Goal: Task Accomplishment & Management: Use online tool/utility

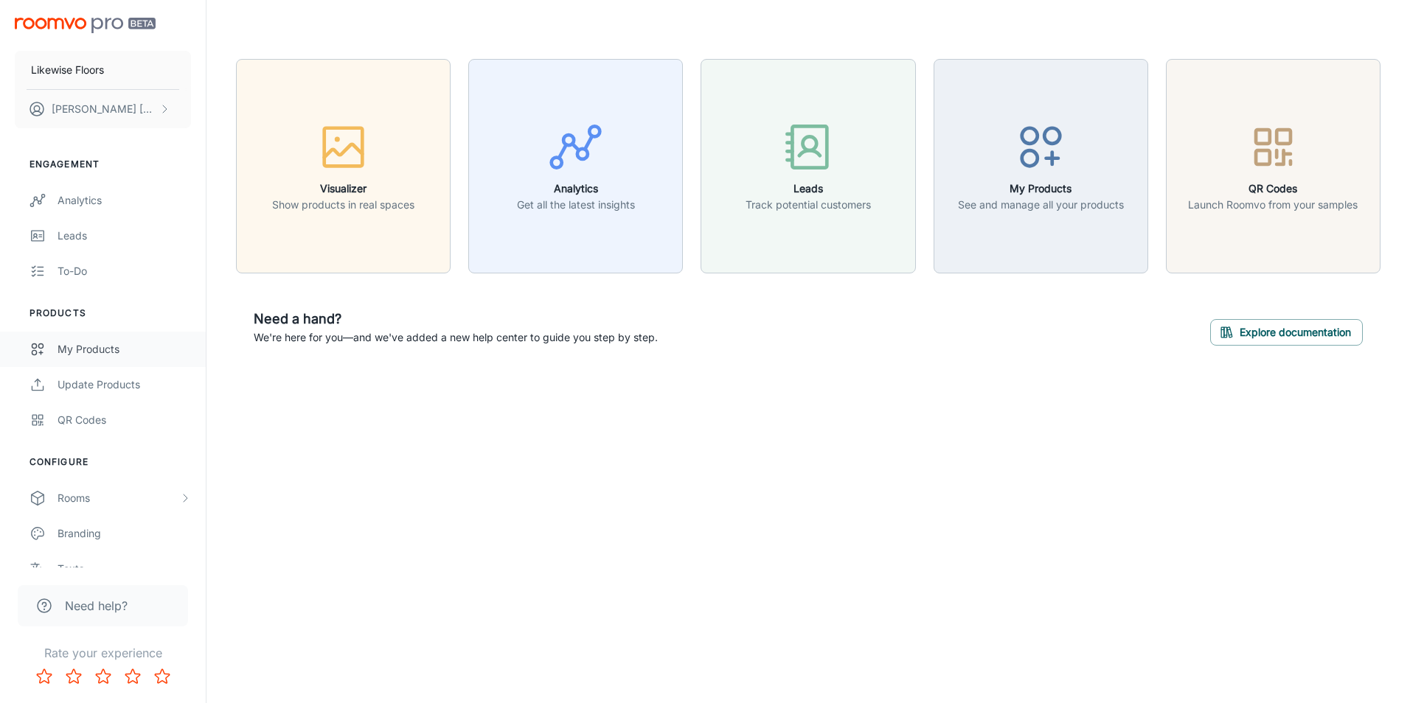
click at [114, 344] on div "My Products" at bounding box center [124, 349] width 133 height 16
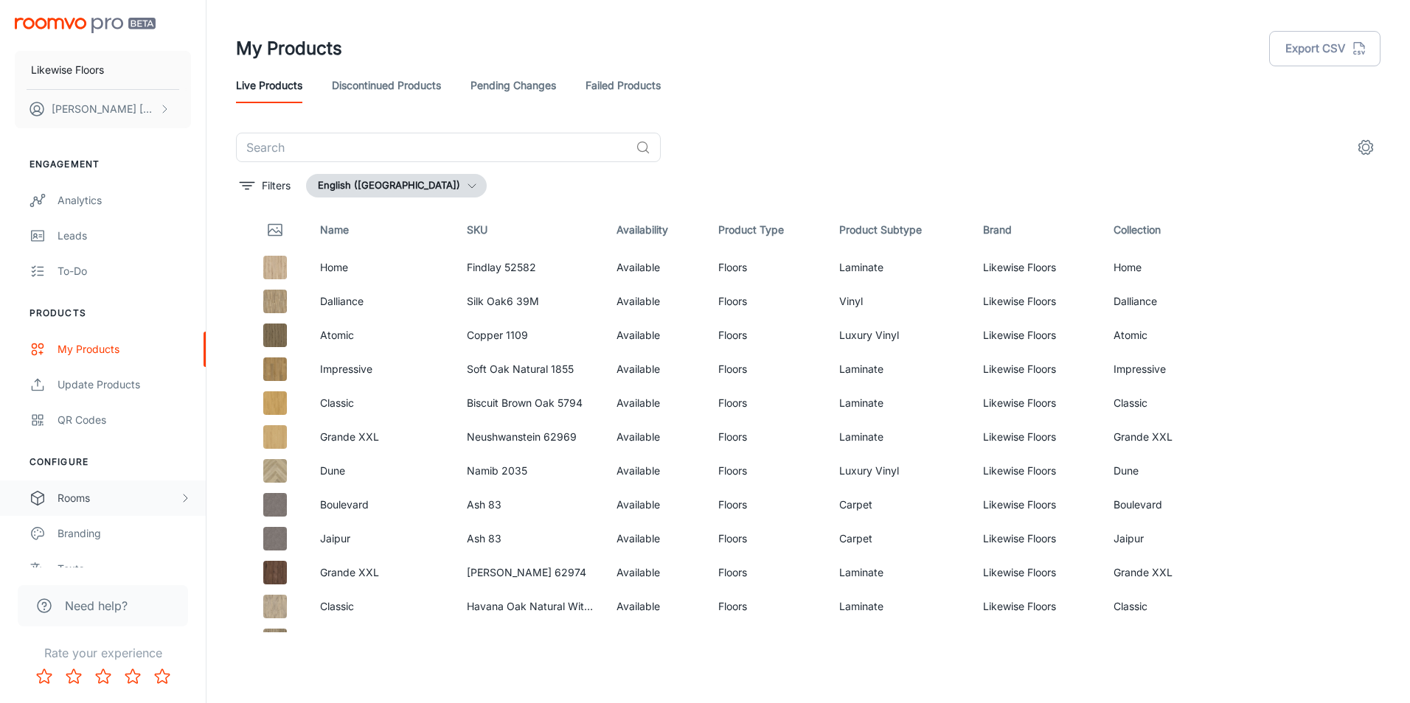
click at [92, 499] on div "Rooms" at bounding box center [119, 498] width 122 height 16
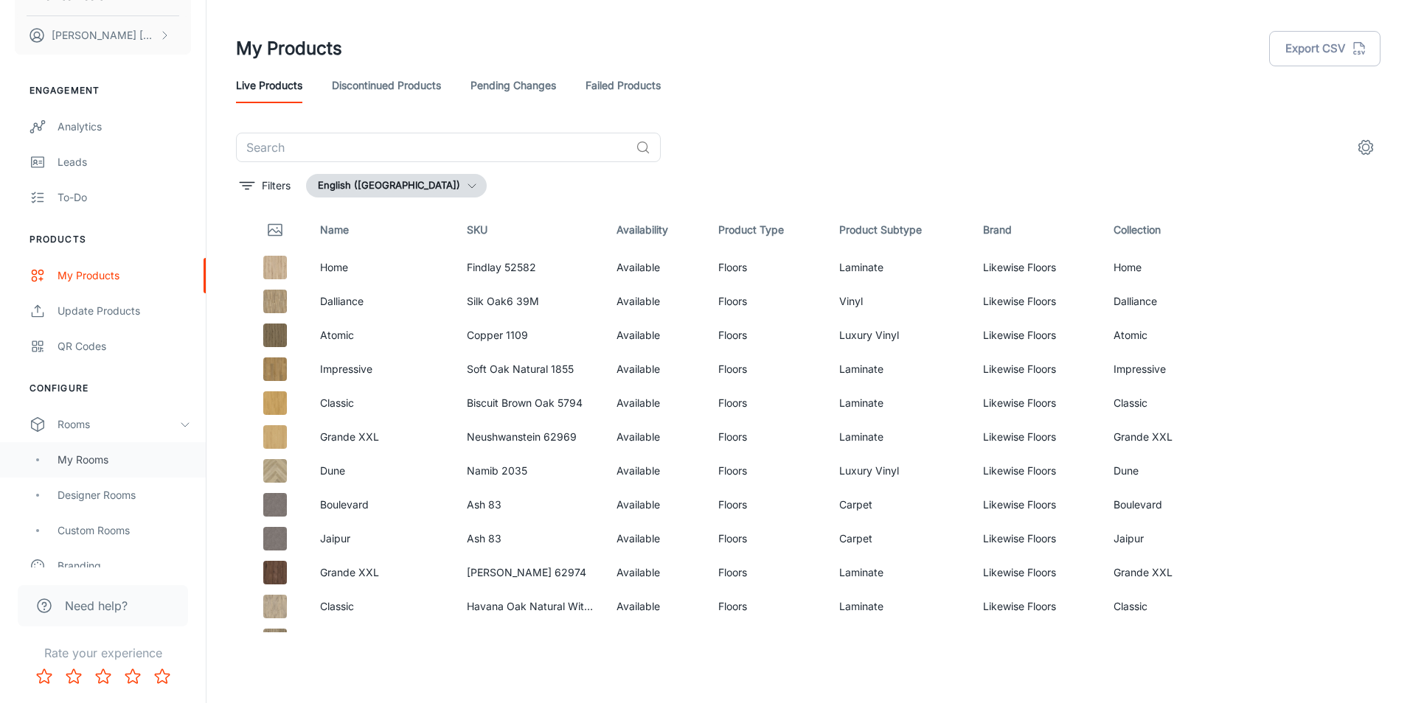
click at [75, 462] on div "My Rooms" at bounding box center [124, 460] width 133 height 16
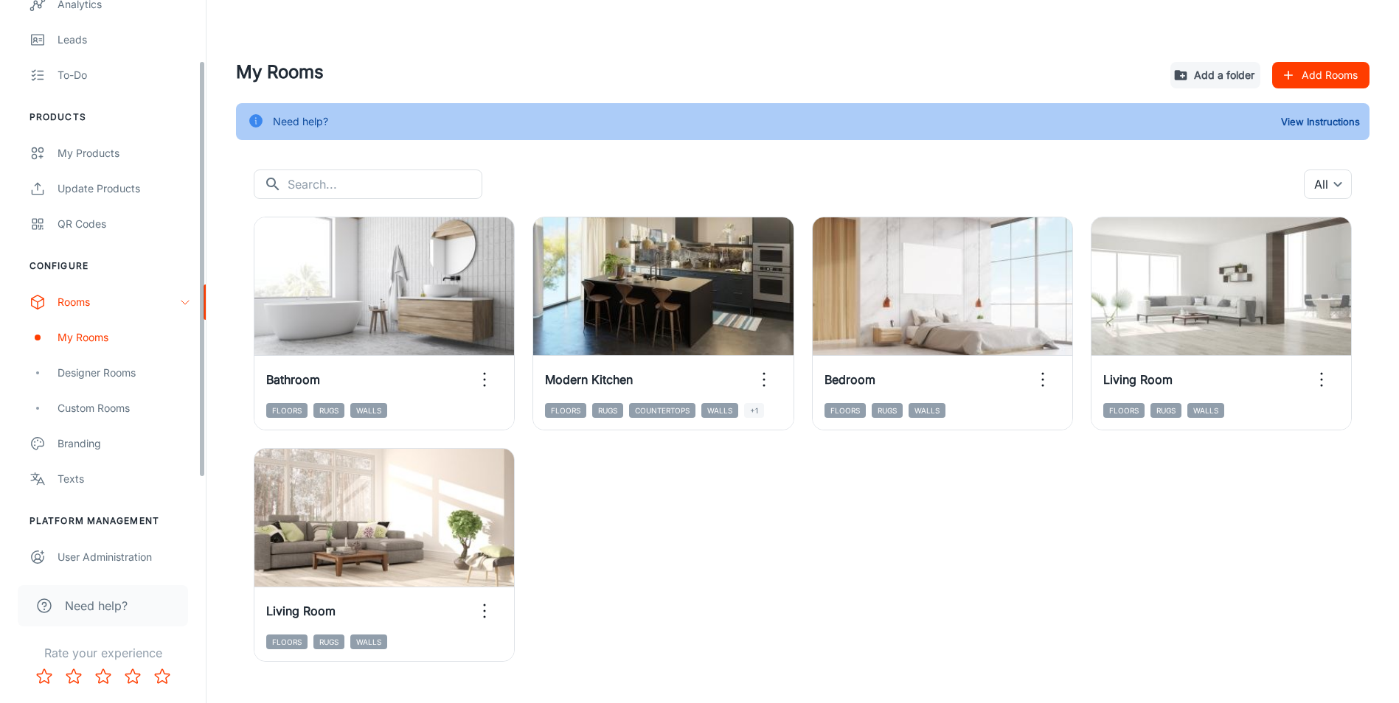
scroll to position [203, 0]
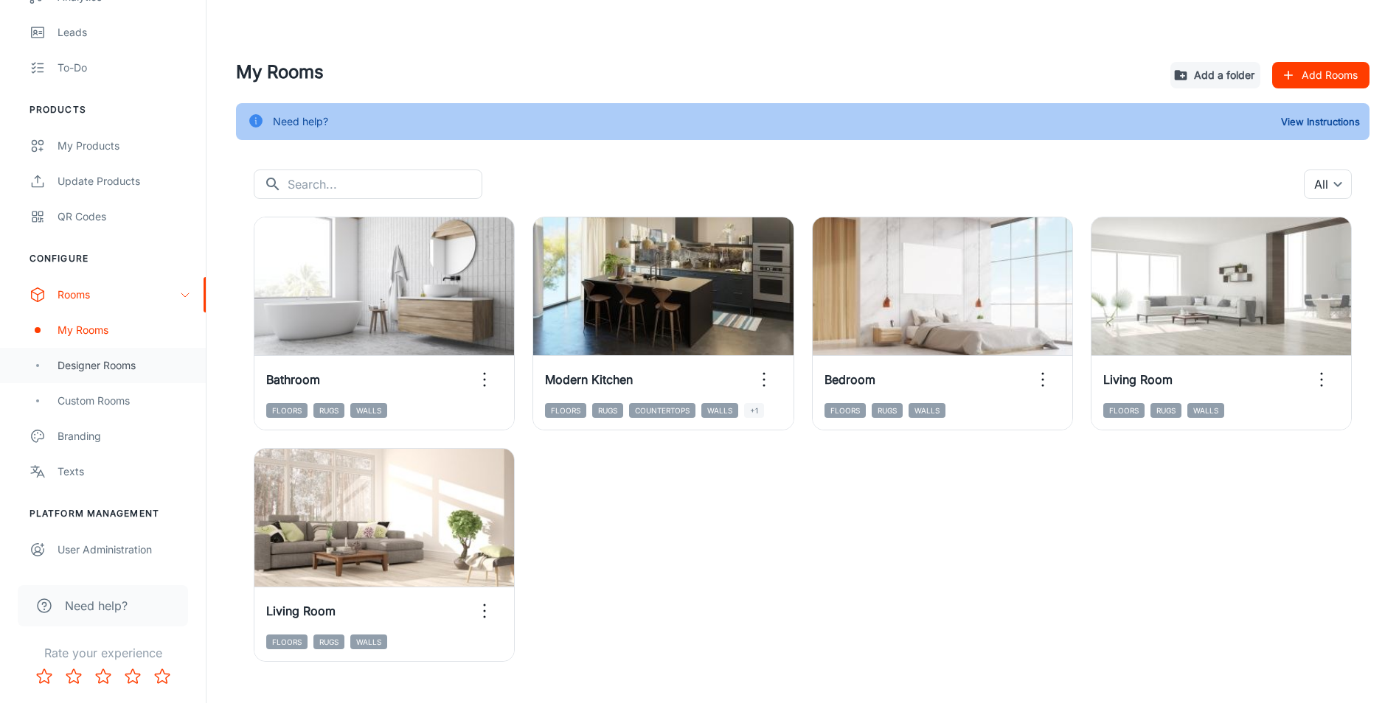
click at [88, 368] on div "Designer Rooms" at bounding box center [124, 366] width 133 height 16
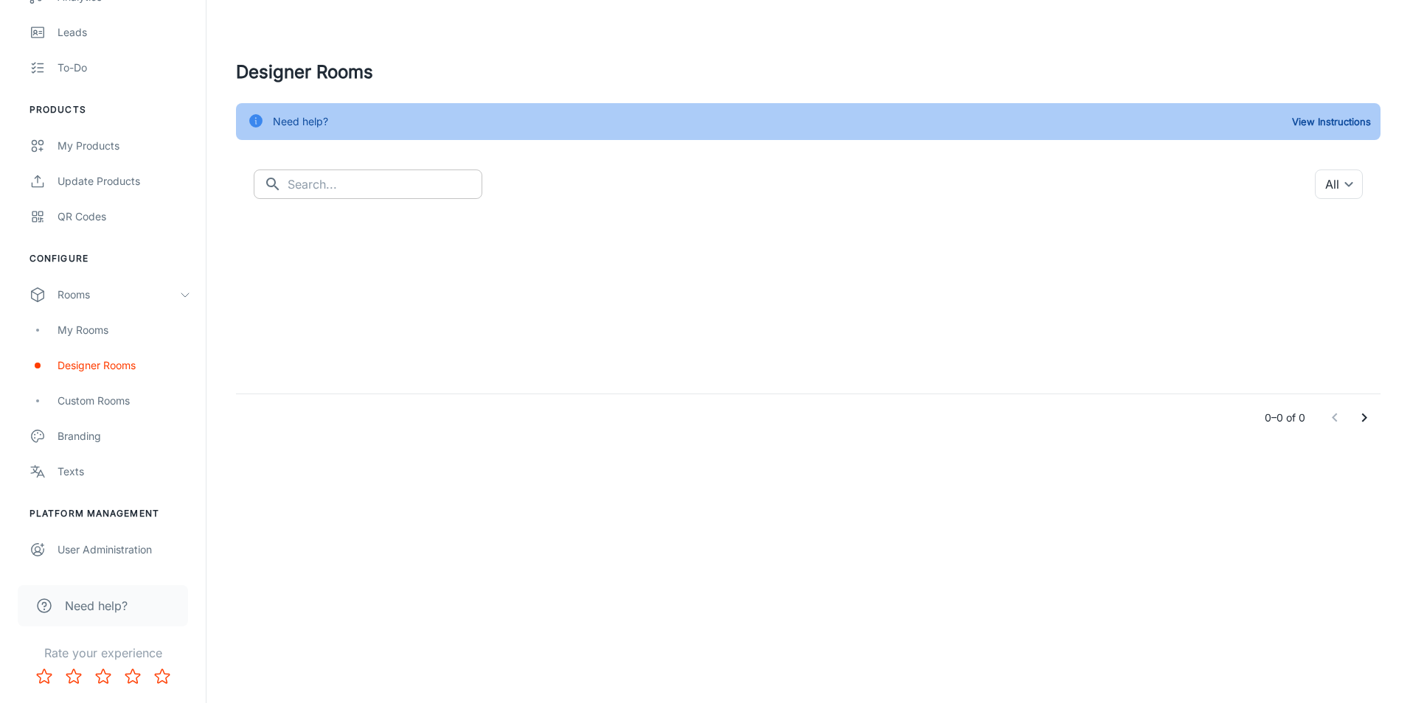
click at [324, 190] on input "text" at bounding box center [385, 184] width 195 height 29
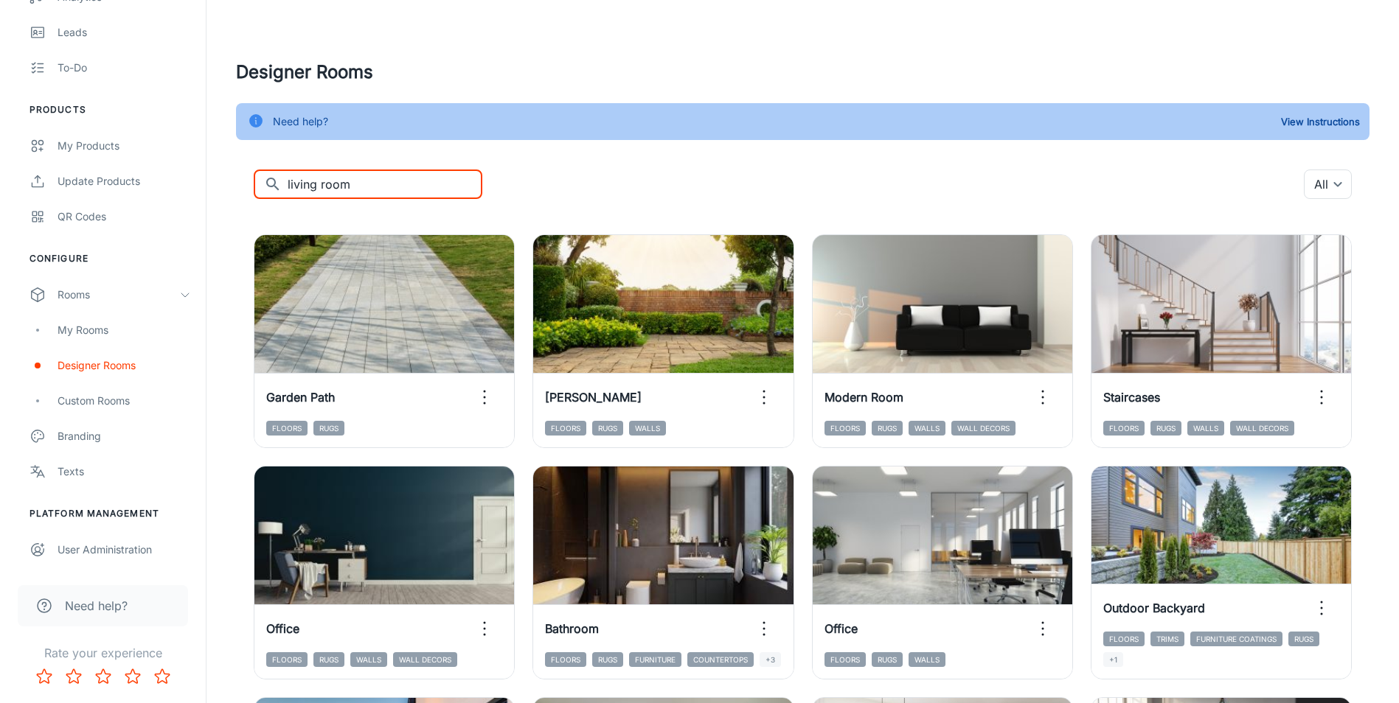
type input "living room"
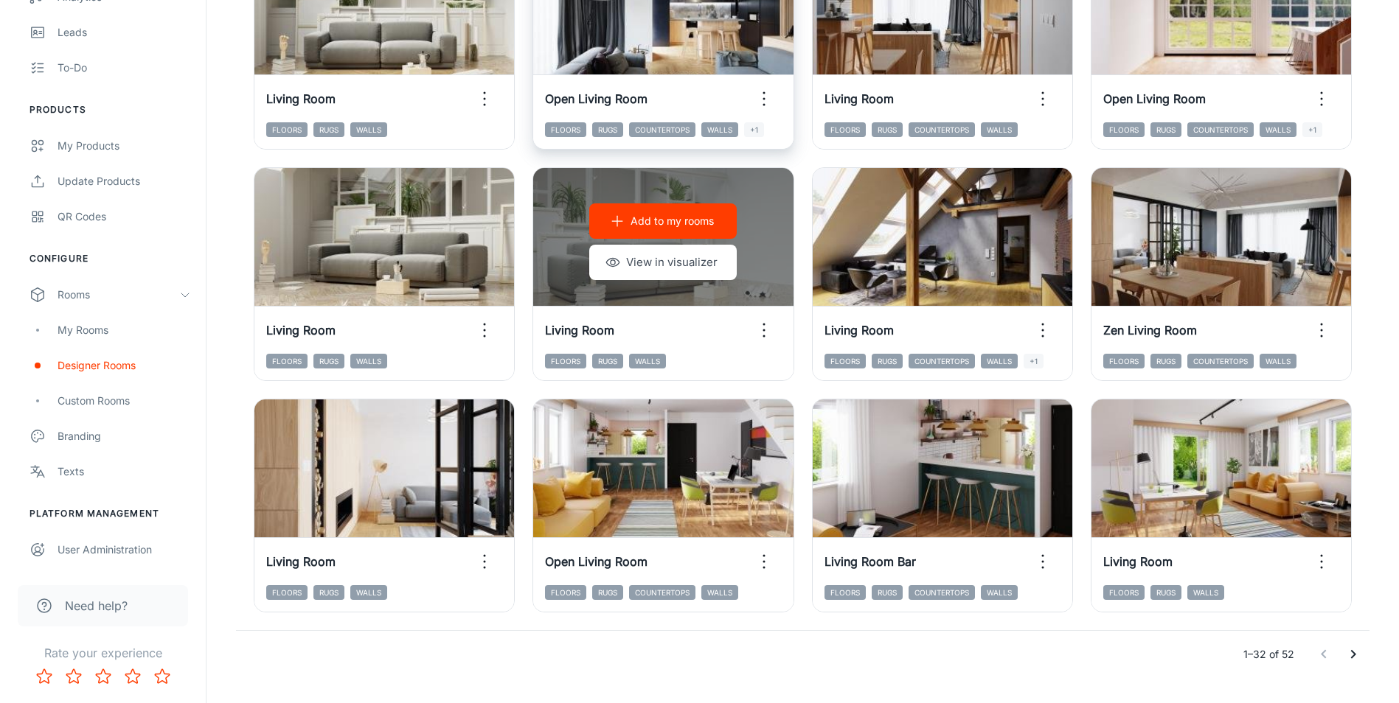
scroll to position [1475, 0]
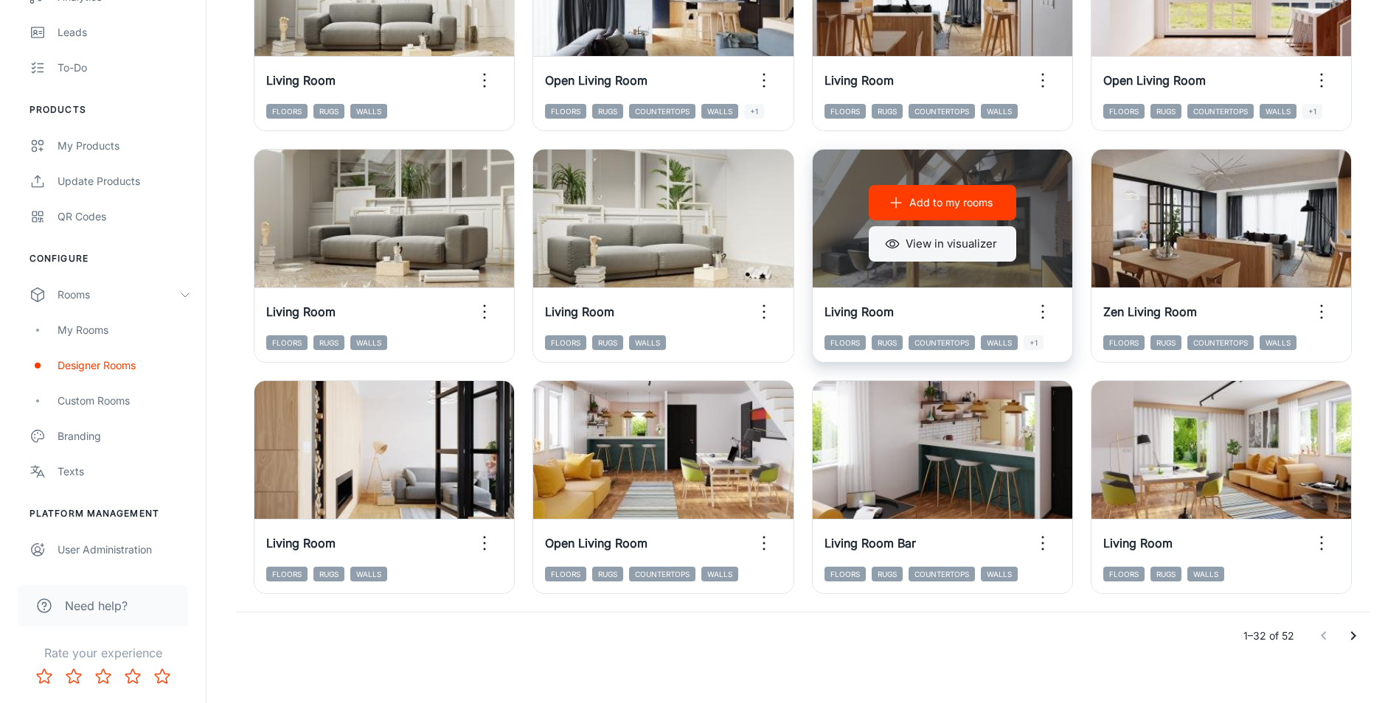
click at [941, 249] on button "View in visualizer" at bounding box center [942, 243] width 147 height 35
click at [964, 201] on p "Add to my rooms" at bounding box center [950, 203] width 83 height 16
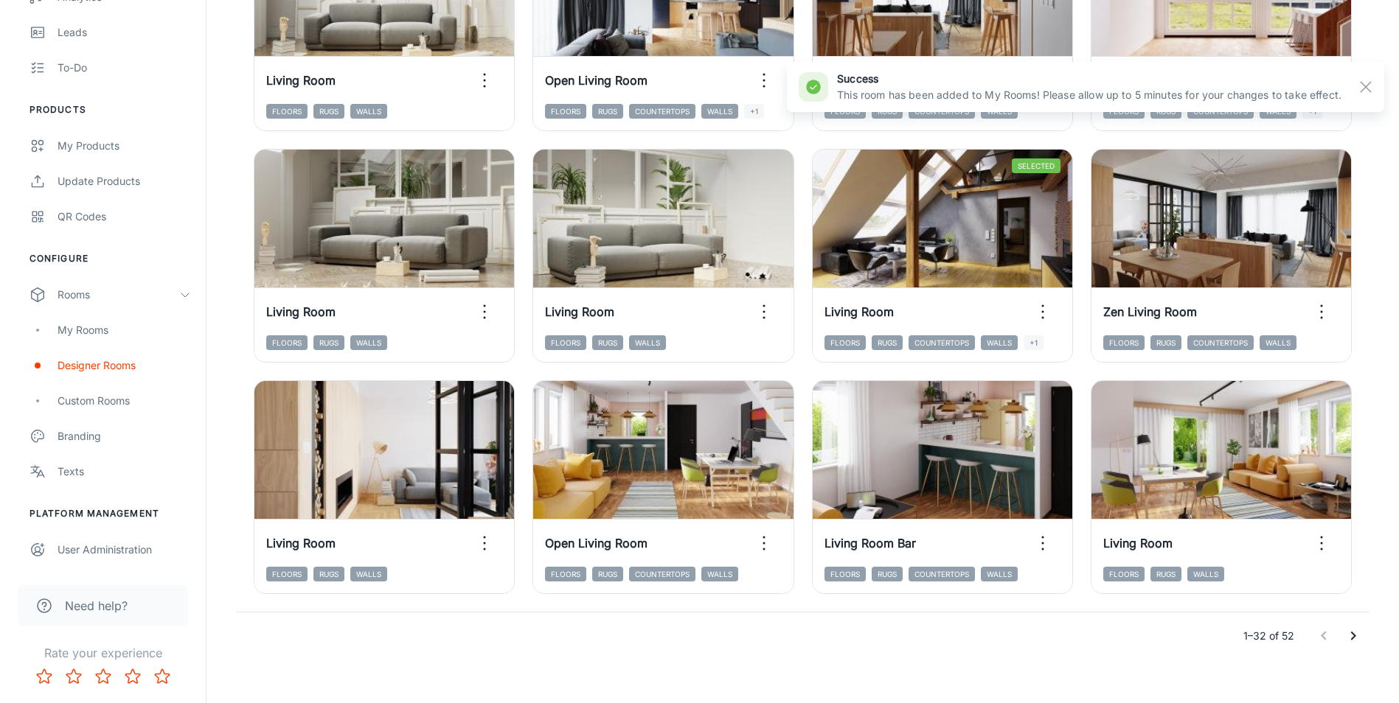
click at [1357, 632] on icon "Go to next page" at bounding box center [1353, 636] width 18 height 18
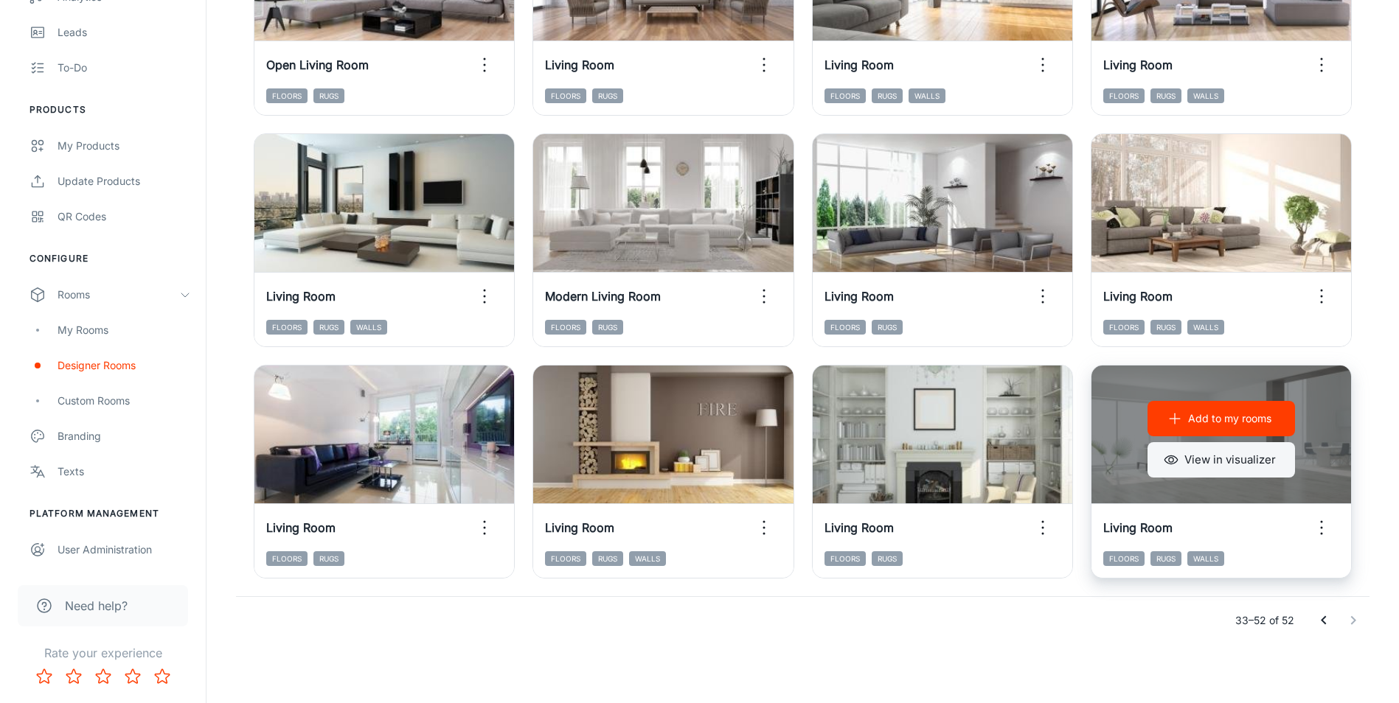
click at [1235, 456] on button "View in visualizer" at bounding box center [1220, 459] width 147 height 35
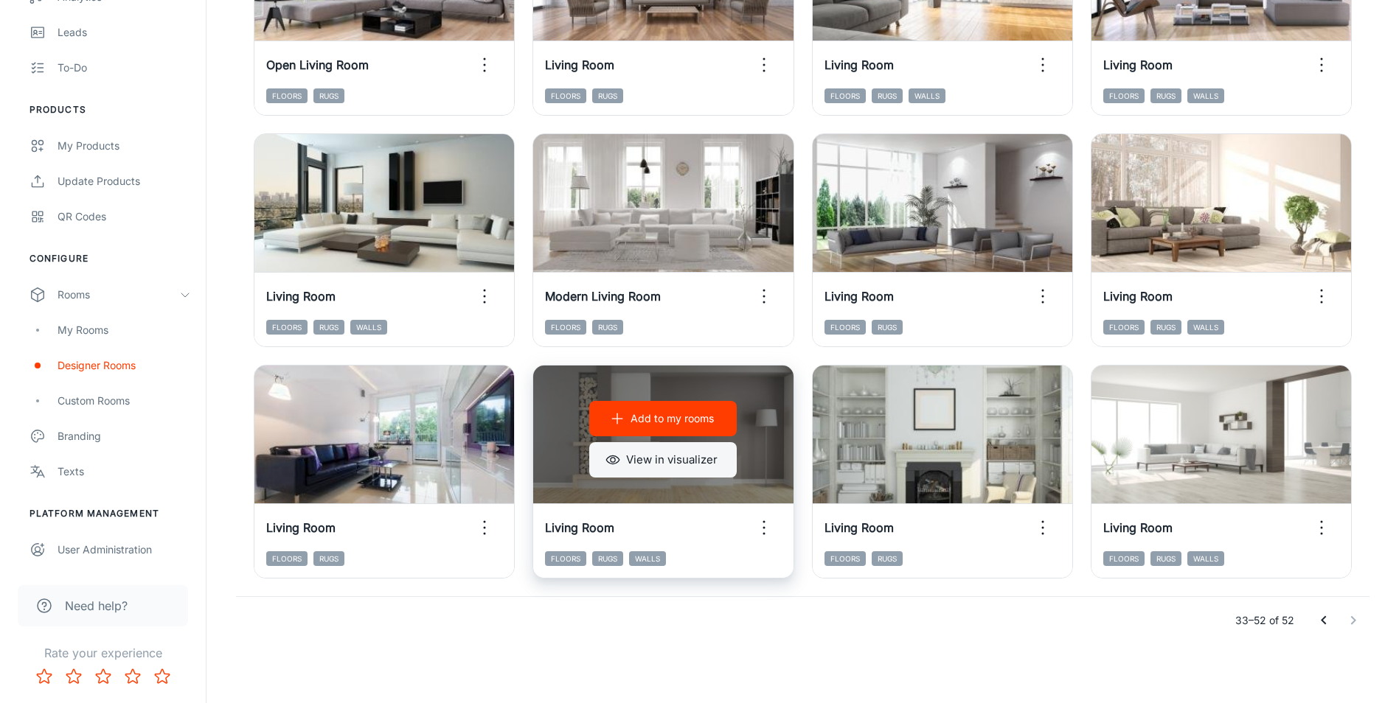
click at [675, 462] on button "View in visualizer" at bounding box center [662, 459] width 147 height 35
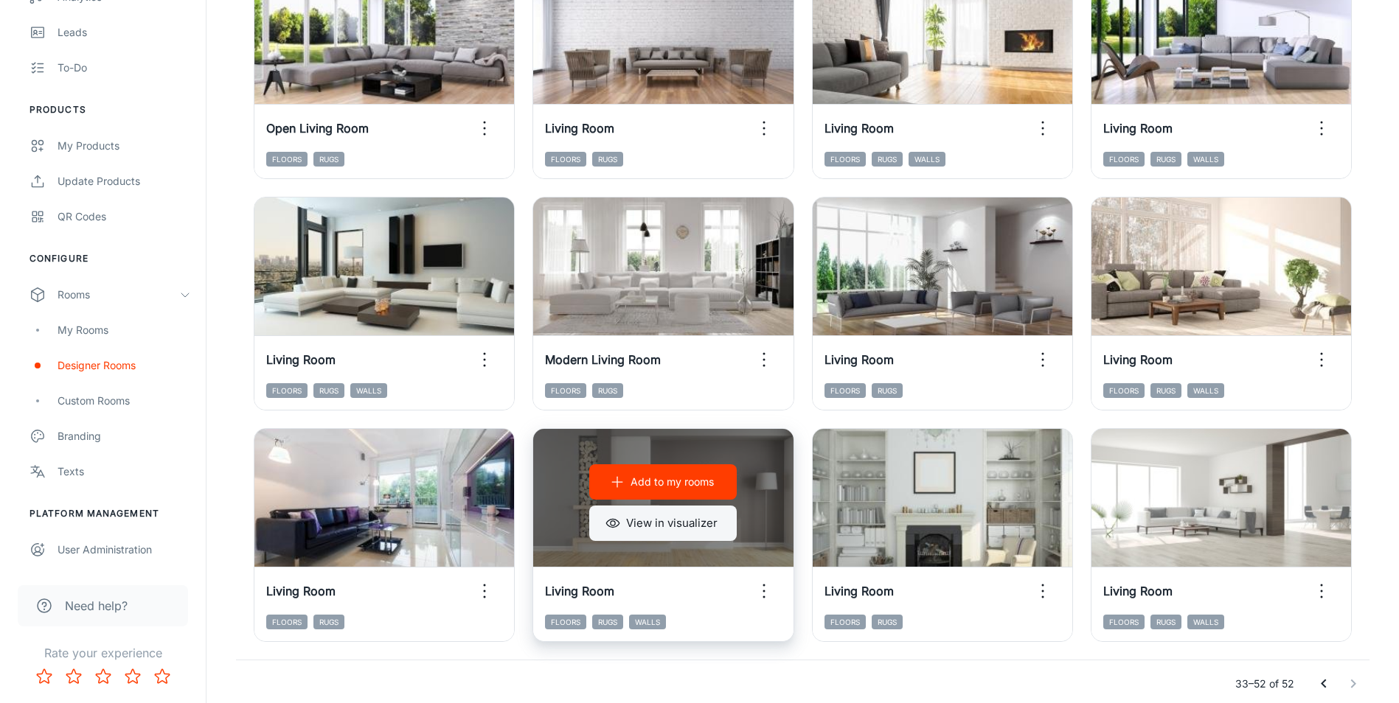
scroll to position [501, 0]
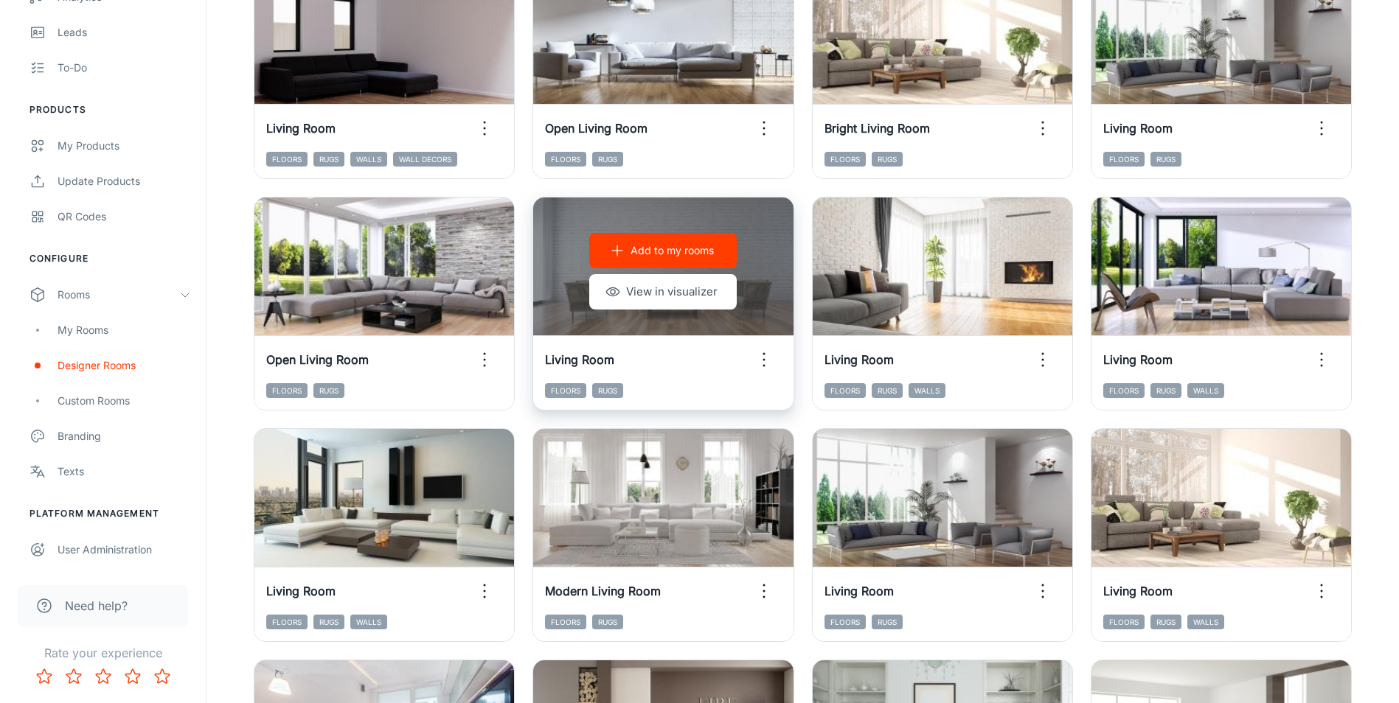
click at [685, 291] on button "View in visualizer" at bounding box center [662, 291] width 147 height 35
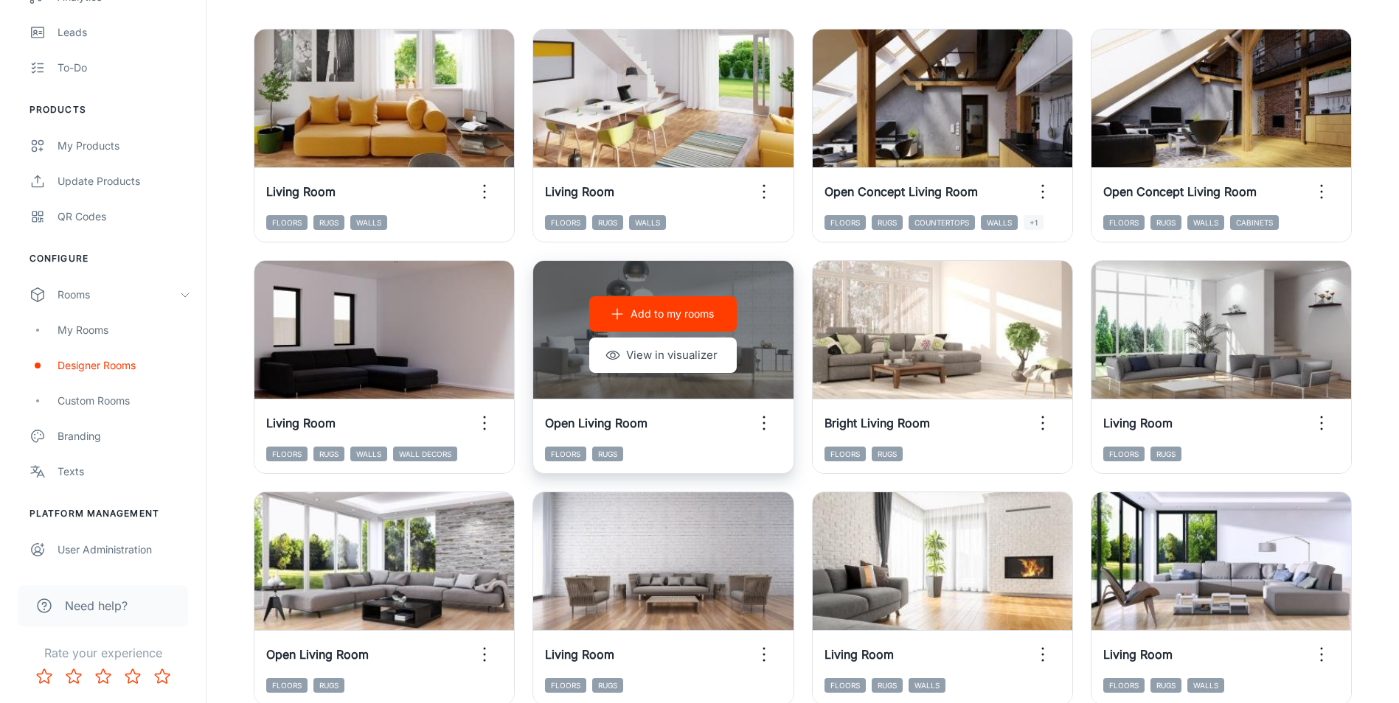
scroll to position [0, 0]
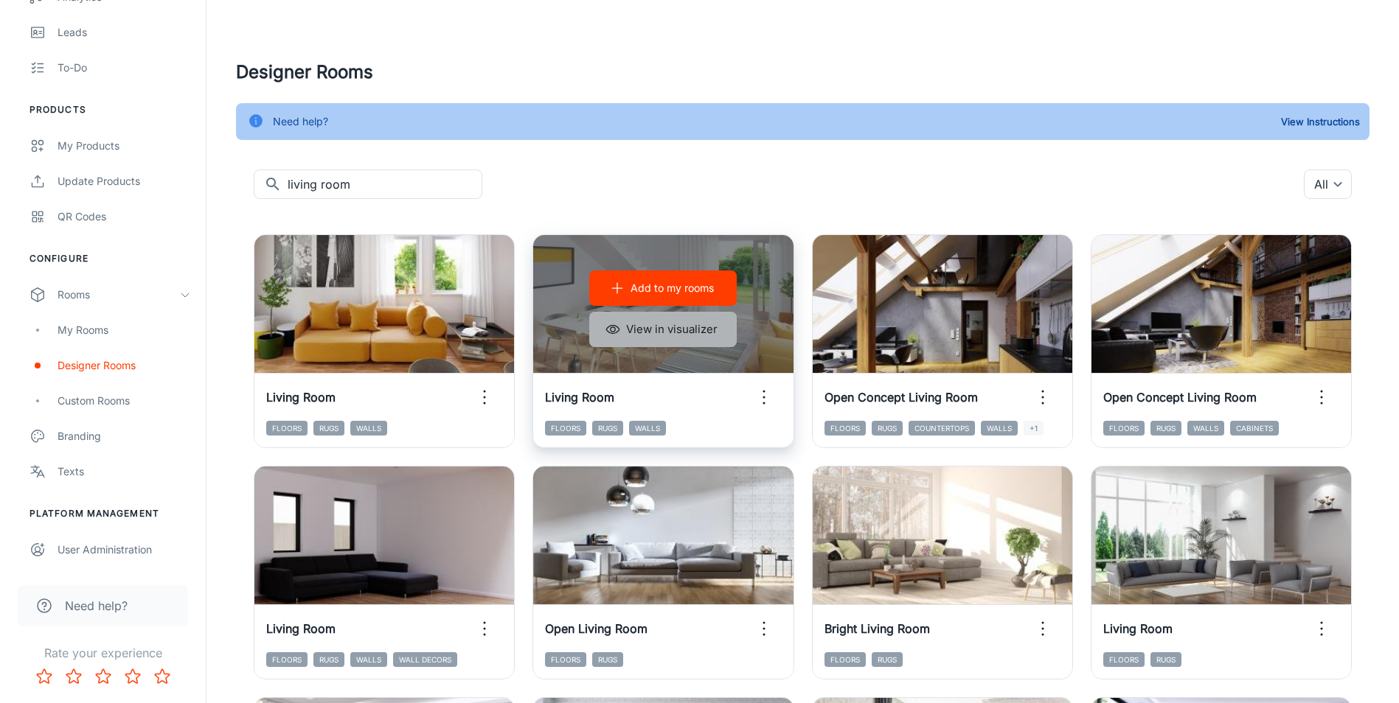
click at [648, 333] on button "View in visualizer" at bounding box center [662, 329] width 147 height 35
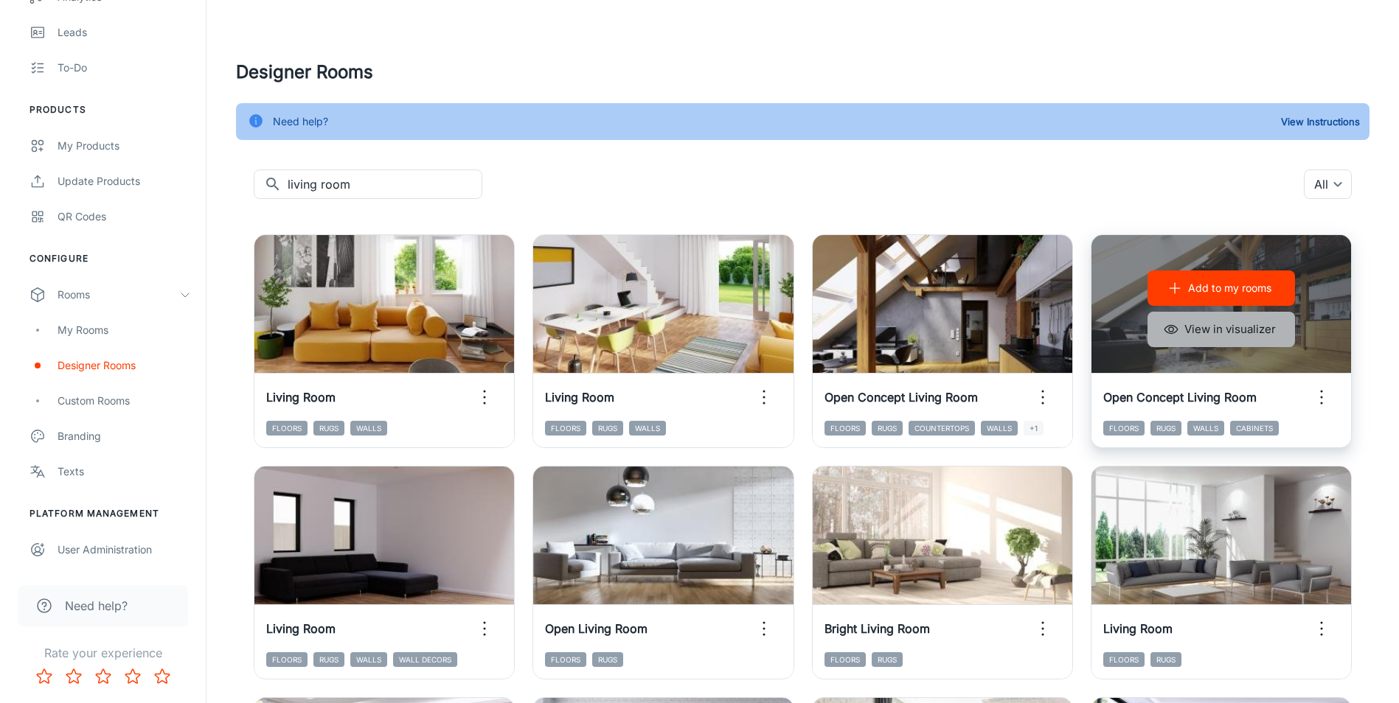
click at [1209, 329] on button "View in visualizer" at bounding box center [1220, 329] width 147 height 35
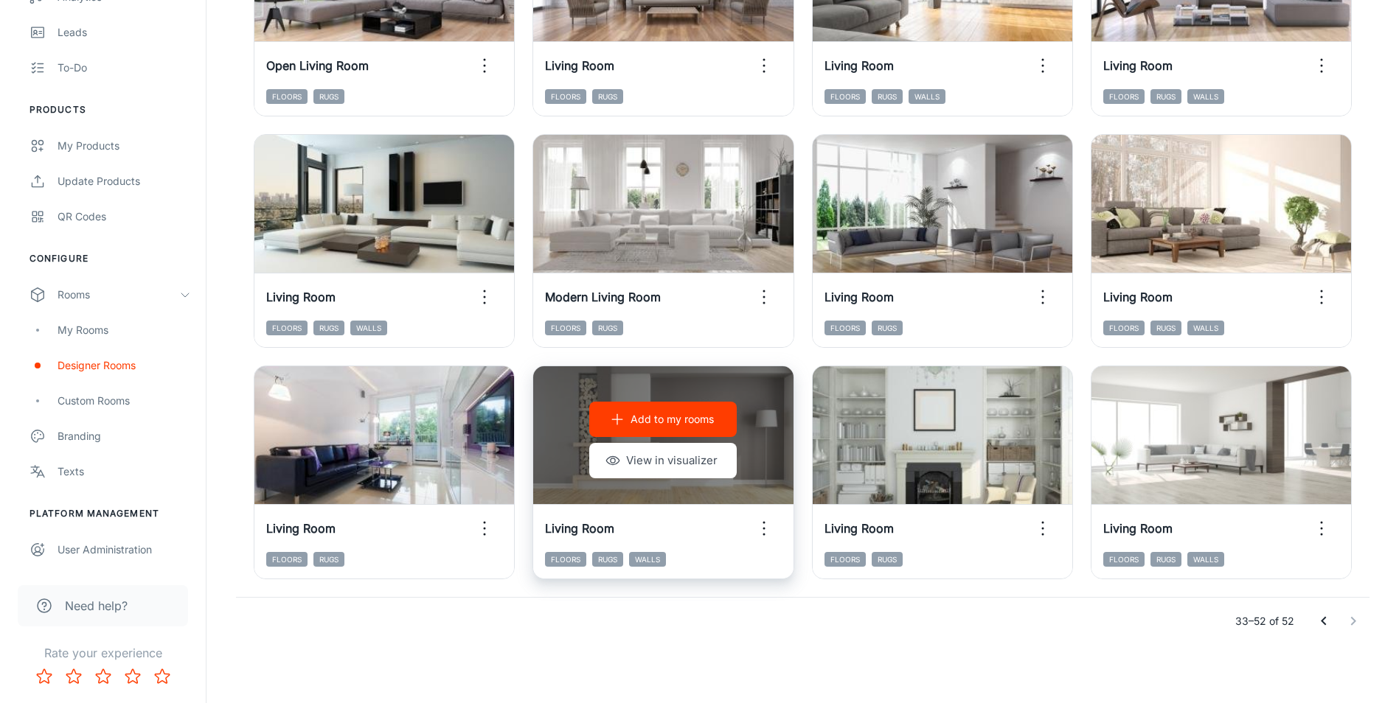
scroll to position [796, 0]
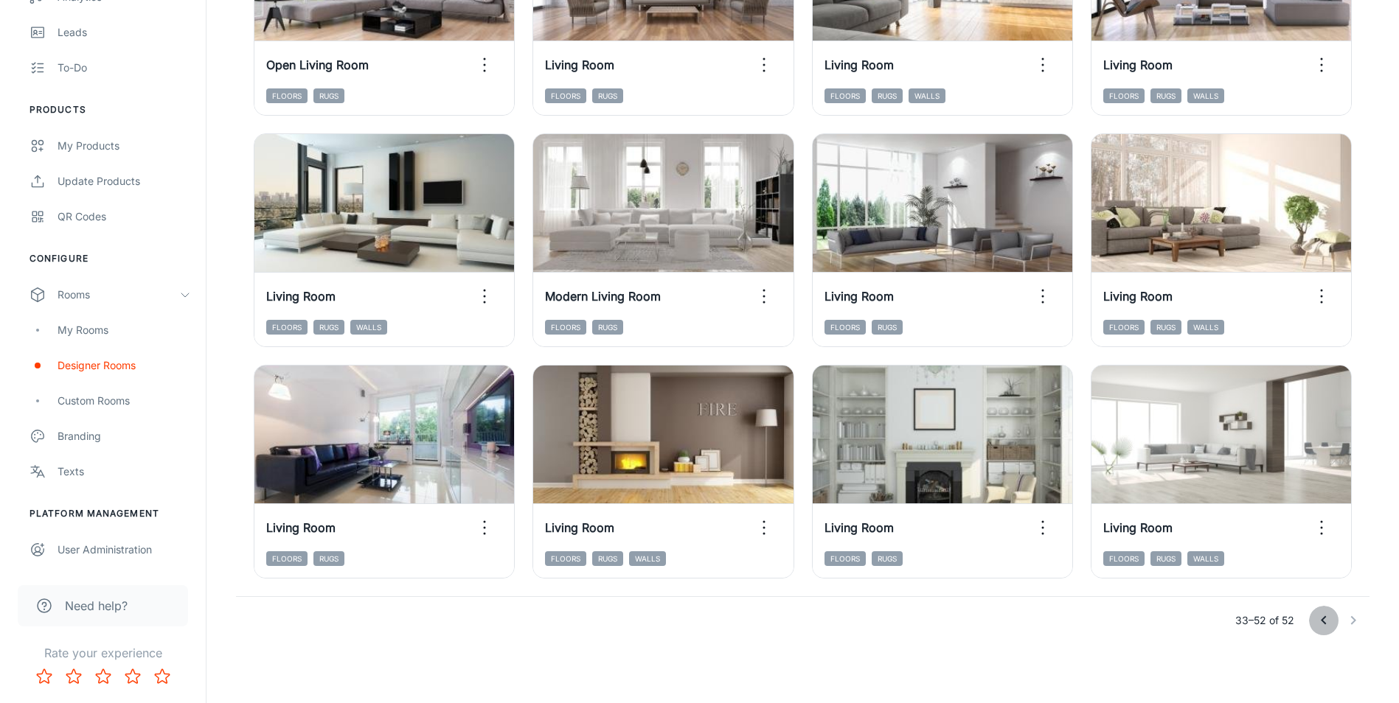
click at [1318, 627] on icon "Go to previous page" at bounding box center [1324, 621] width 18 height 18
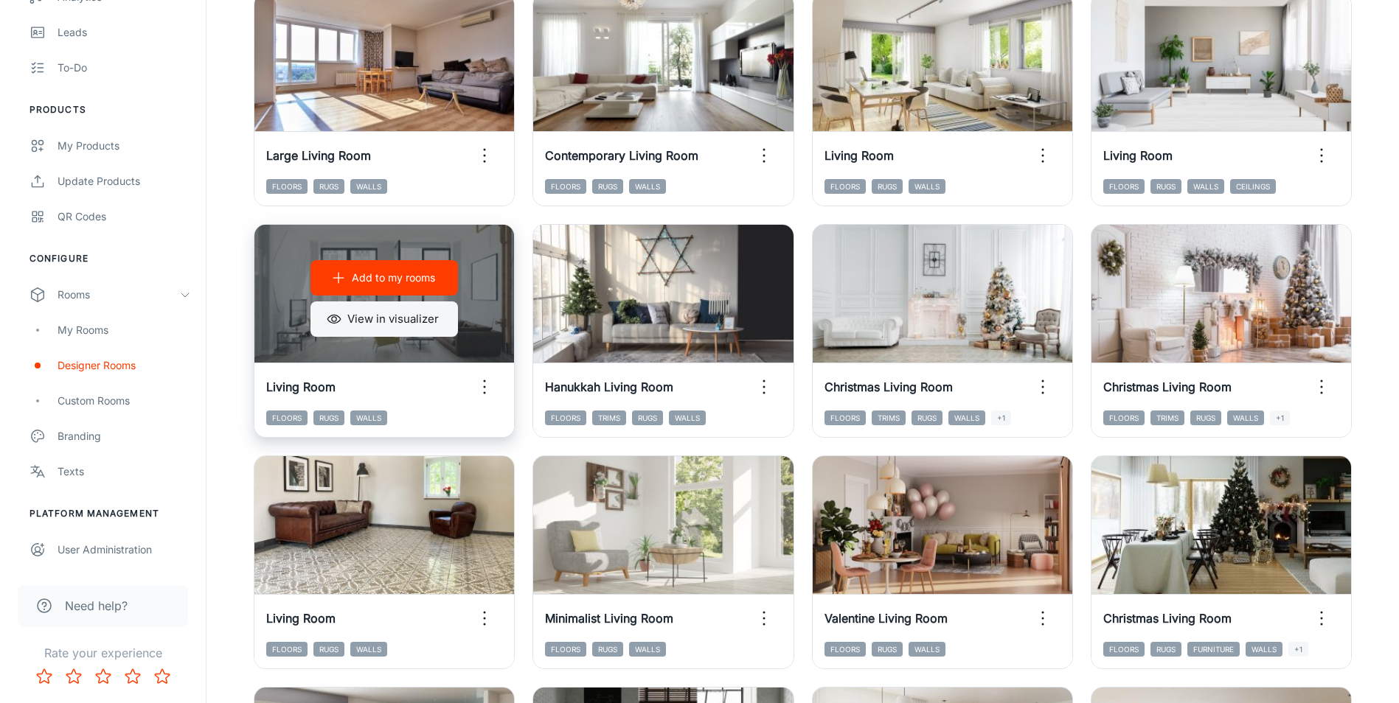
scroll to position [427, 0]
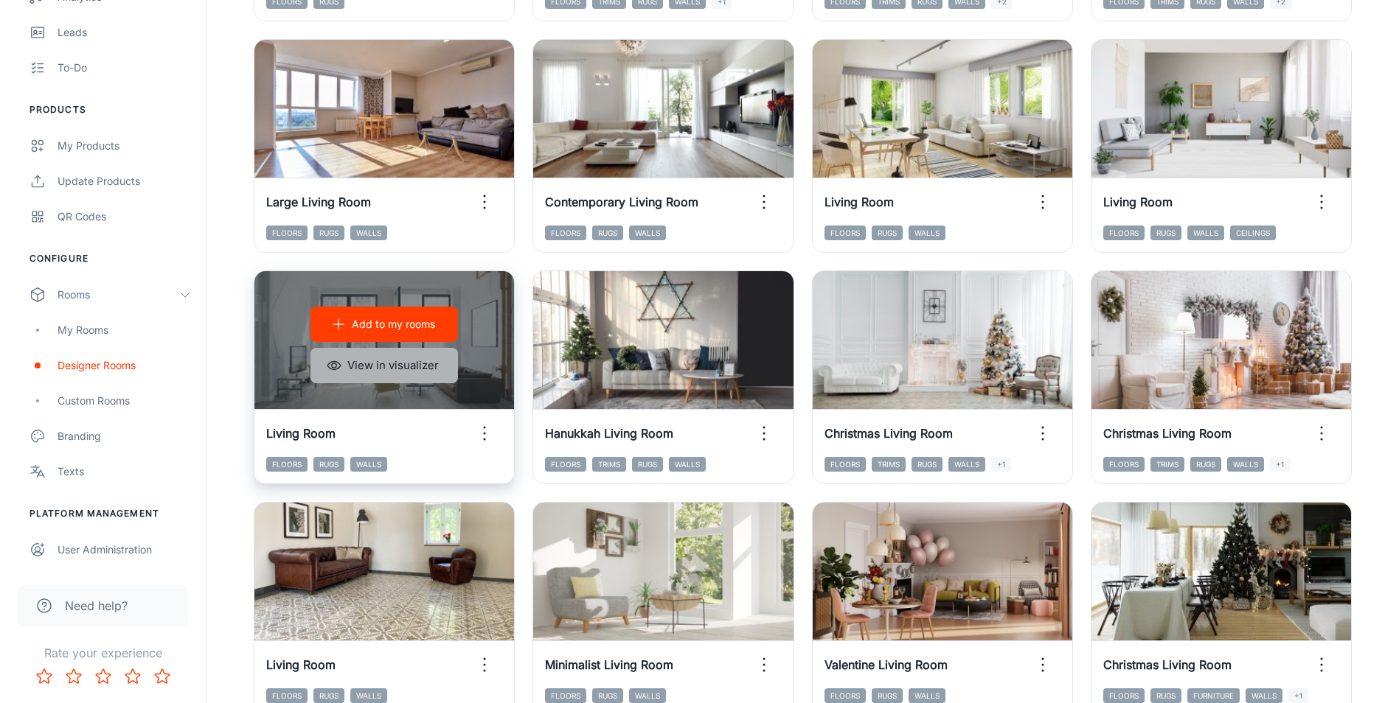
click at [410, 371] on button "View in visualizer" at bounding box center [383, 365] width 147 height 35
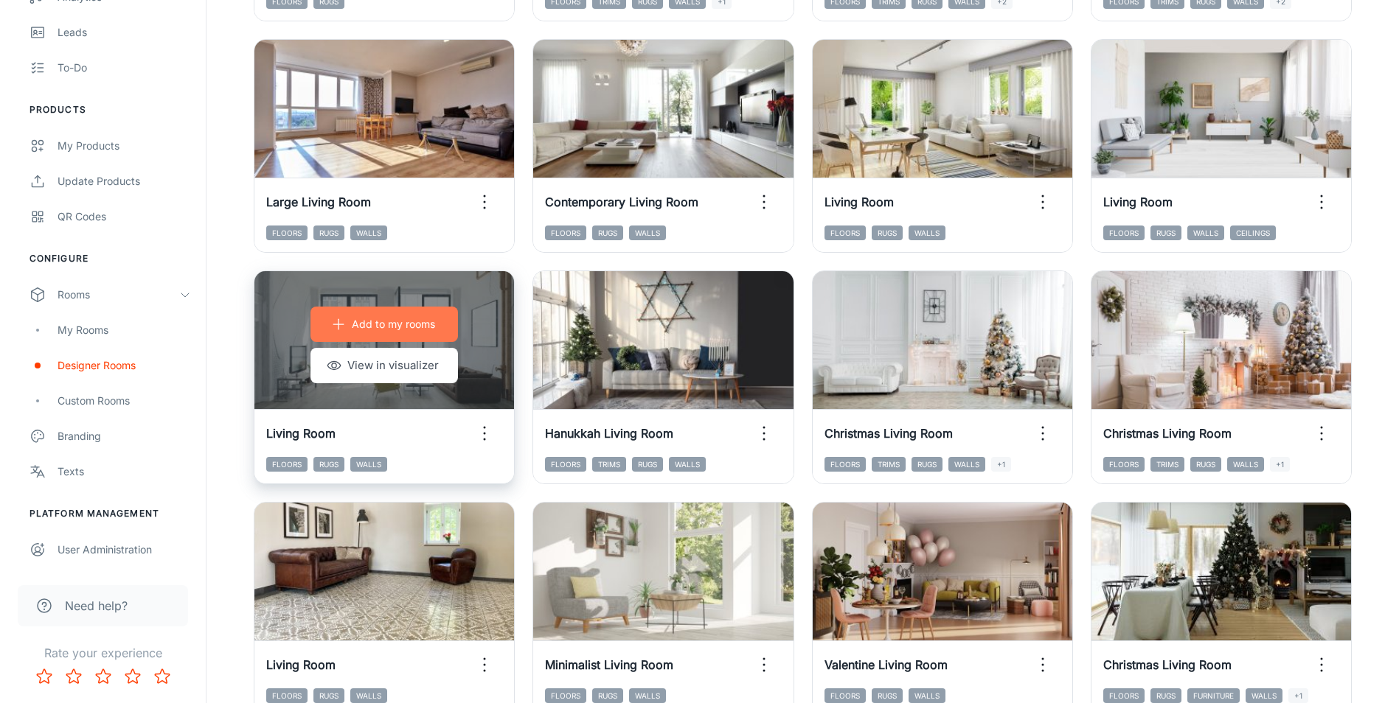
click at [380, 322] on p "Add to my rooms" at bounding box center [393, 324] width 83 height 16
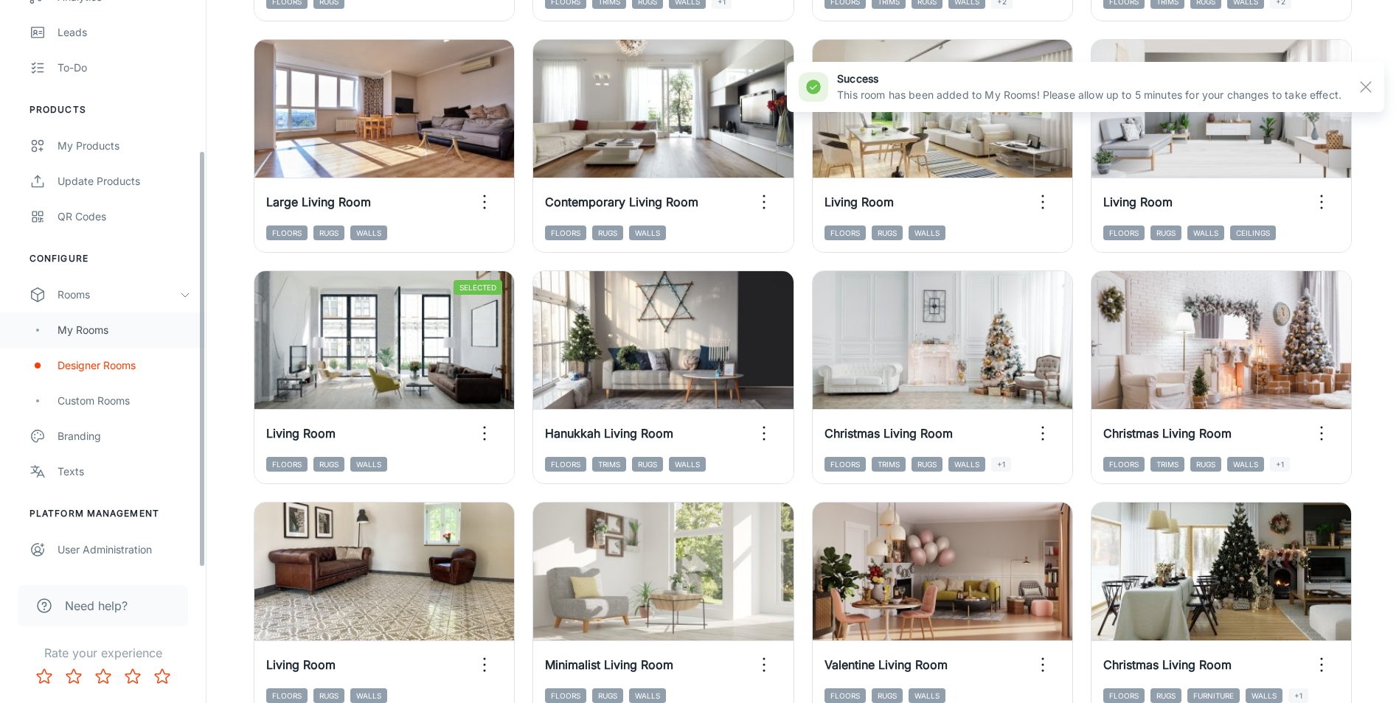
click at [80, 332] on div "My Rooms" at bounding box center [124, 330] width 133 height 16
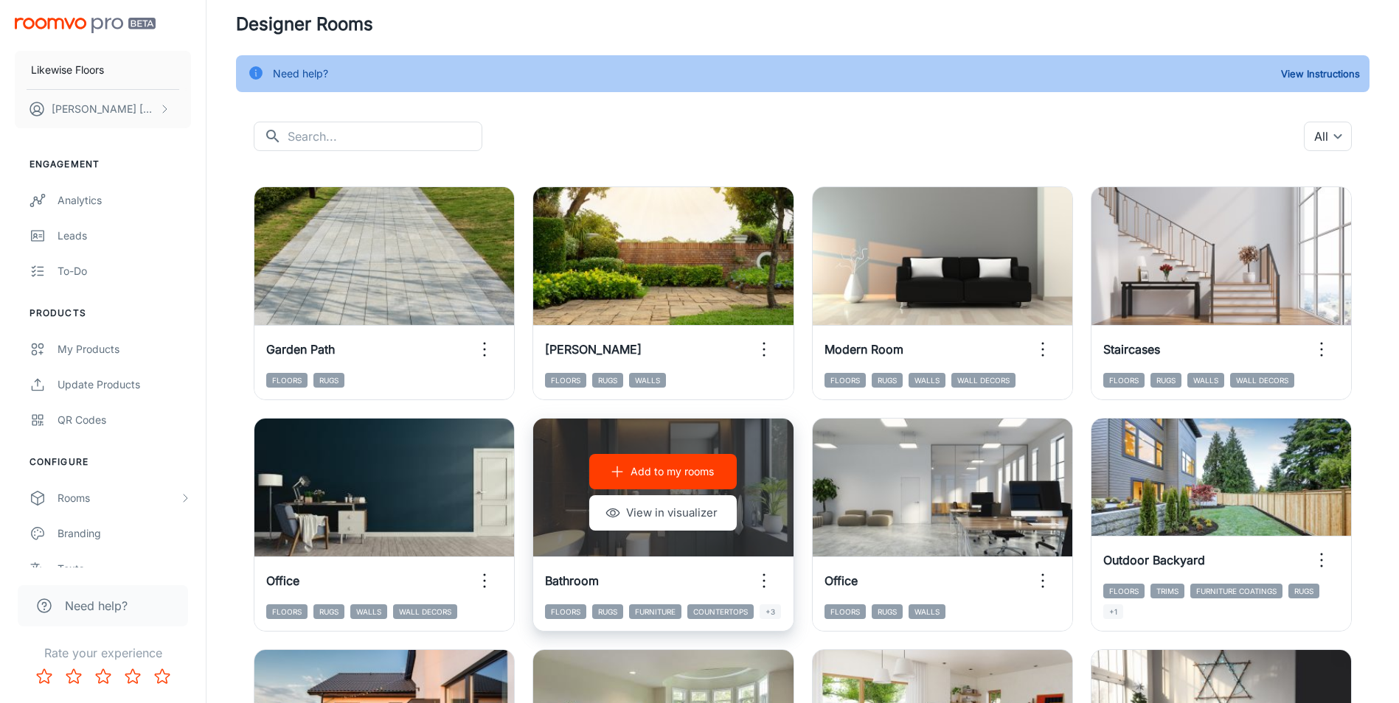
scroll to position [74, 0]
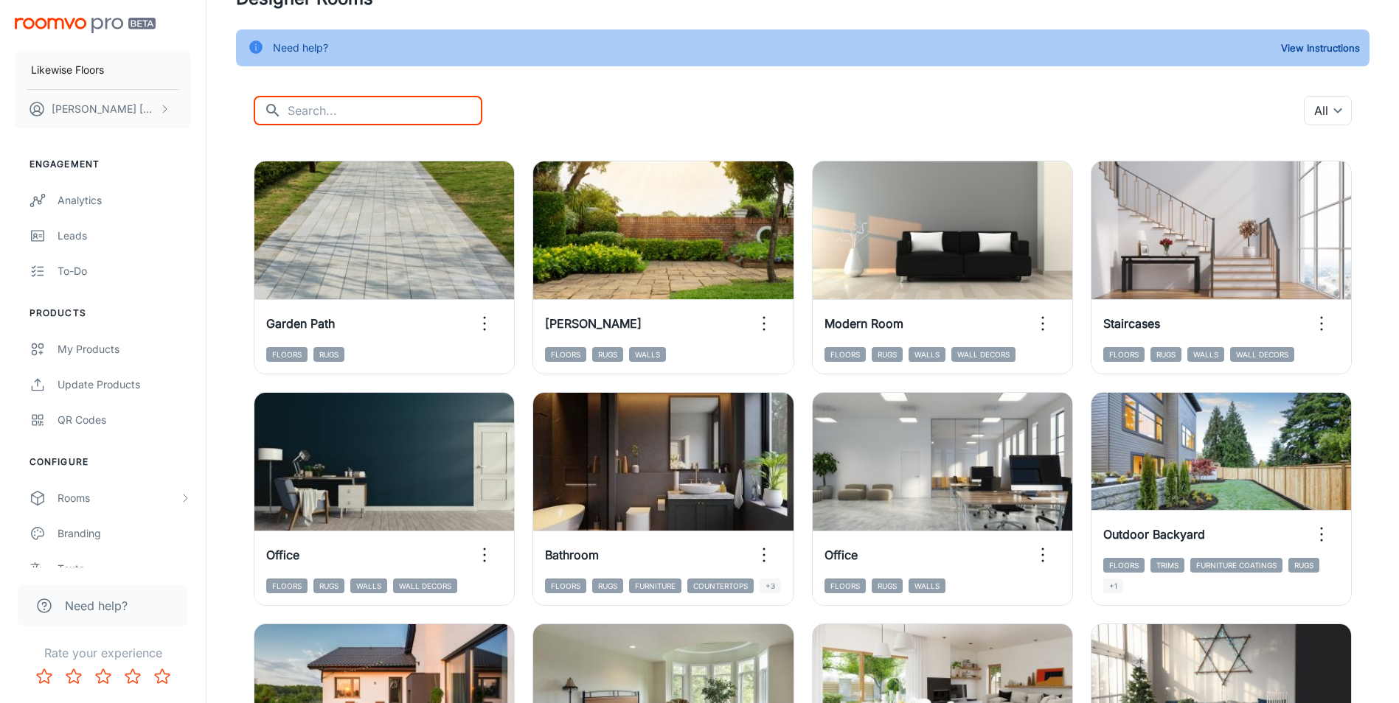
click at [401, 108] on input "text" at bounding box center [385, 110] width 195 height 29
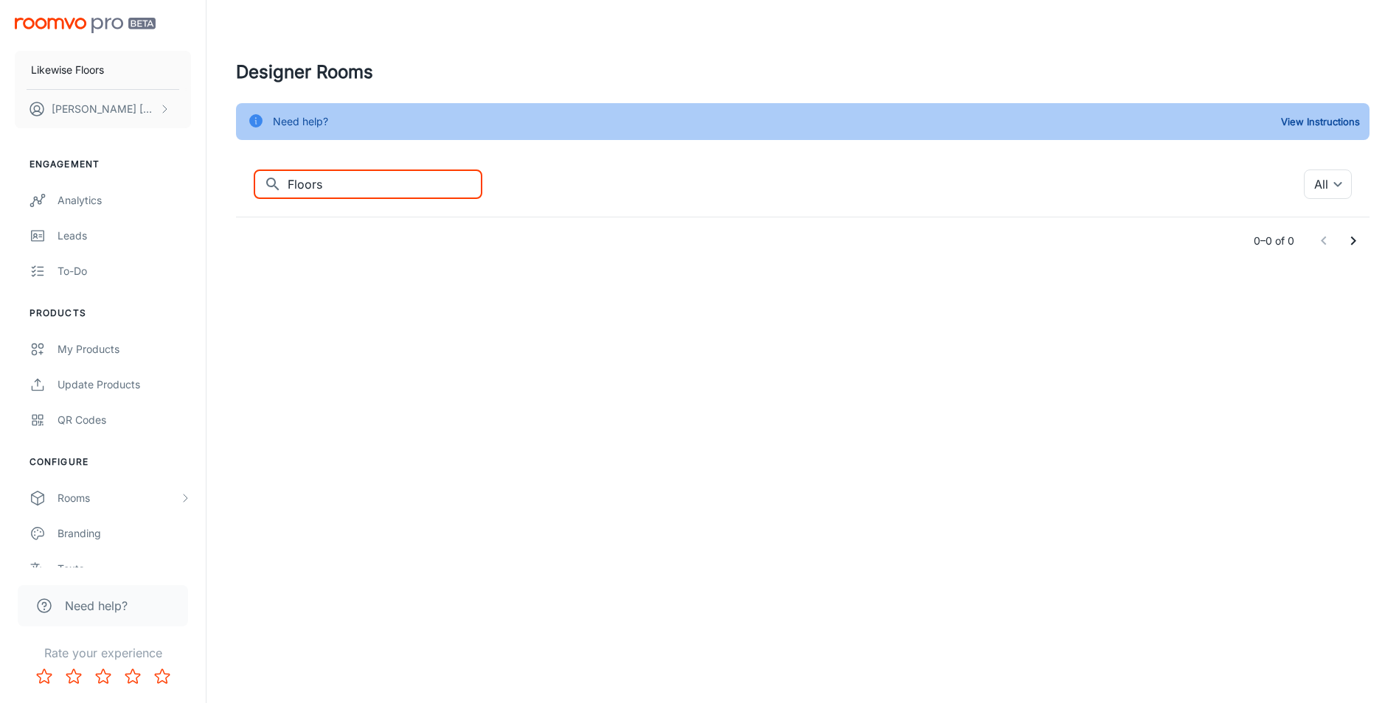
scroll to position [0, 0]
type input "F"
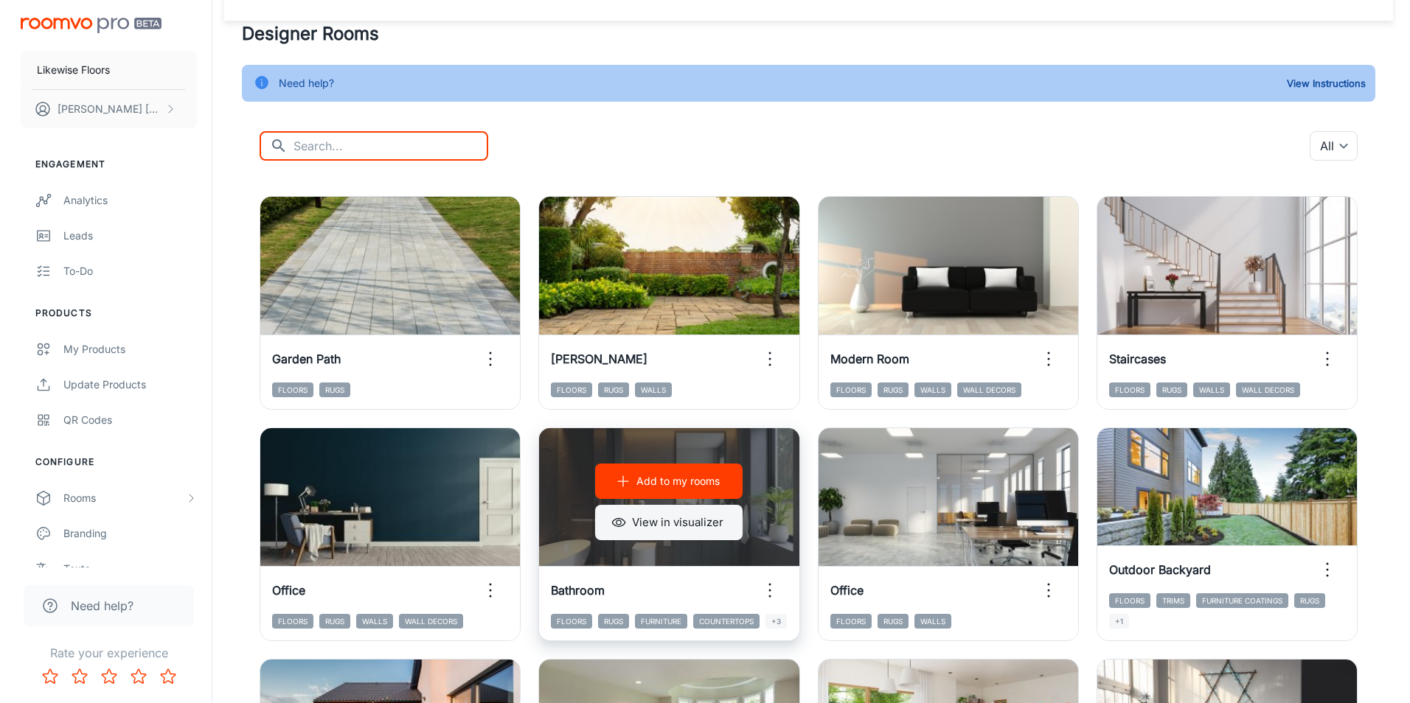
scroll to position [74, 0]
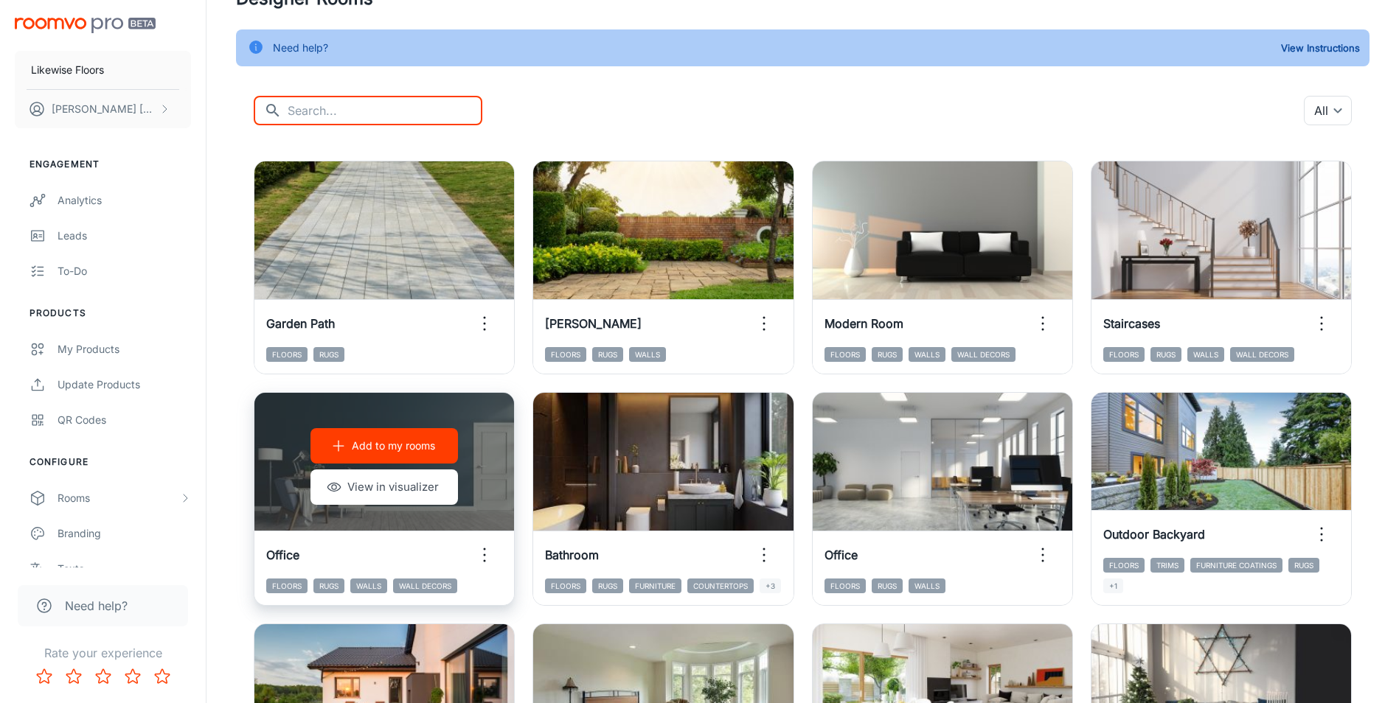
click at [334, 444] on icon "button" at bounding box center [338, 446] width 15 height 15
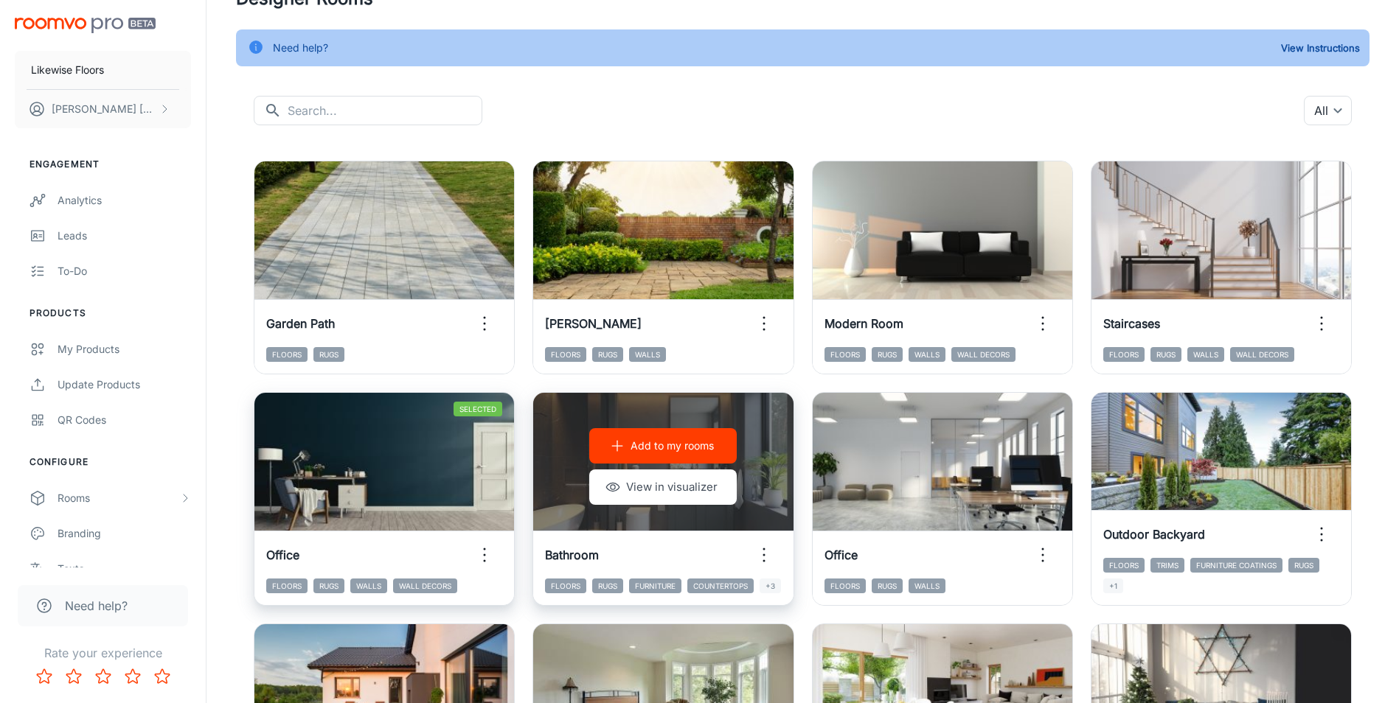
click at [762, 455] on div "Add to my rooms View in visualizer" at bounding box center [663, 466] width 260 height 147
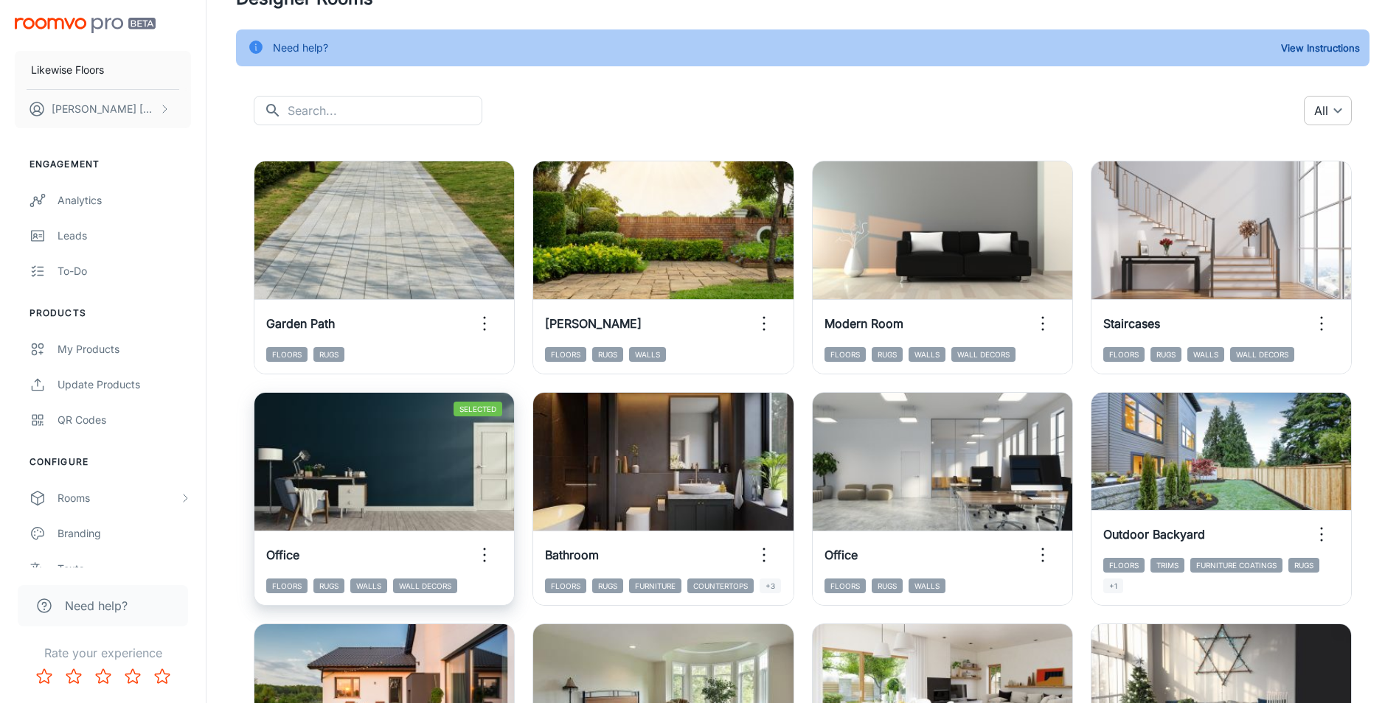
click at [1343, 106] on body "Likewise Floors Natasha Hamilton Engagement Analytics Leads To-do Products My P…" at bounding box center [699, 277] width 1399 height 703
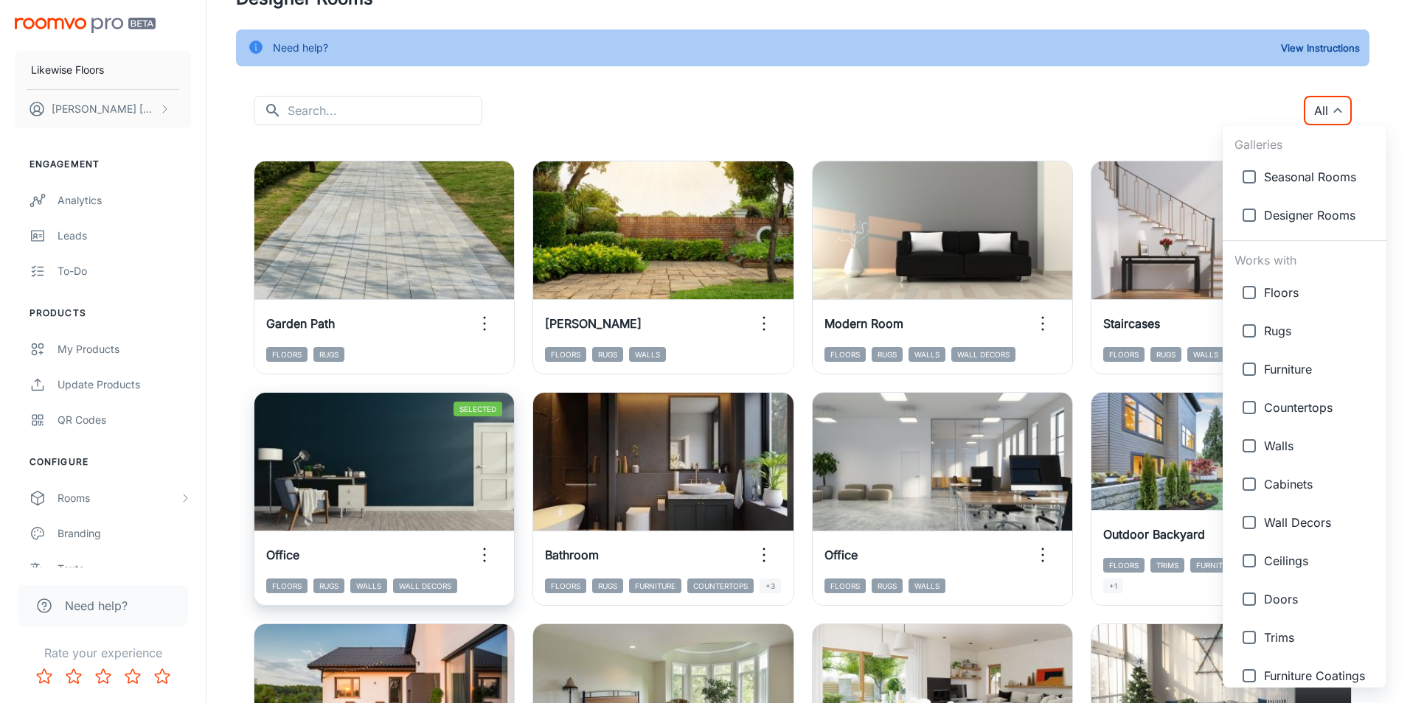
click at [1245, 291] on input "checkbox" at bounding box center [1248, 292] width 29 height 29
checkbox input "true"
type input "{"type":"productType","id":"1"}"
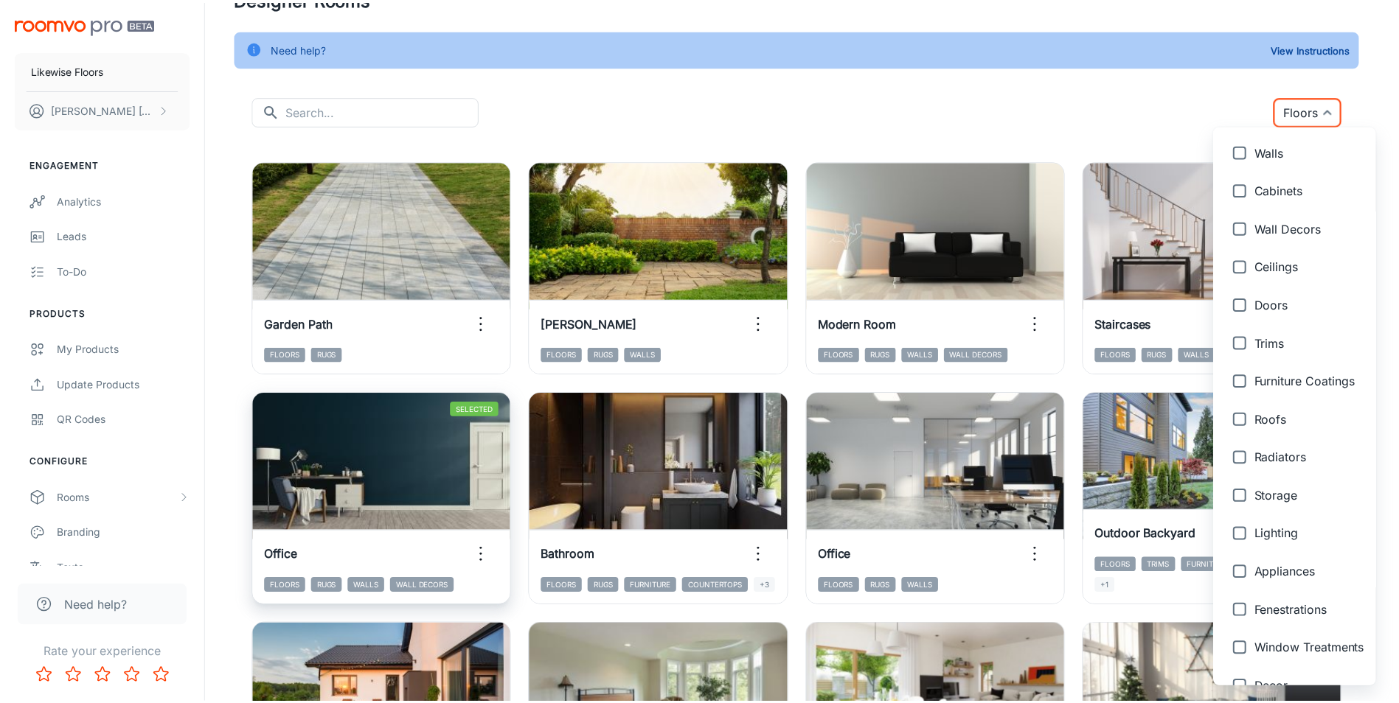
scroll to position [512, 0]
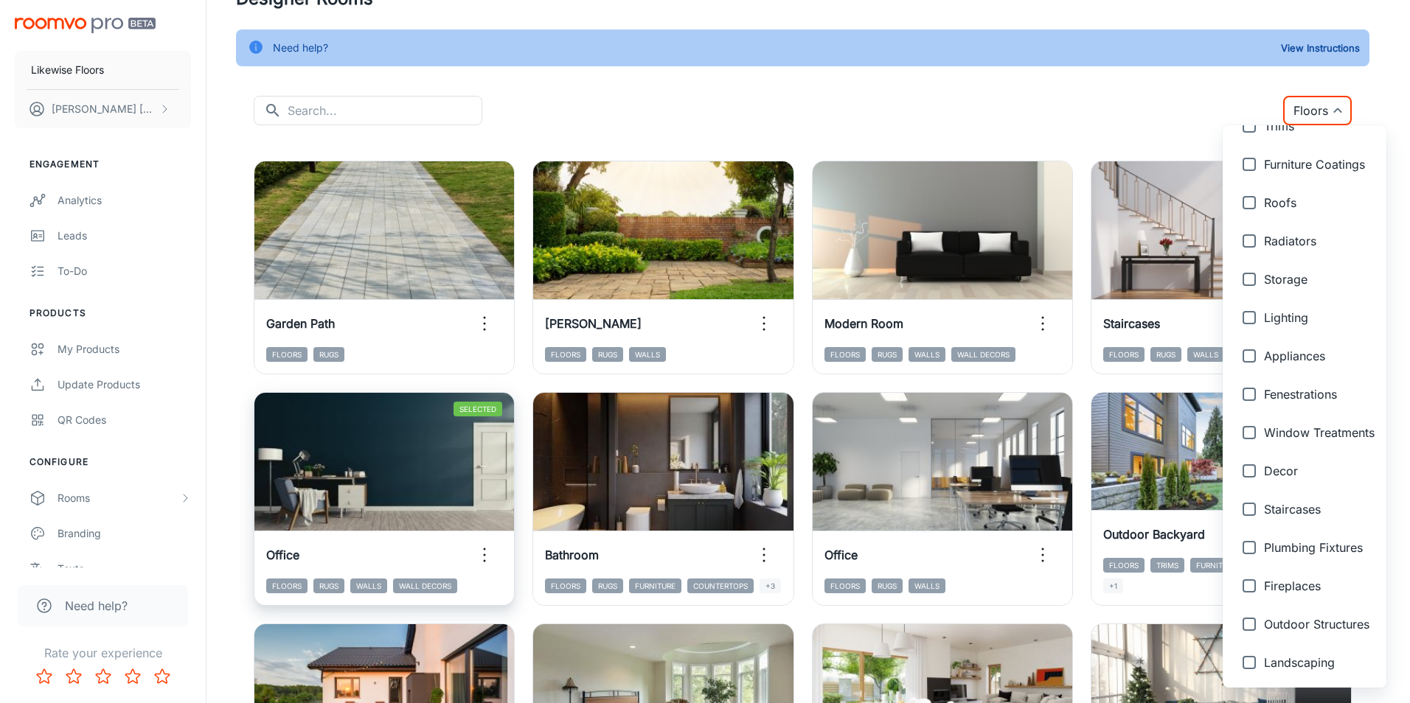
click at [906, 100] on div at bounding box center [705, 351] width 1410 height 703
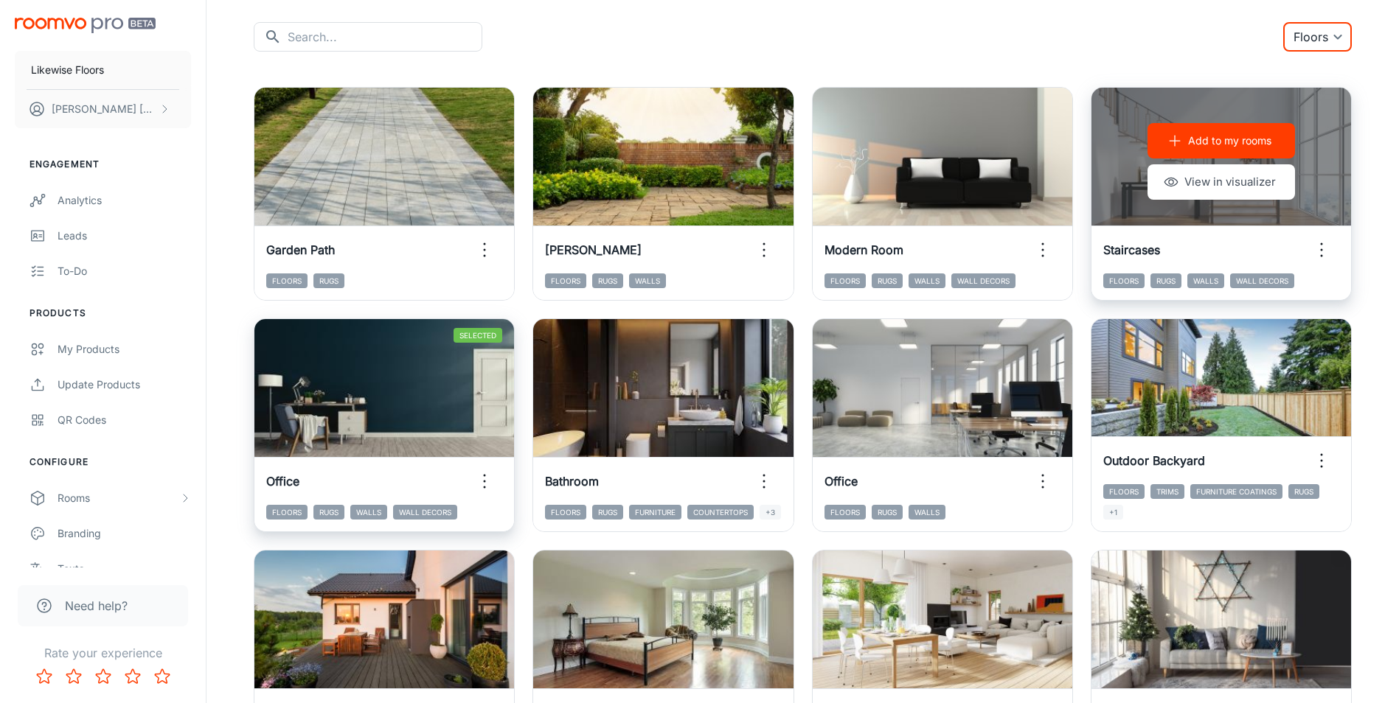
scroll to position [221, 0]
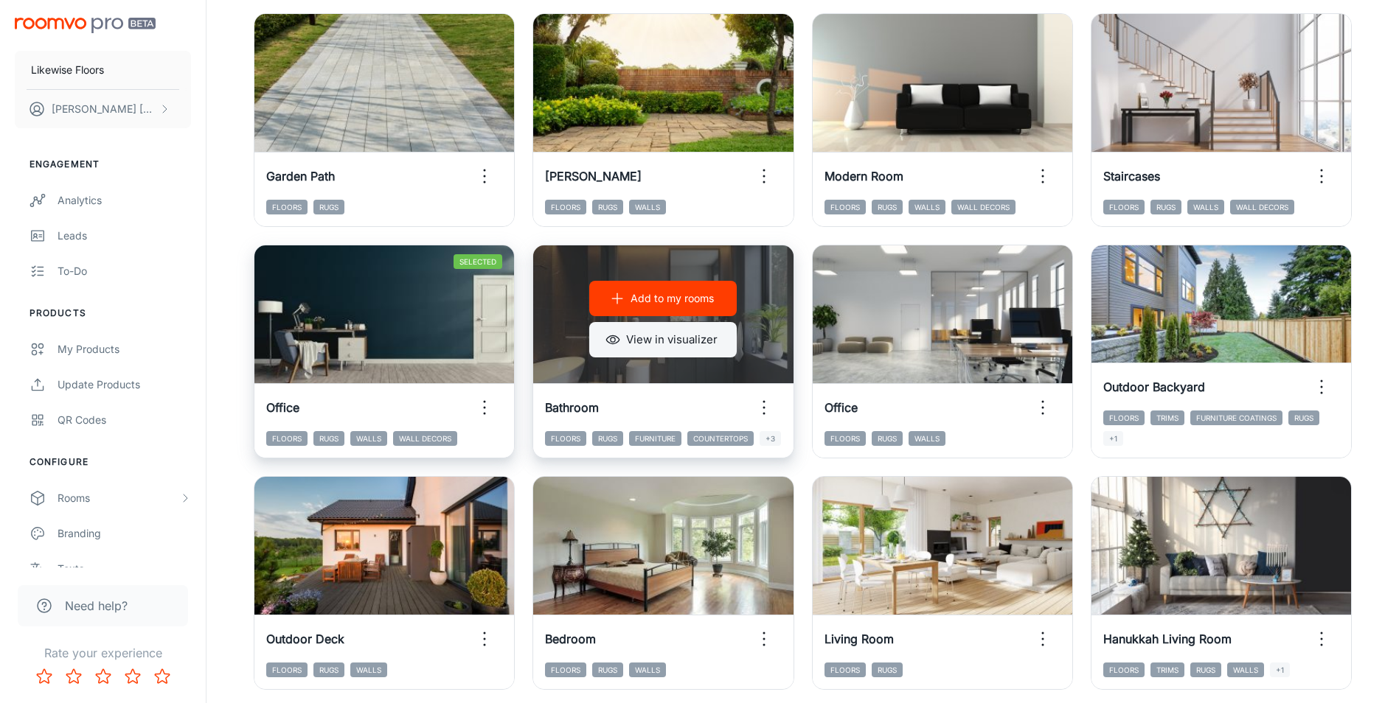
click at [641, 337] on button "View in visualizer" at bounding box center [662, 339] width 147 height 35
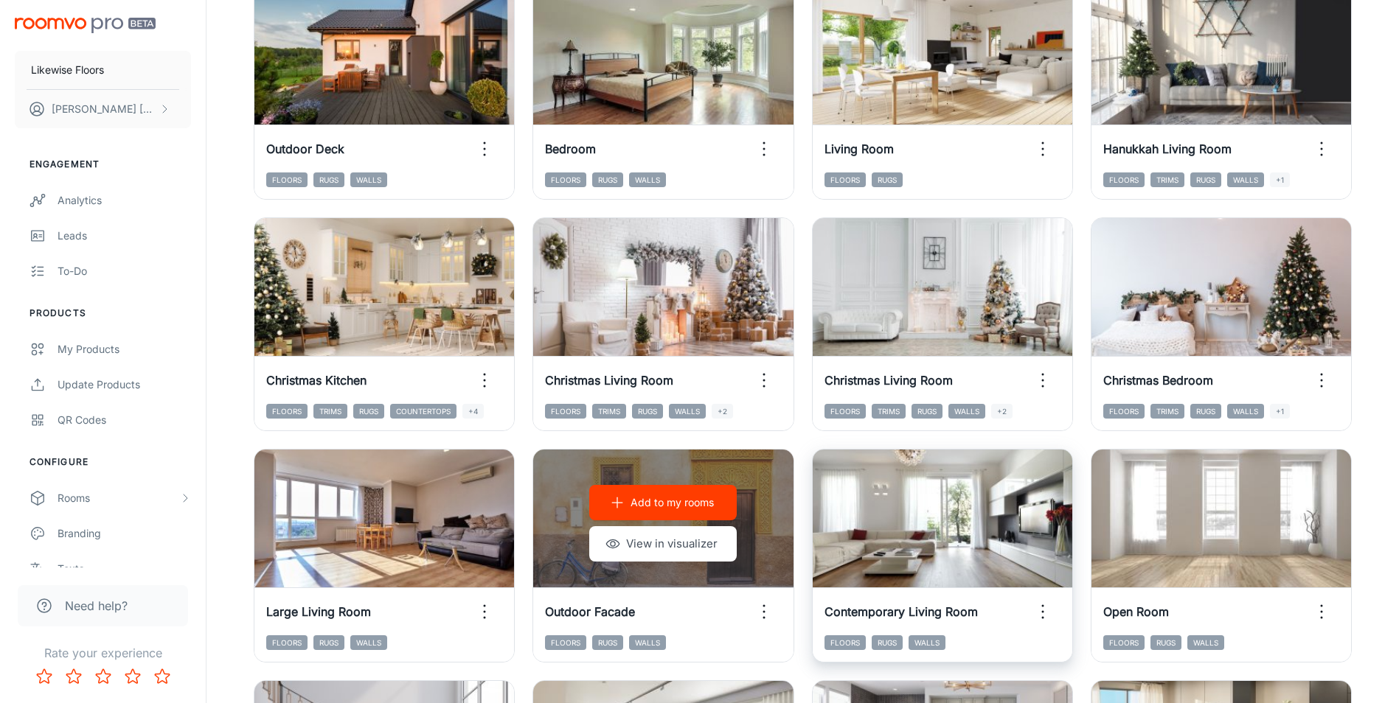
scroll to position [737, 0]
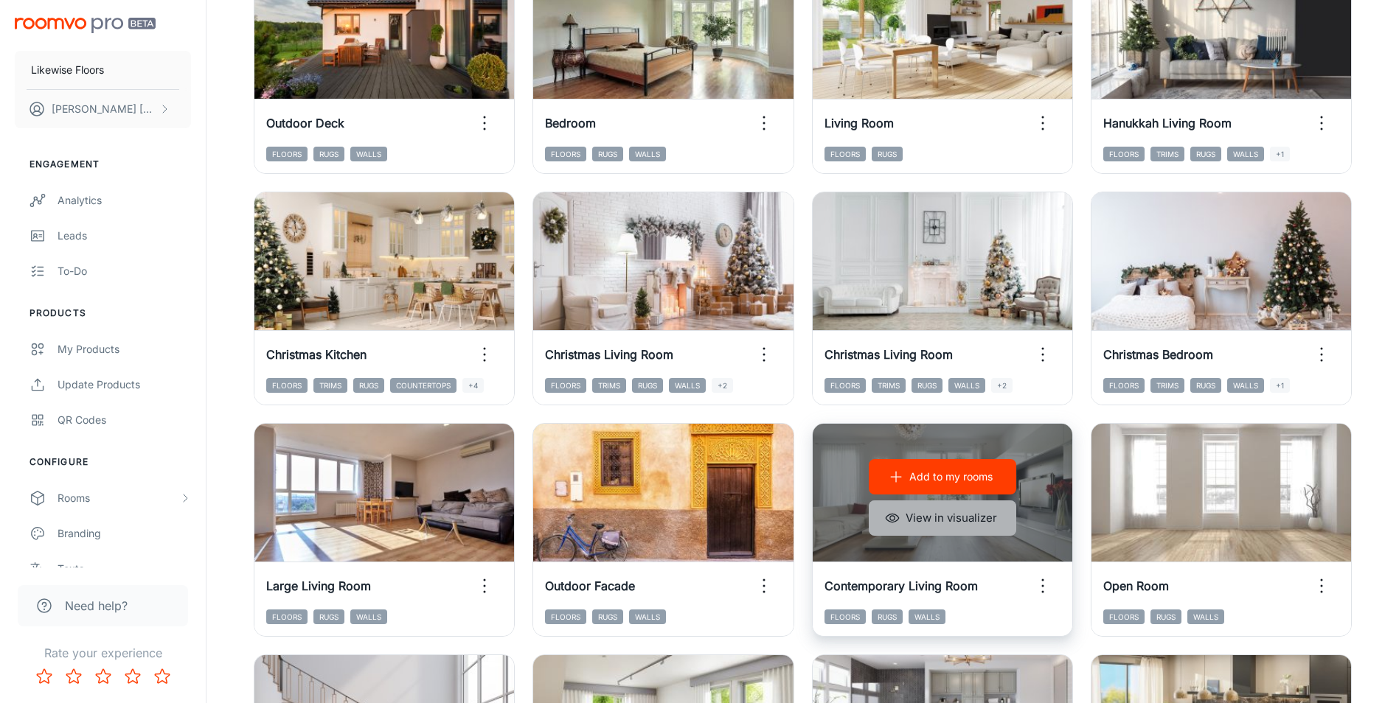
click at [927, 520] on button "View in visualizer" at bounding box center [942, 518] width 147 height 35
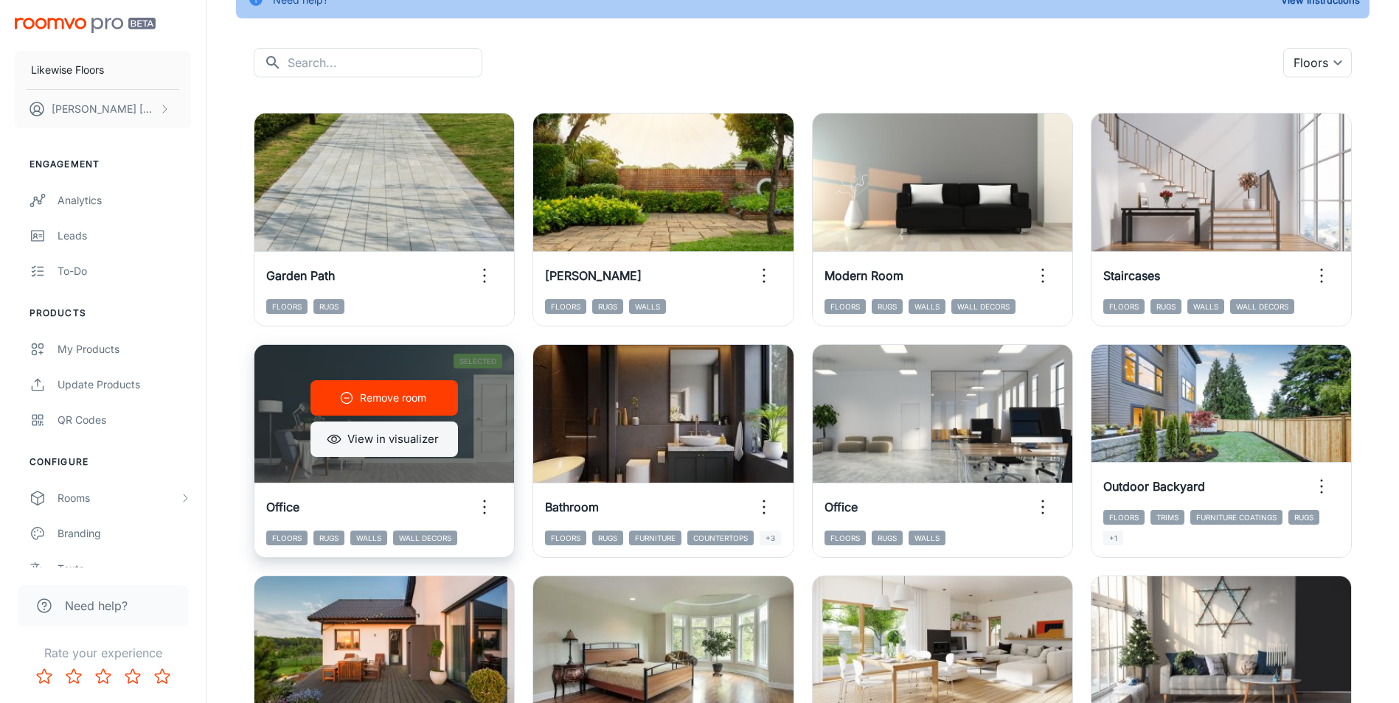
scroll to position [147, 0]
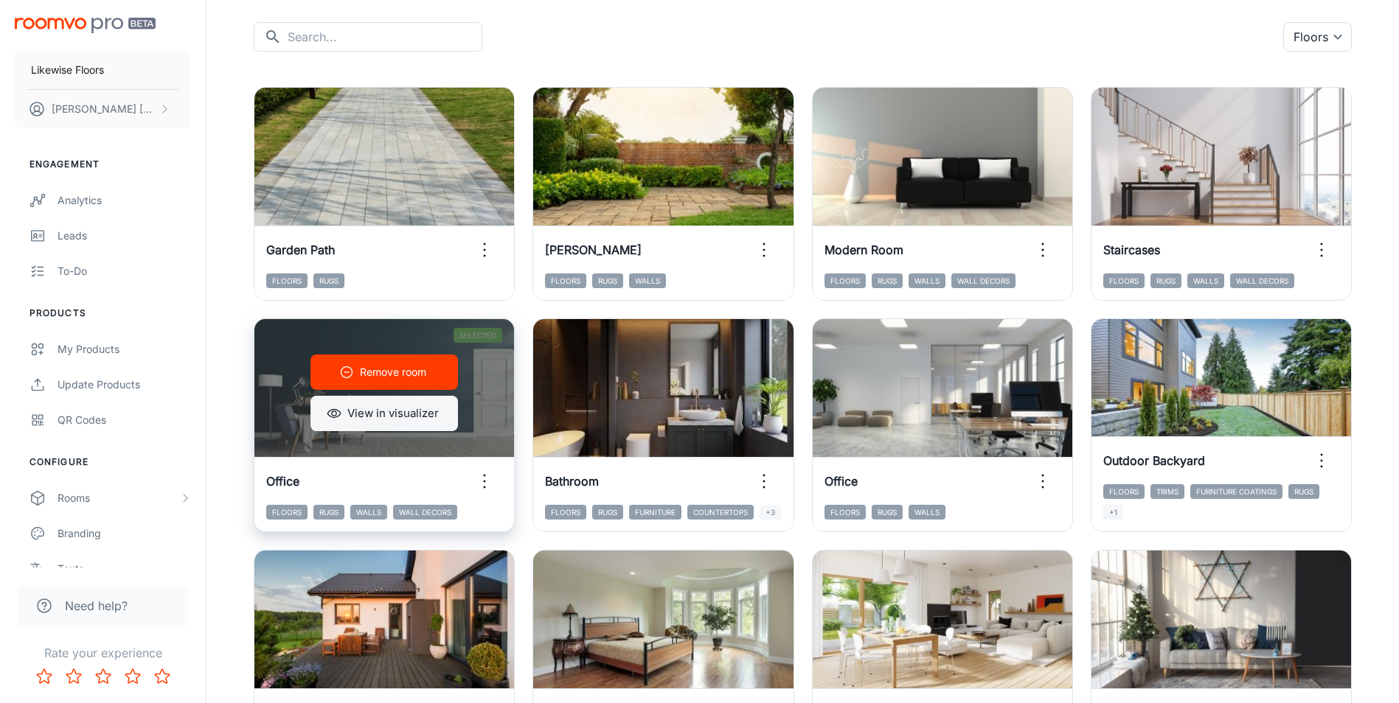
click at [393, 411] on button "View in visualizer" at bounding box center [383, 413] width 147 height 35
click at [389, 369] on p "Remove room" at bounding box center [393, 372] width 66 height 16
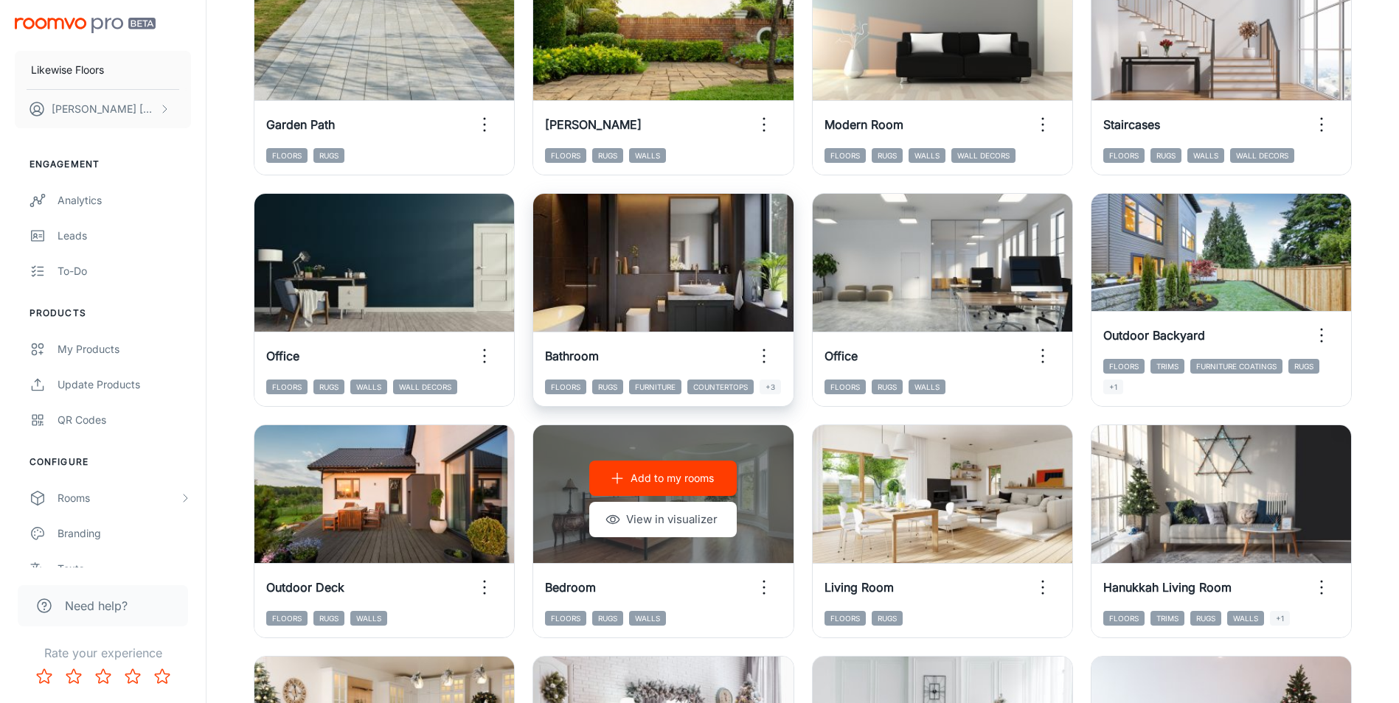
scroll to position [221, 0]
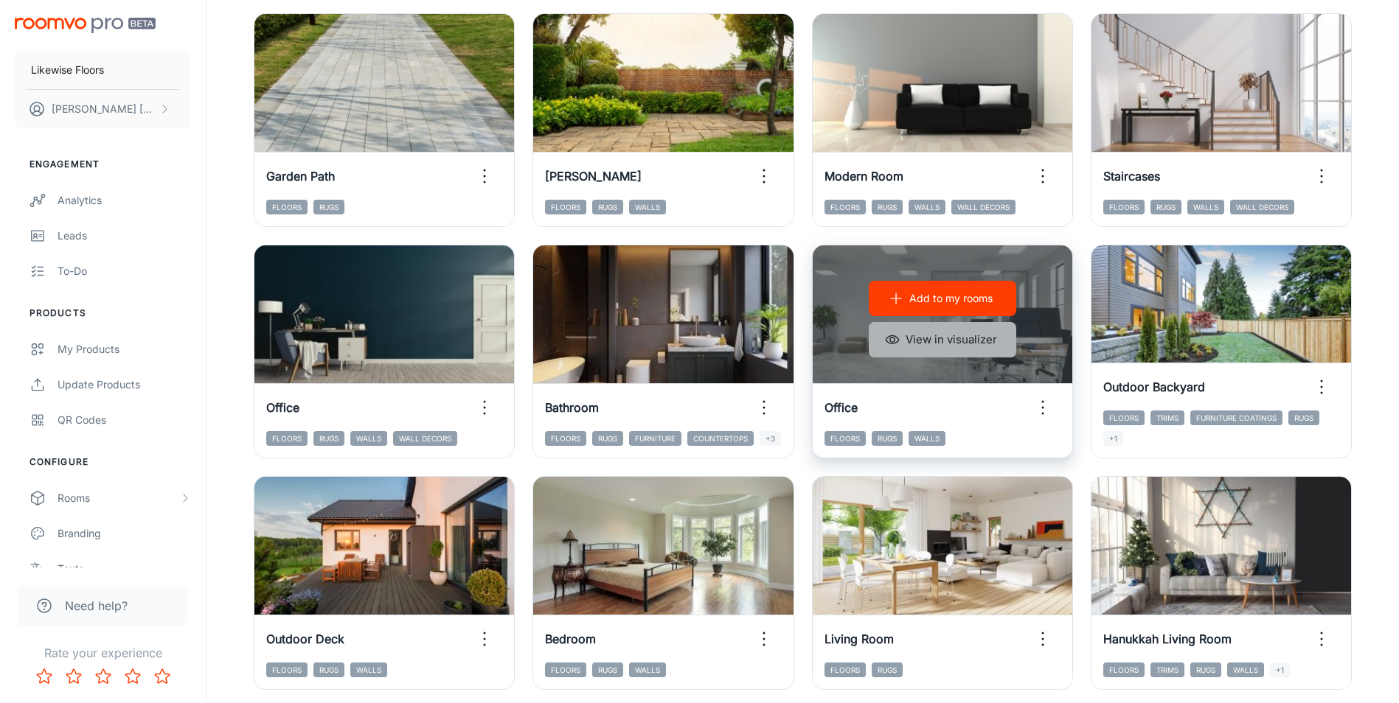
click at [919, 341] on button "View in visualizer" at bounding box center [942, 339] width 147 height 35
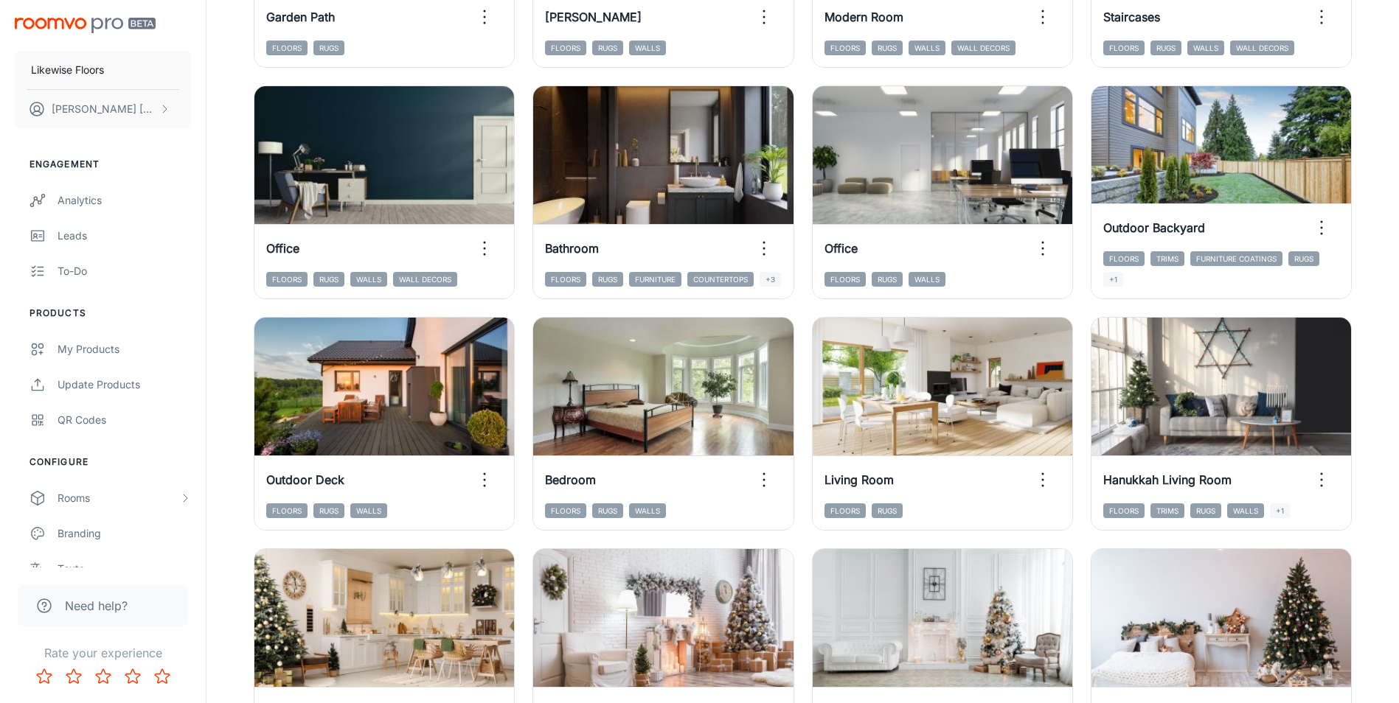
scroll to position [442, 0]
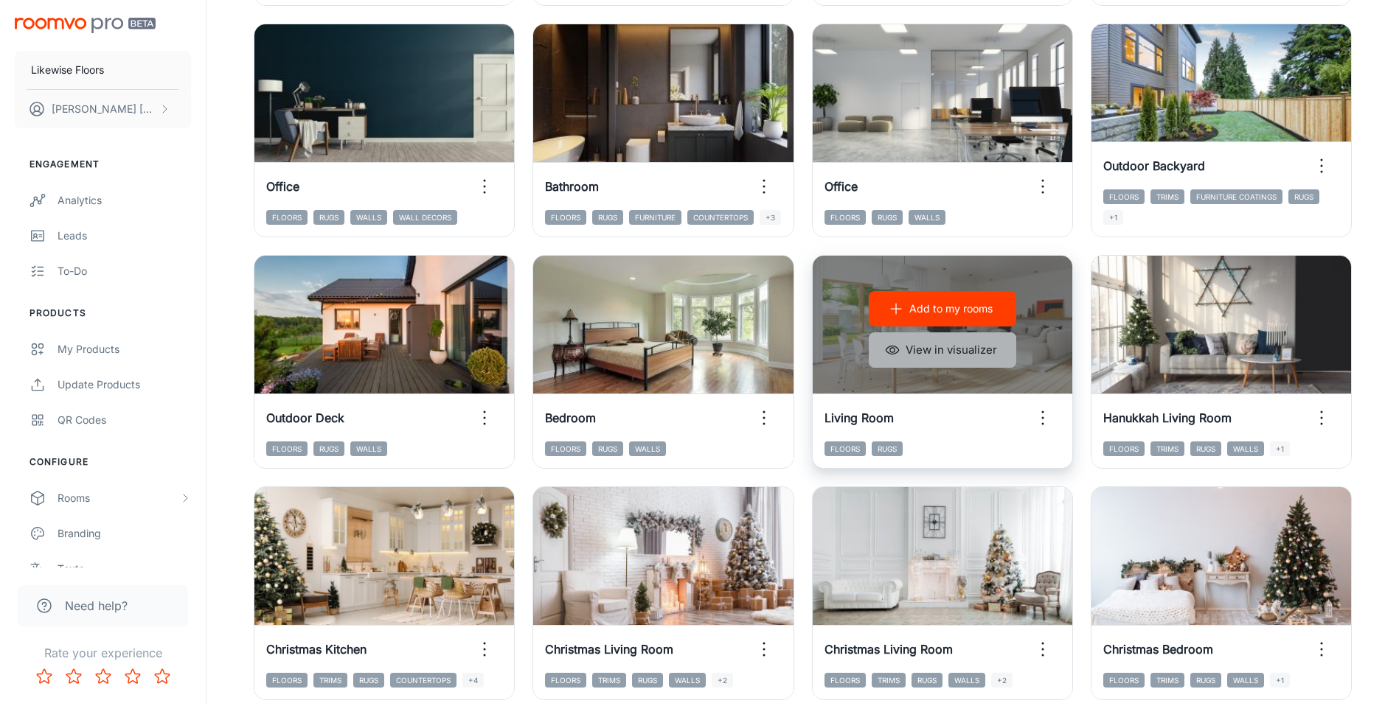
click at [912, 351] on button "View in visualizer" at bounding box center [942, 350] width 147 height 35
click at [889, 304] on icon "button" at bounding box center [895, 309] width 15 height 15
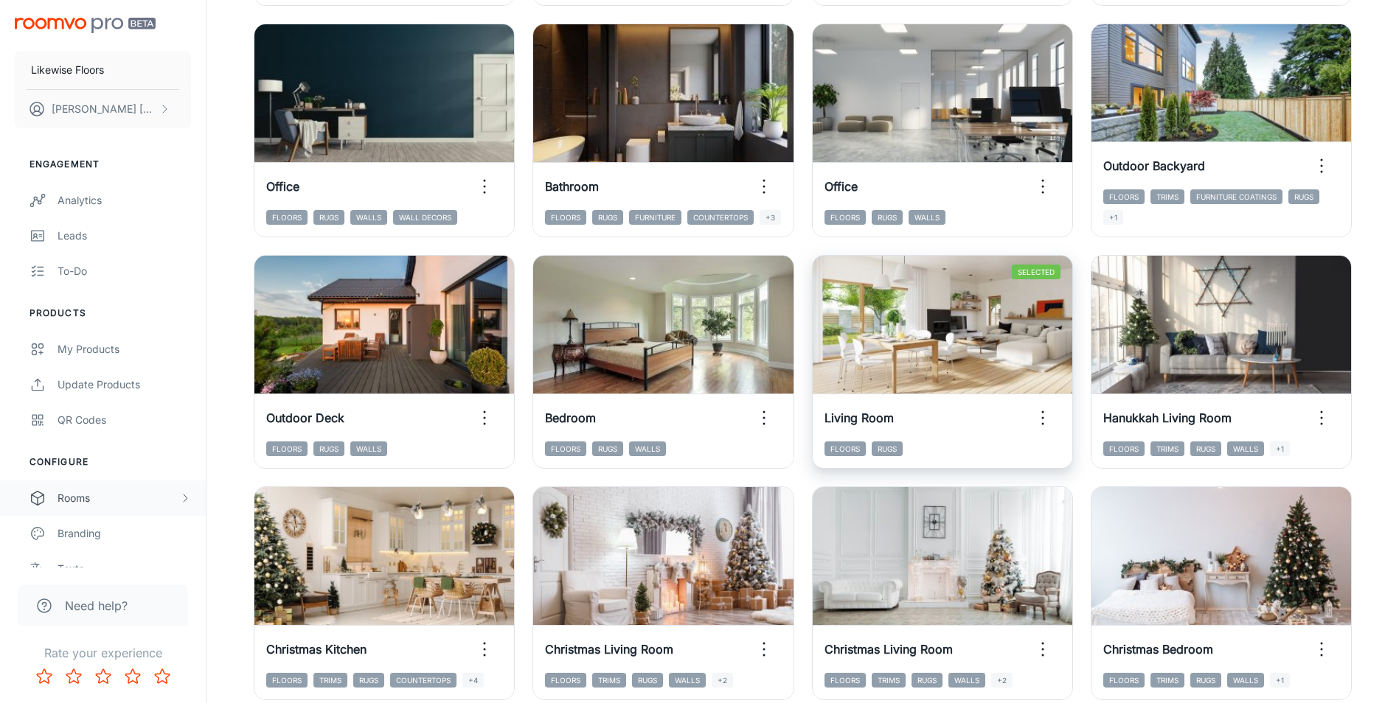
click at [167, 500] on div "Rooms" at bounding box center [119, 498] width 122 height 16
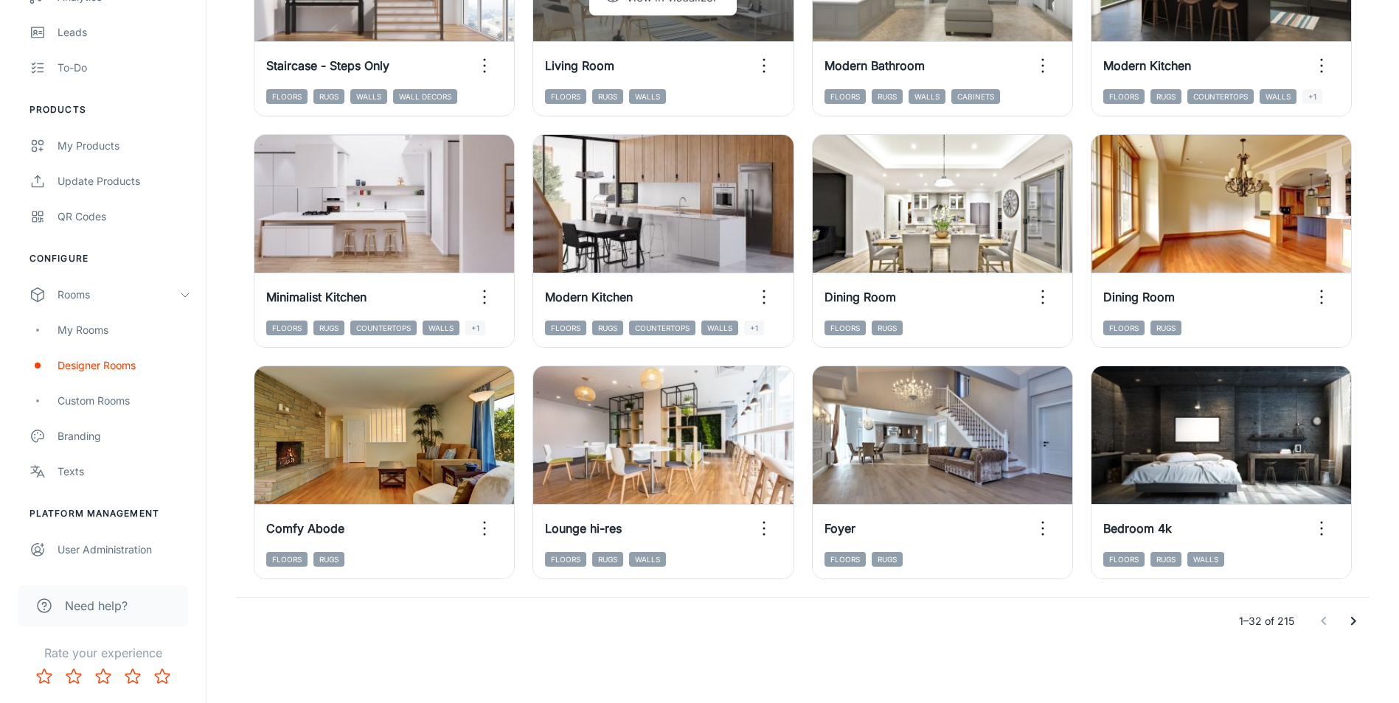
scroll to position [1490, 0]
click at [1346, 621] on icon "Go to next page" at bounding box center [1353, 621] width 18 height 18
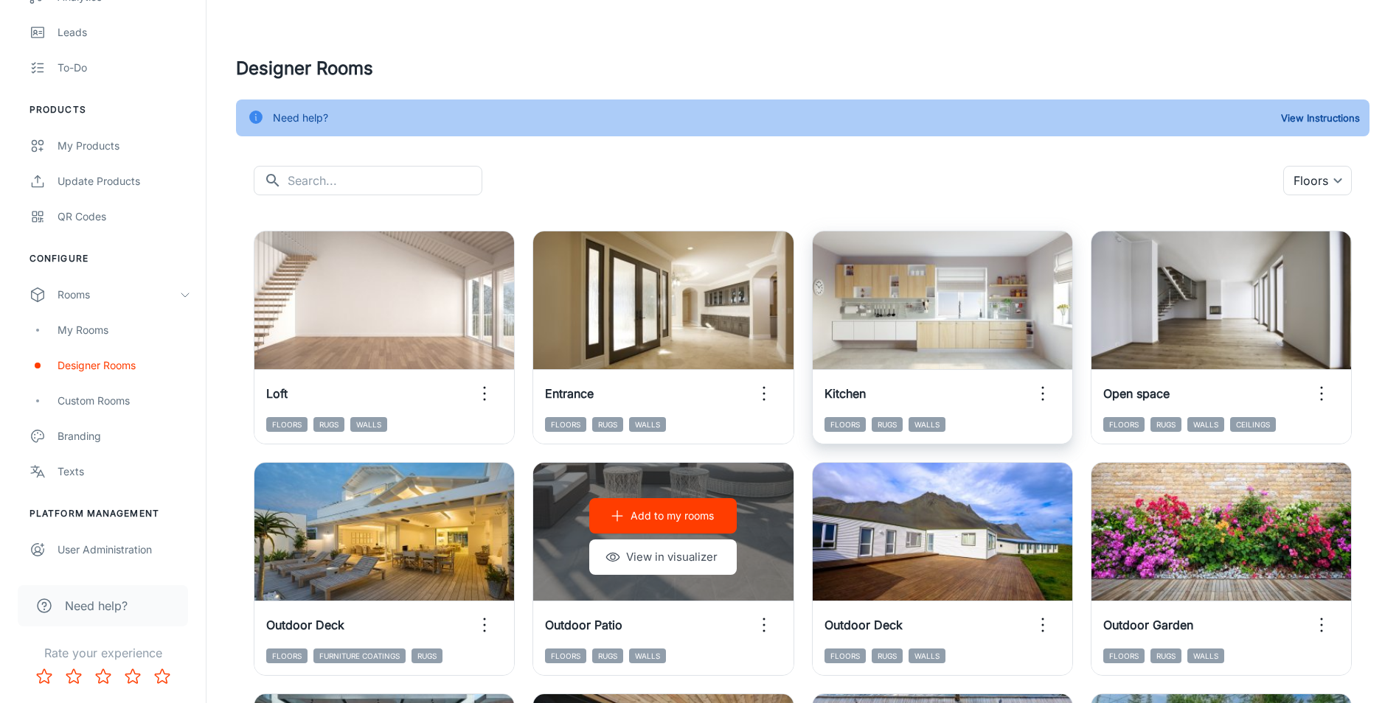
scroll to position [0, 0]
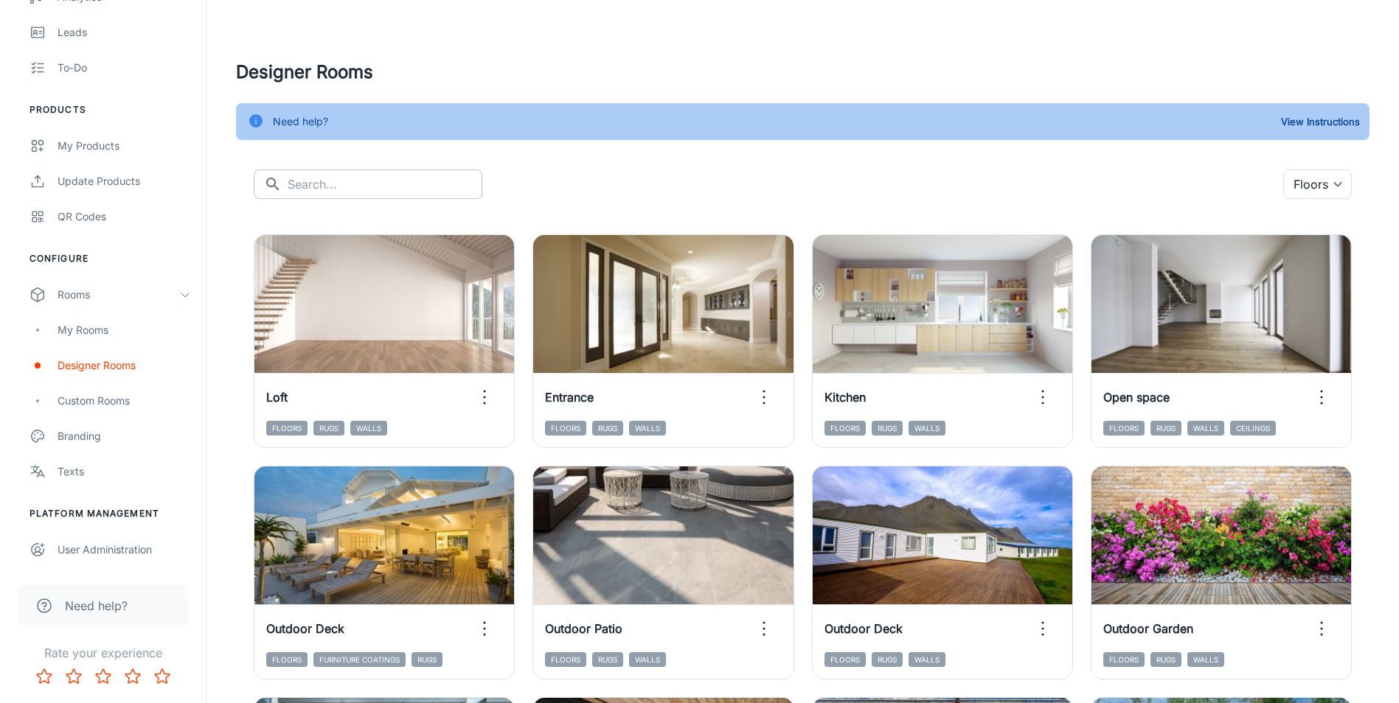
click at [310, 179] on input "text" at bounding box center [385, 184] width 195 height 29
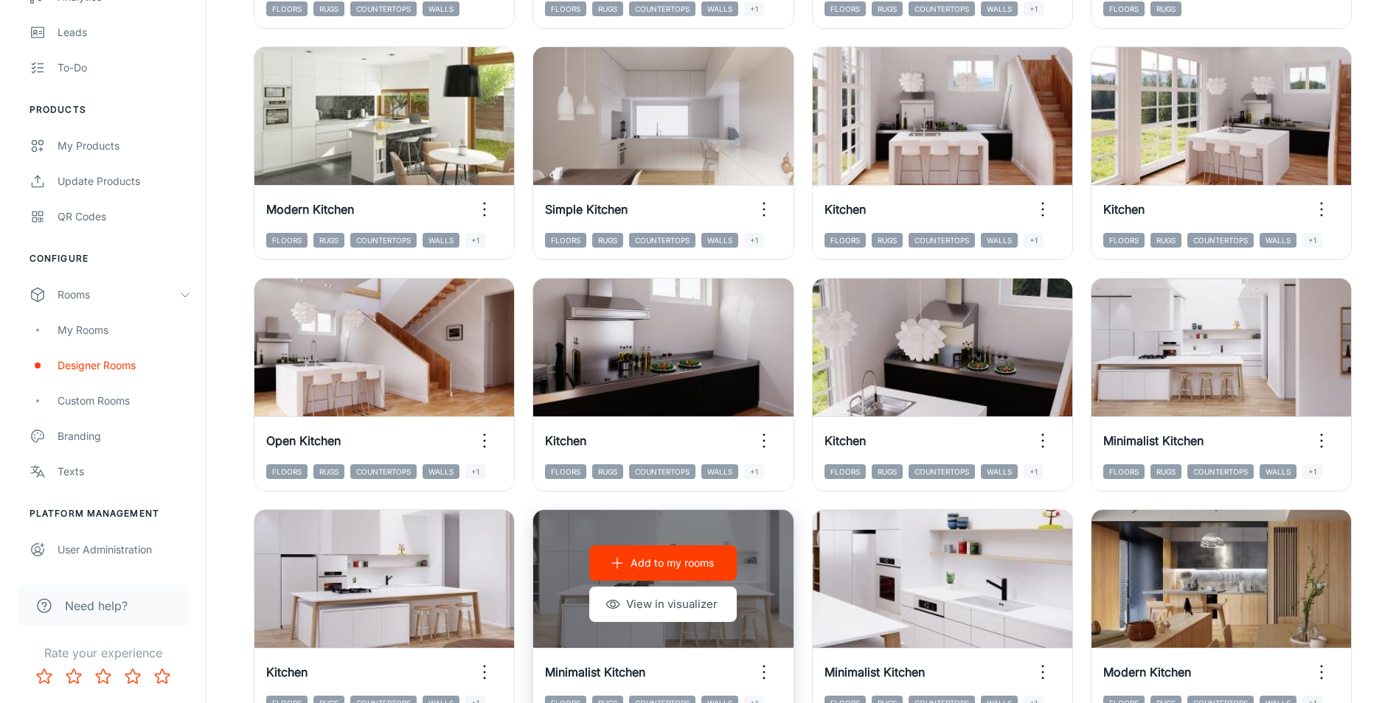
scroll to position [885, 0]
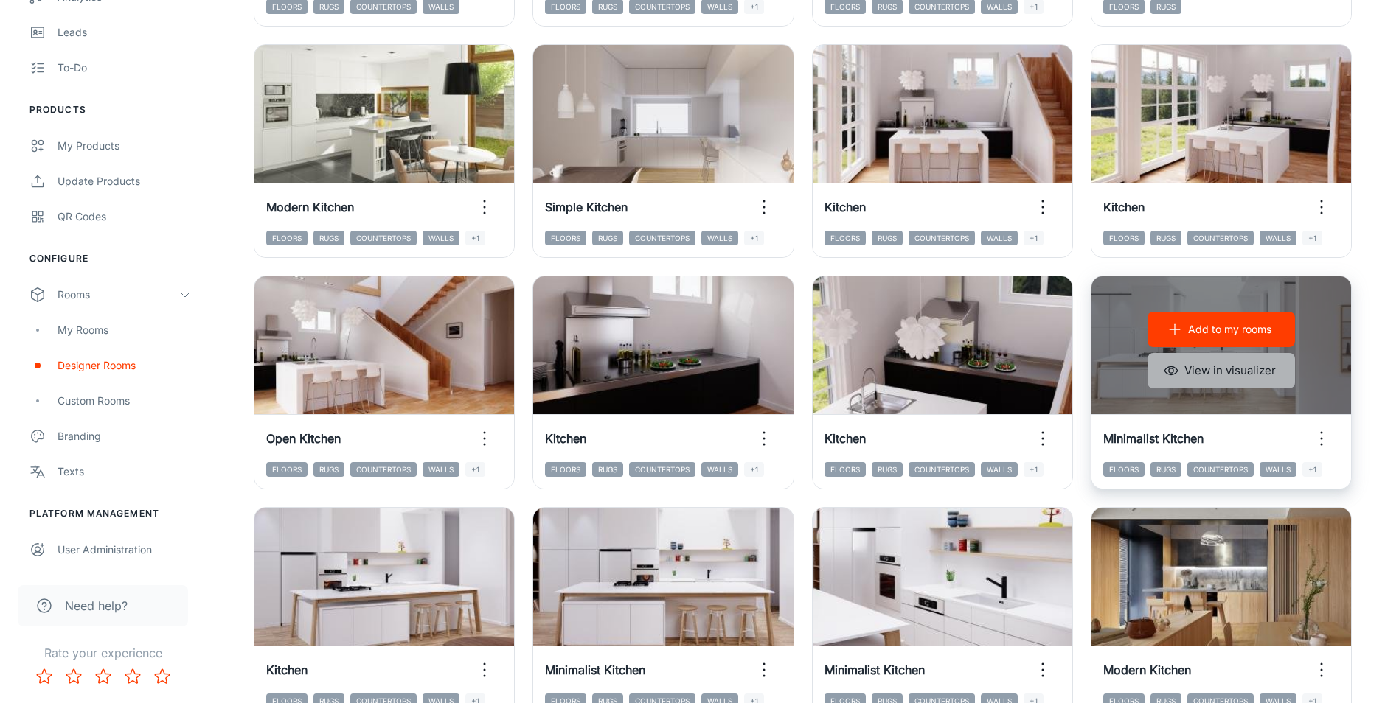
click at [1194, 373] on button "View in visualizer" at bounding box center [1220, 370] width 147 height 35
click at [1246, 320] on button "Add to my rooms" at bounding box center [1220, 329] width 147 height 35
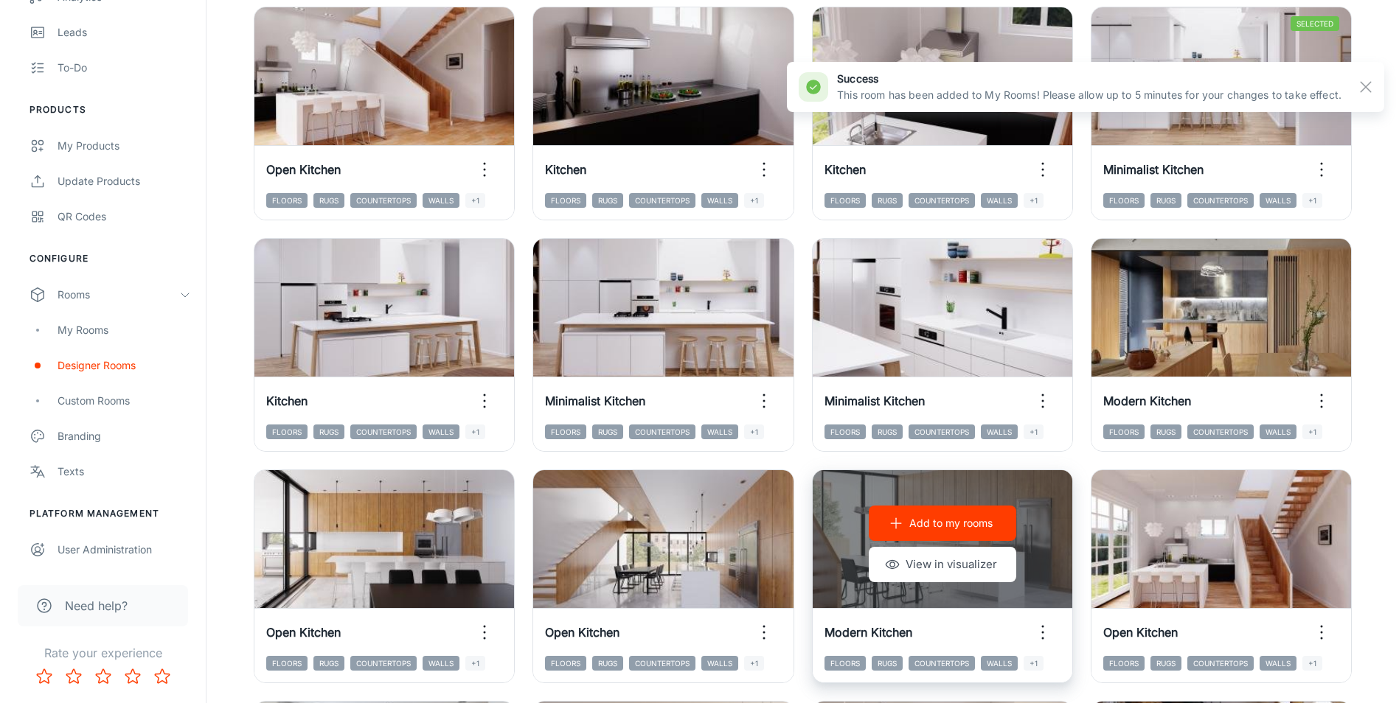
scroll to position [1180, 0]
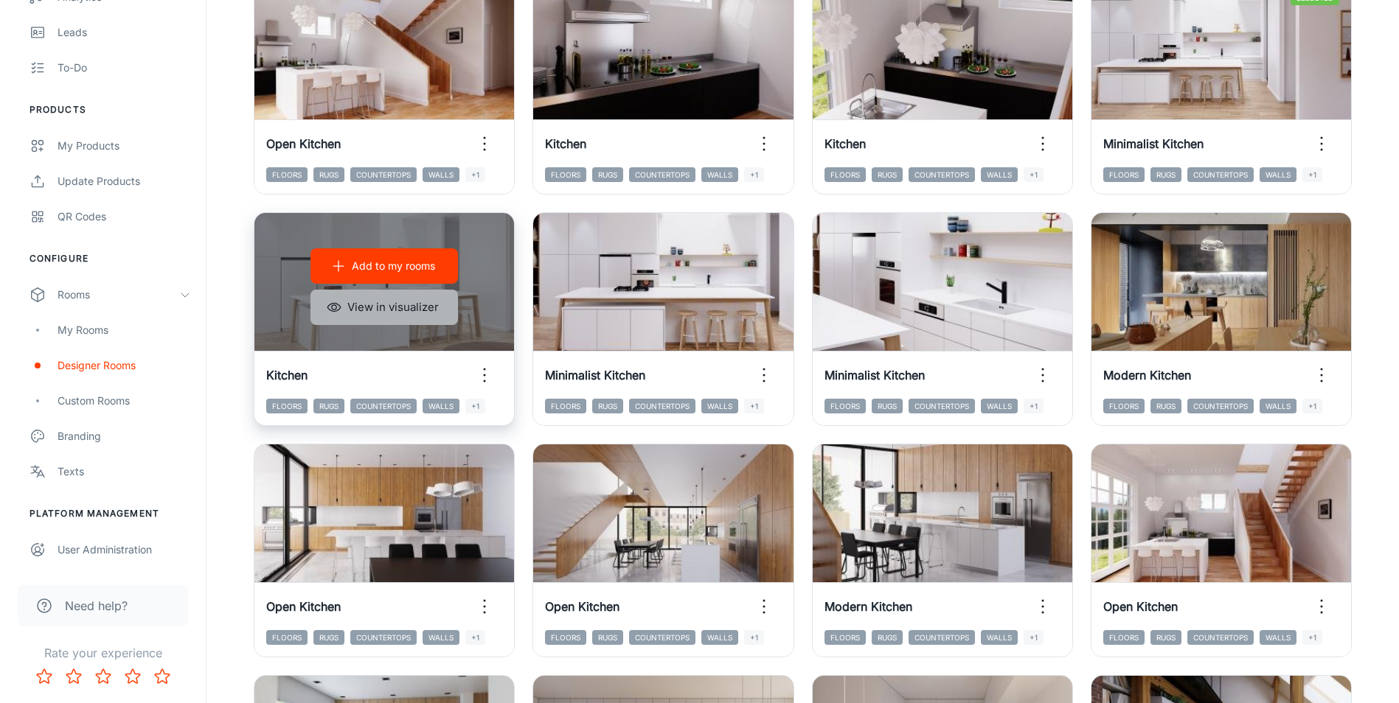
click at [422, 303] on button "View in visualizer" at bounding box center [383, 307] width 147 height 35
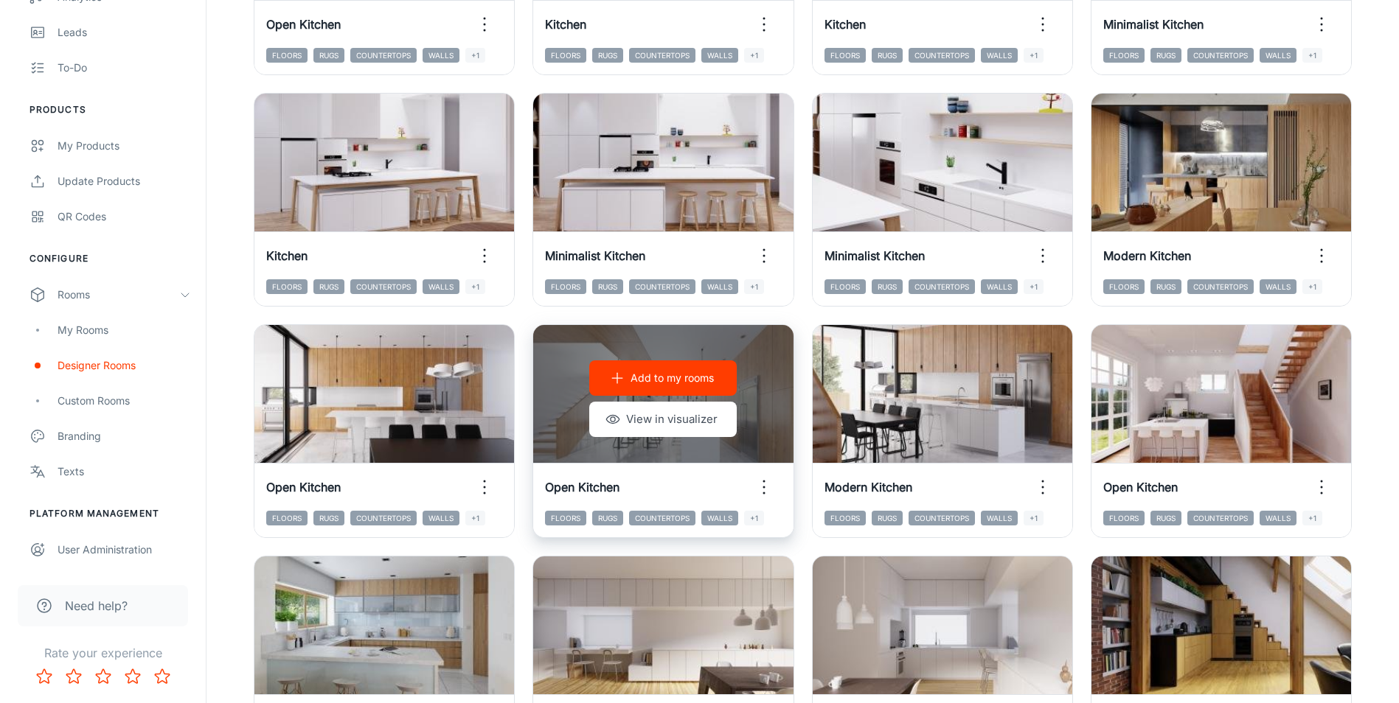
scroll to position [1327, 0]
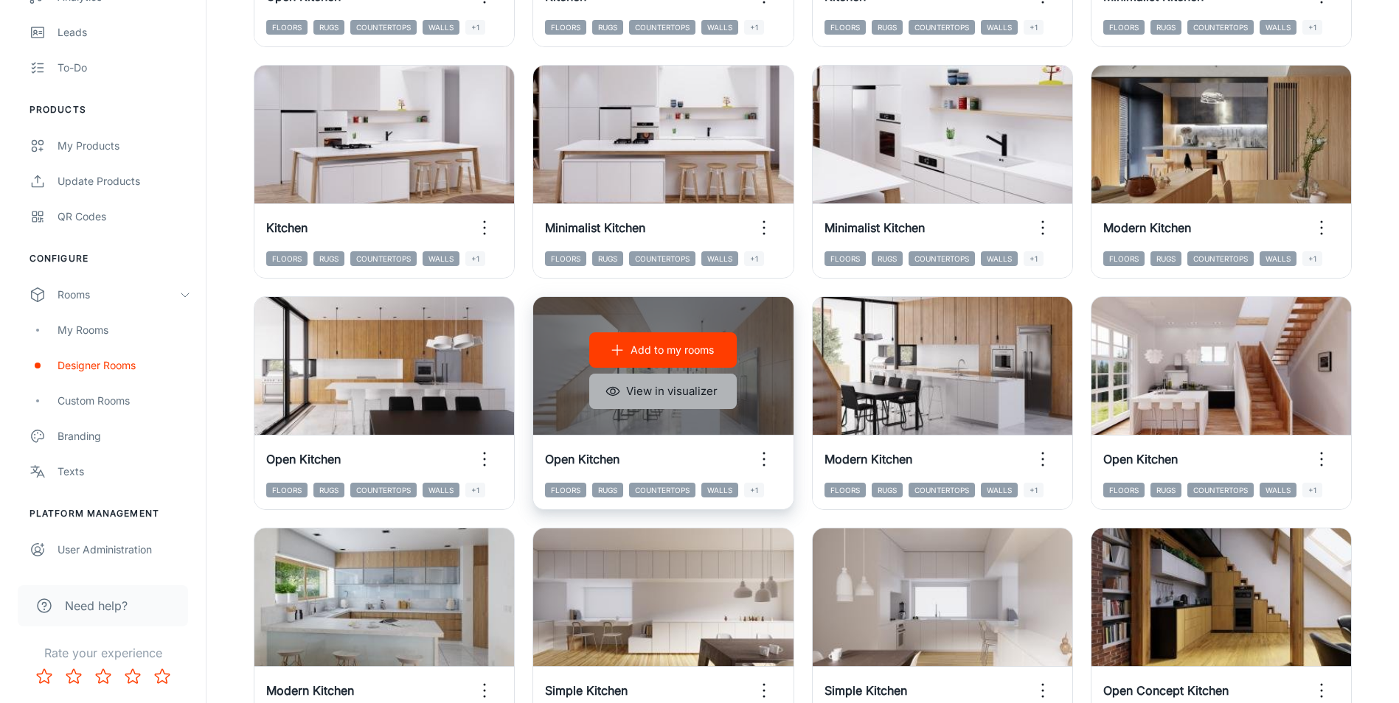
click at [659, 392] on button "View in visualizer" at bounding box center [662, 391] width 147 height 35
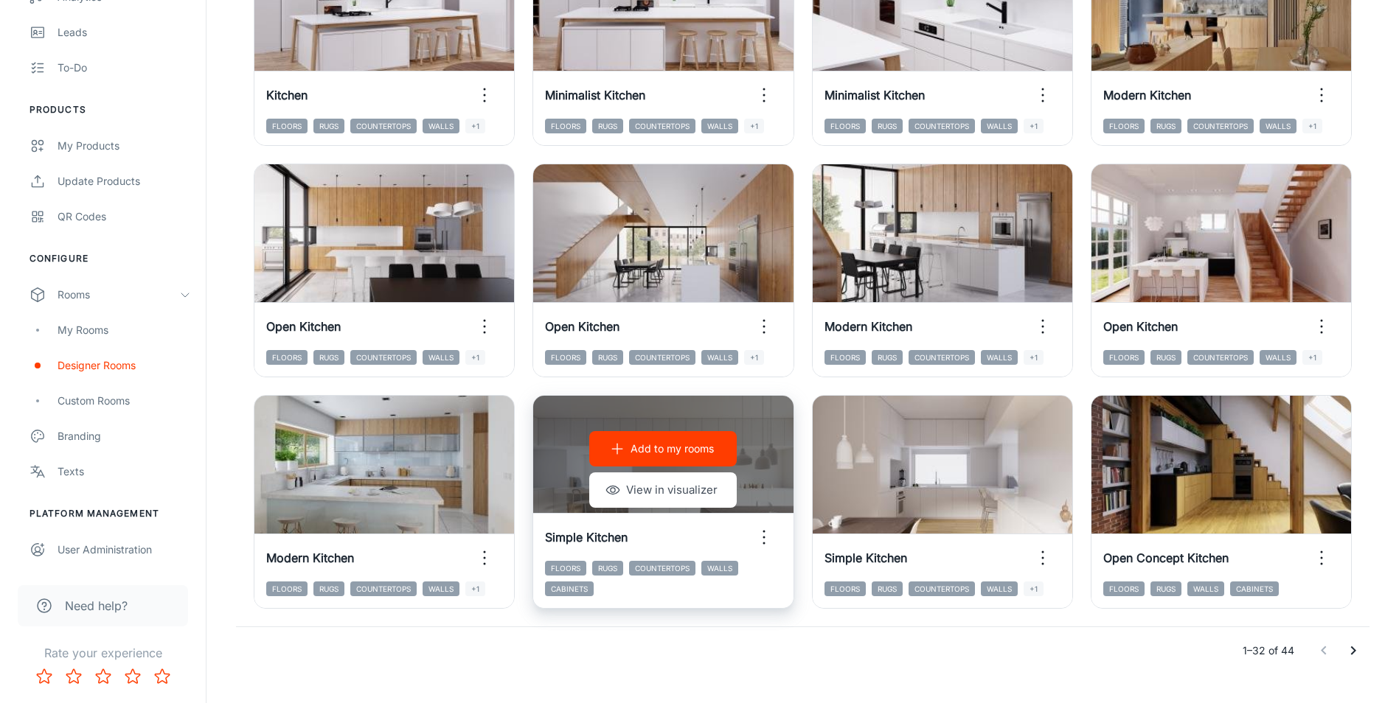
scroll to position [1490, 0]
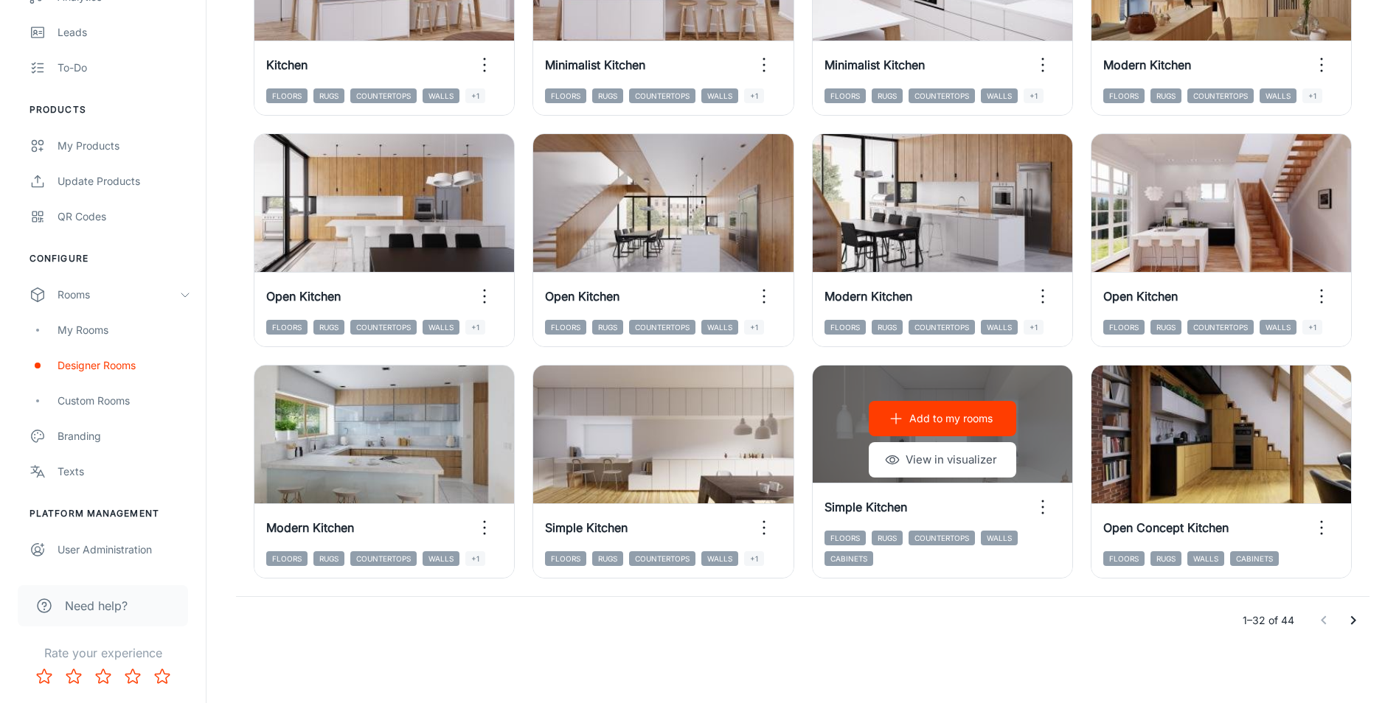
click at [1357, 619] on icon "Go to next page" at bounding box center [1353, 621] width 18 height 18
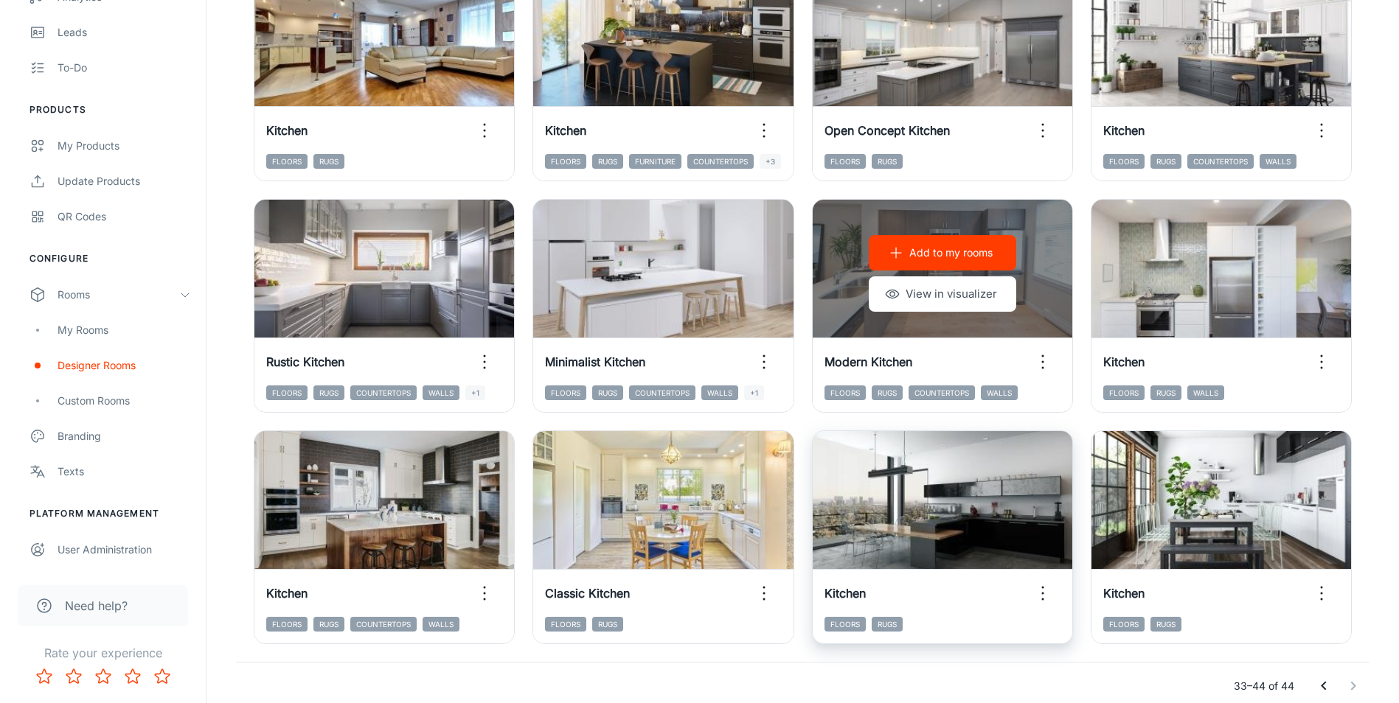
scroll to position [333, 0]
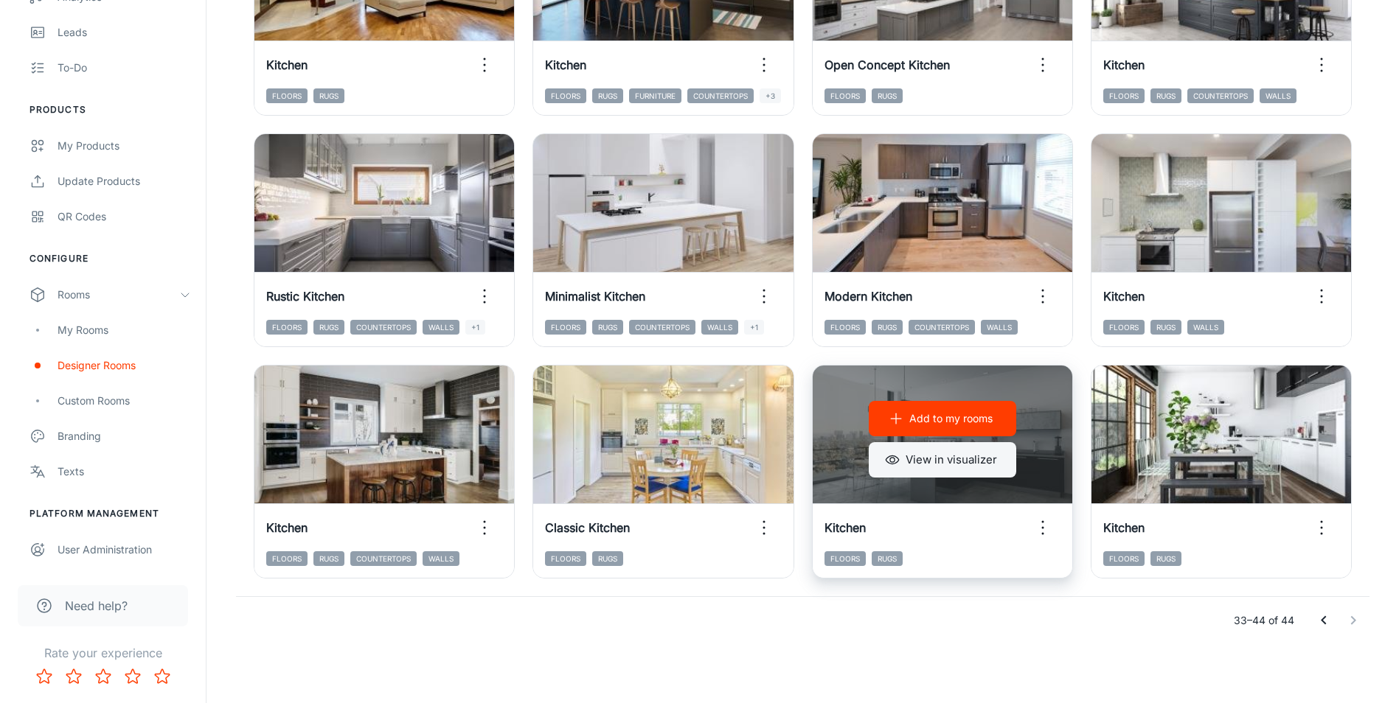
click at [915, 462] on button "View in visualizer" at bounding box center [942, 459] width 147 height 35
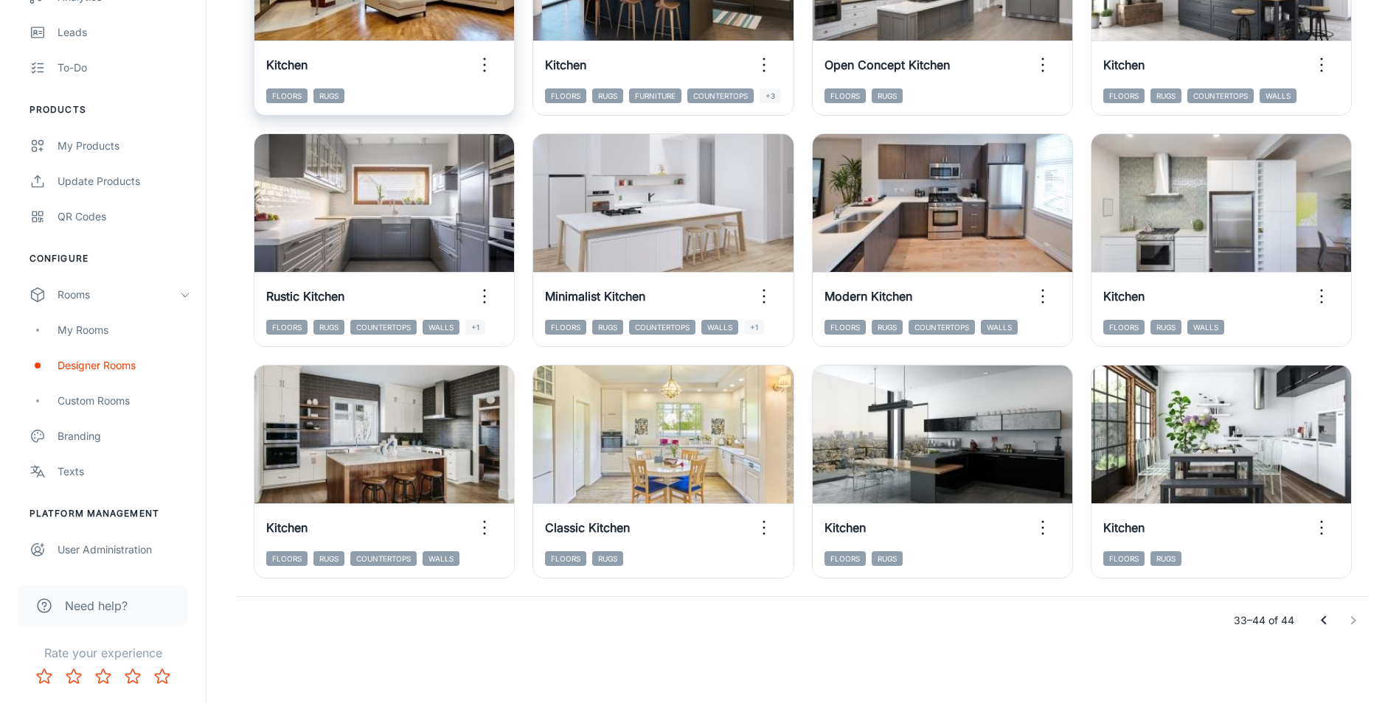
scroll to position [0, 0]
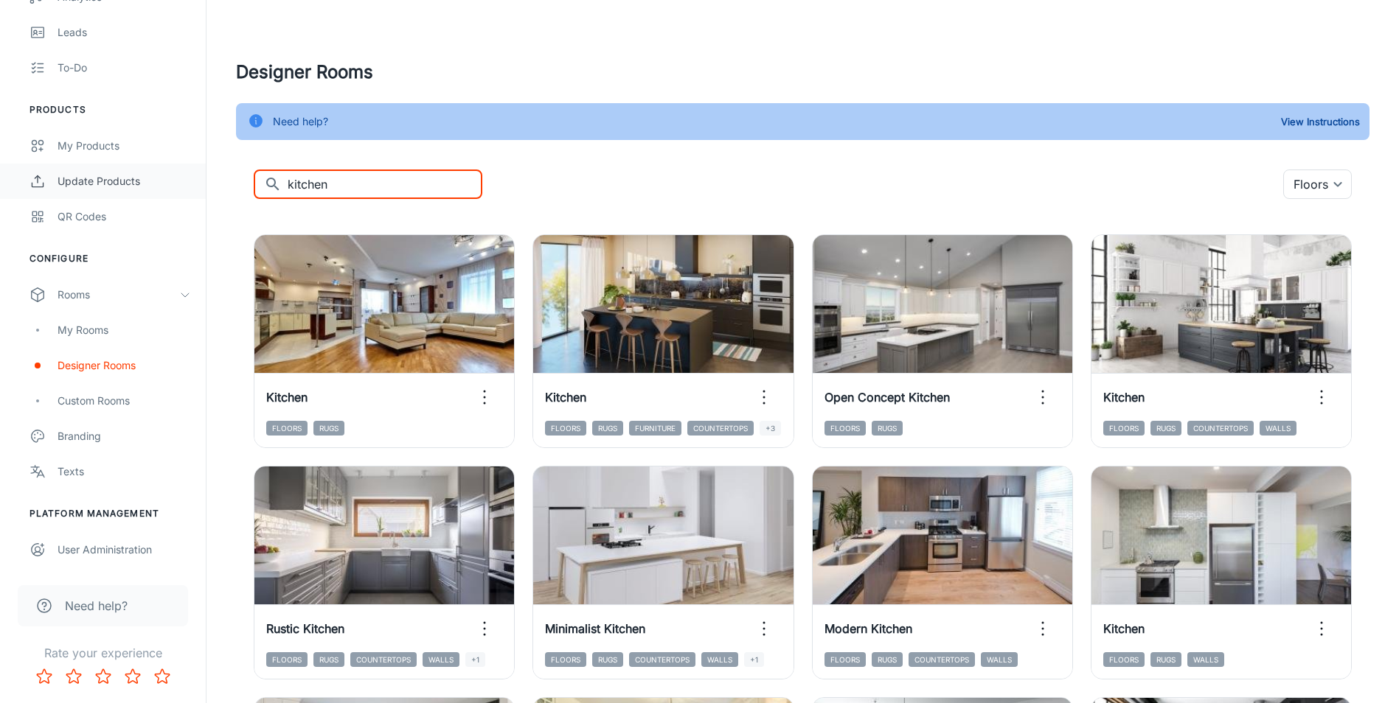
drag, startPoint x: 370, startPoint y: 187, endPoint x: 135, endPoint y: 170, distance: 235.9
click at [143, 172] on div "Likewise Floors Natasha Hamilton Engagement Analytics Leads To-do Products My P…" at bounding box center [699, 518] width 1399 height 1036
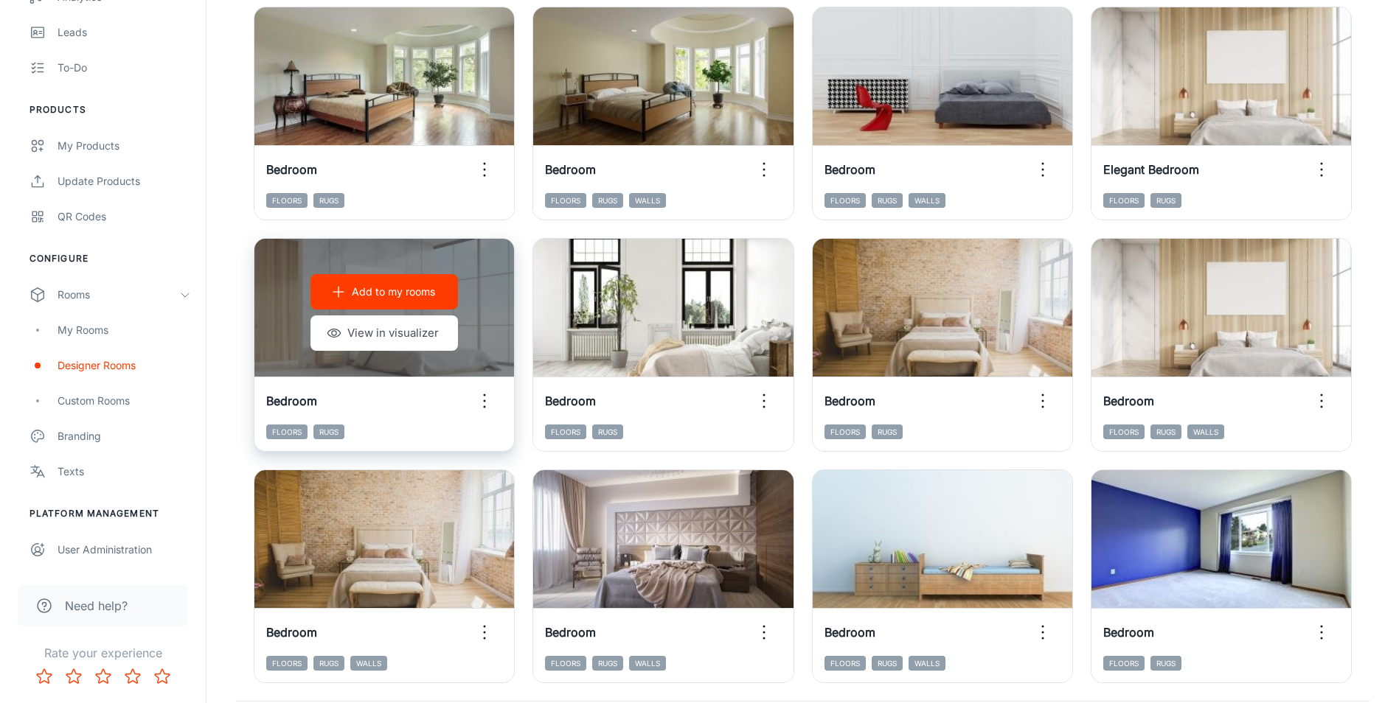
scroll to position [516, 0]
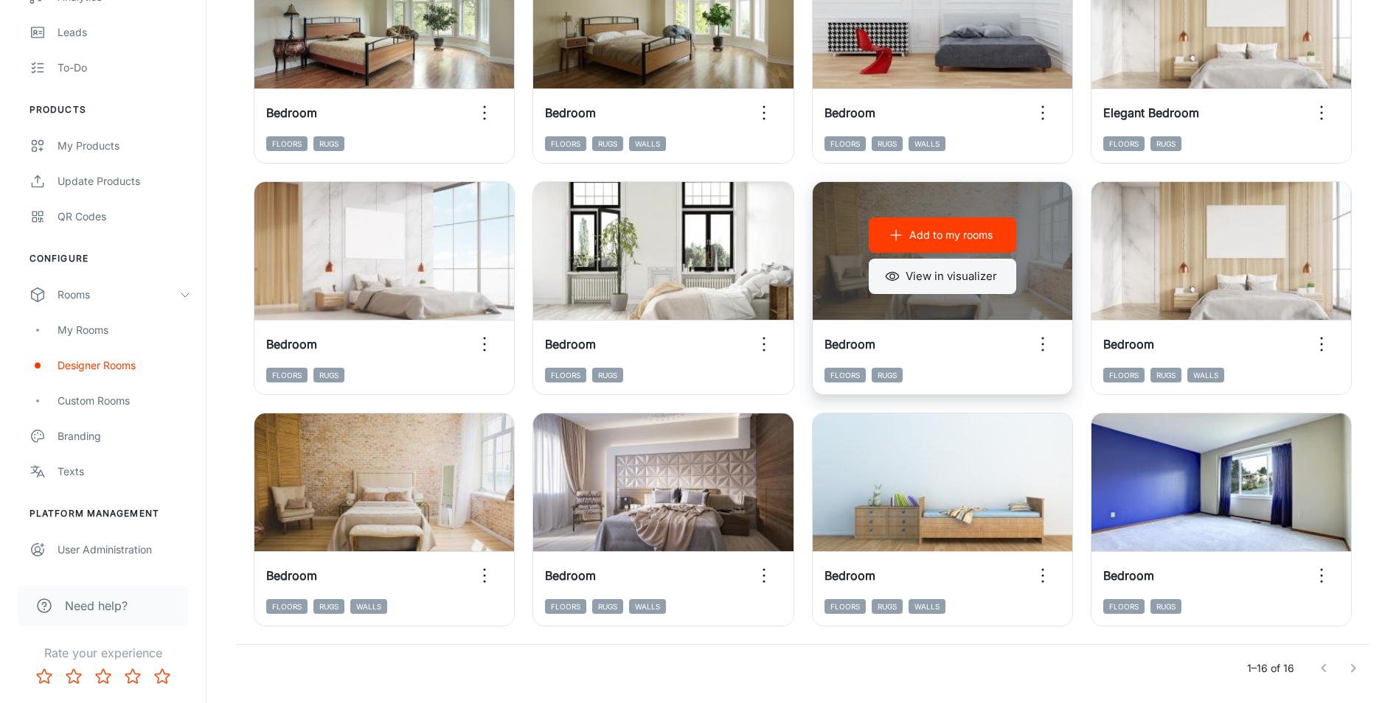
click at [909, 279] on button "View in visualizer" at bounding box center [942, 276] width 147 height 35
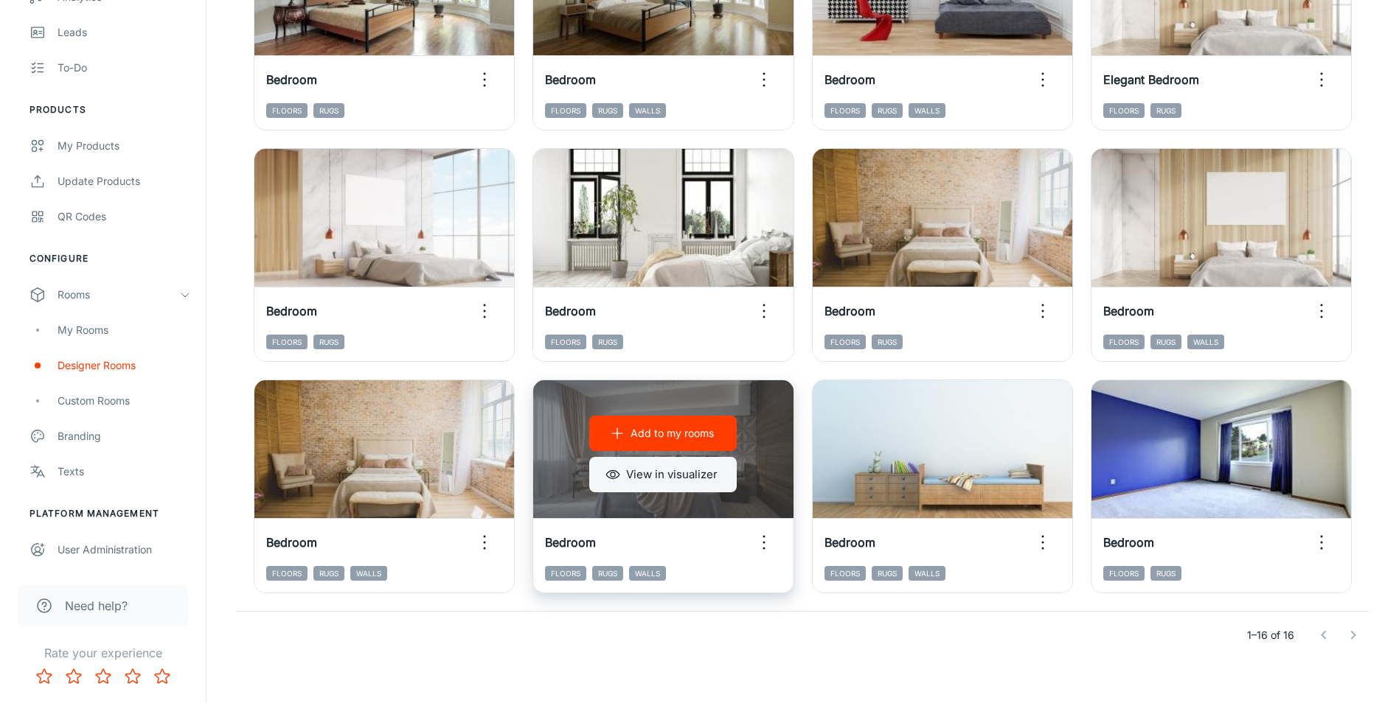
scroll to position [564, 0]
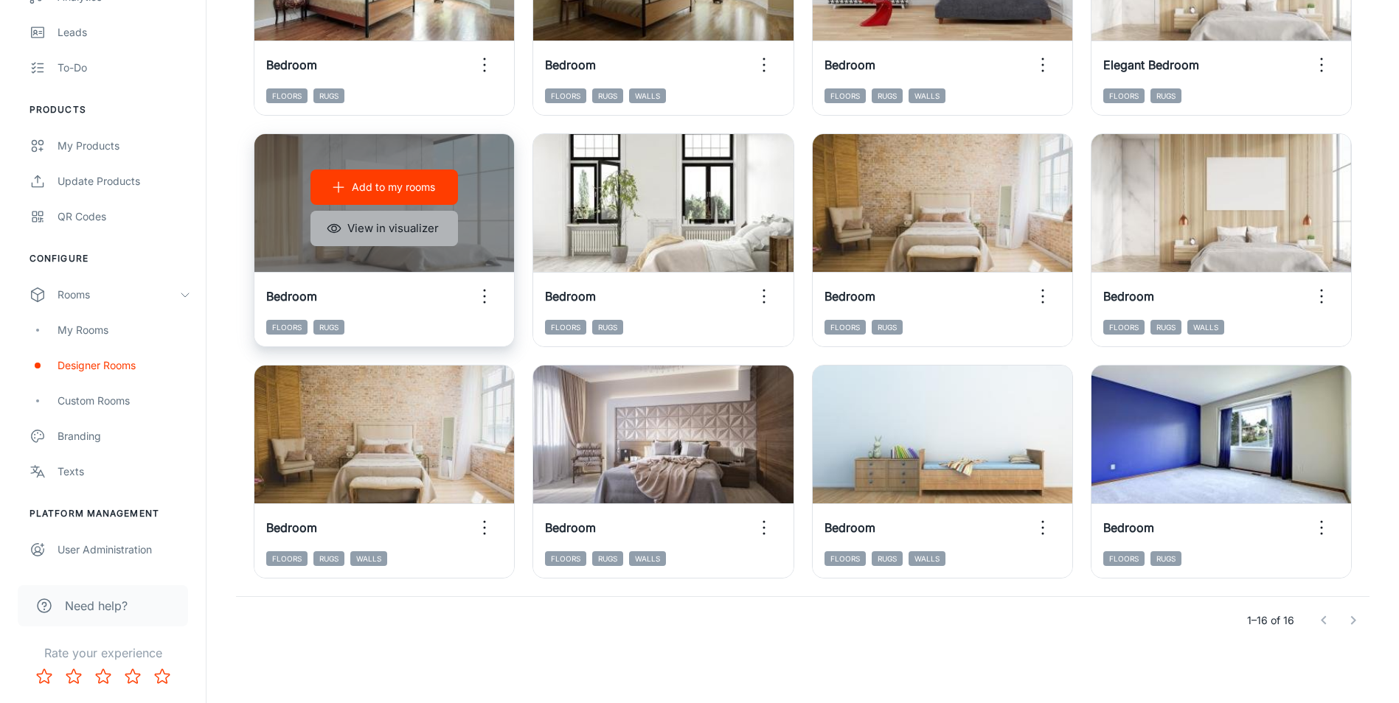
click at [387, 238] on button "View in visualizer" at bounding box center [383, 228] width 147 height 35
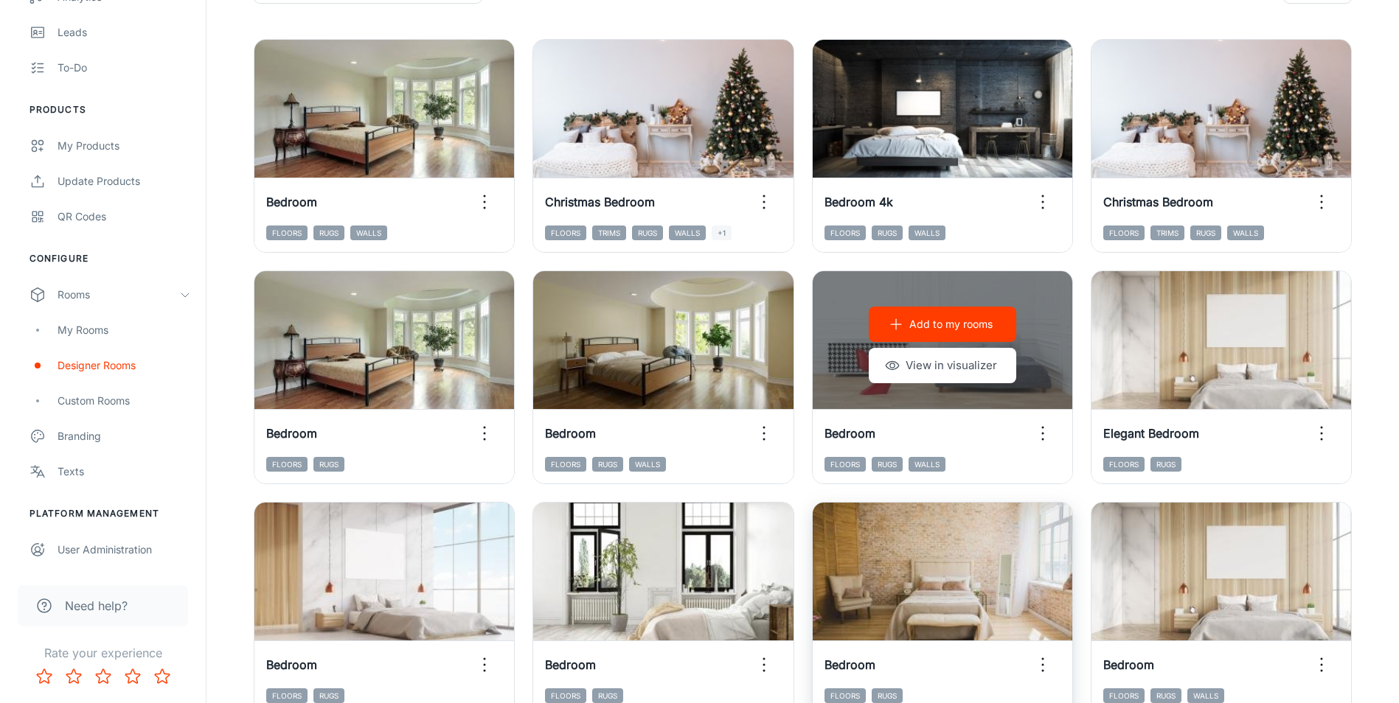
scroll to position [122, 0]
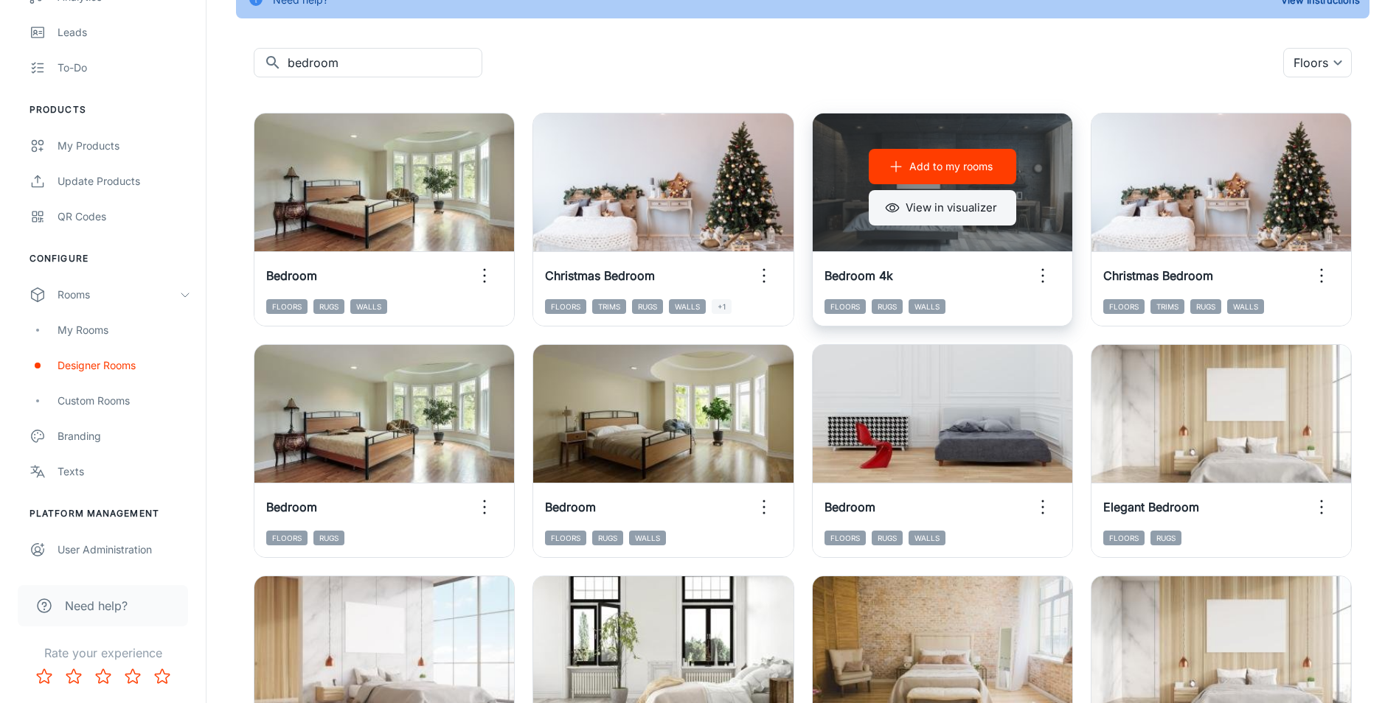
click at [951, 205] on button "View in visualizer" at bounding box center [942, 207] width 147 height 35
click at [978, 162] on p "Add to my rooms" at bounding box center [950, 167] width 83 height 16
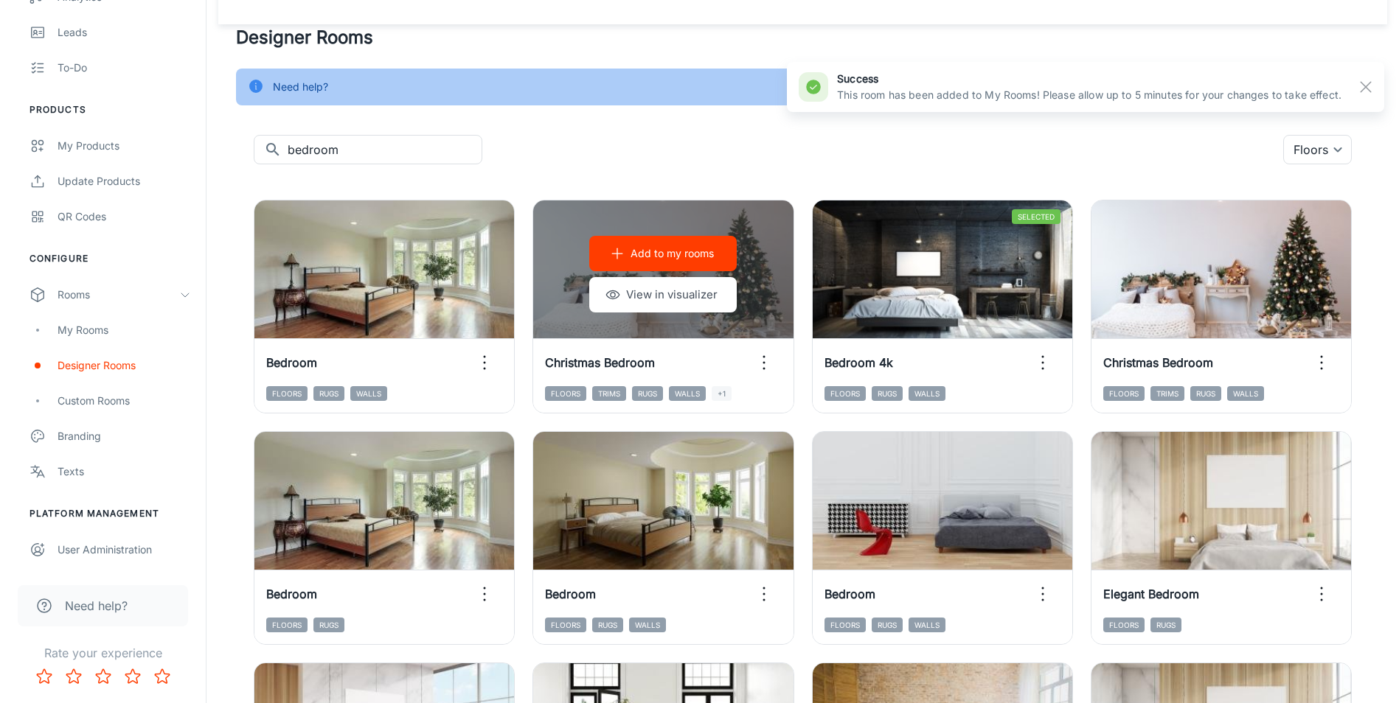
scroll to position [0, 0]
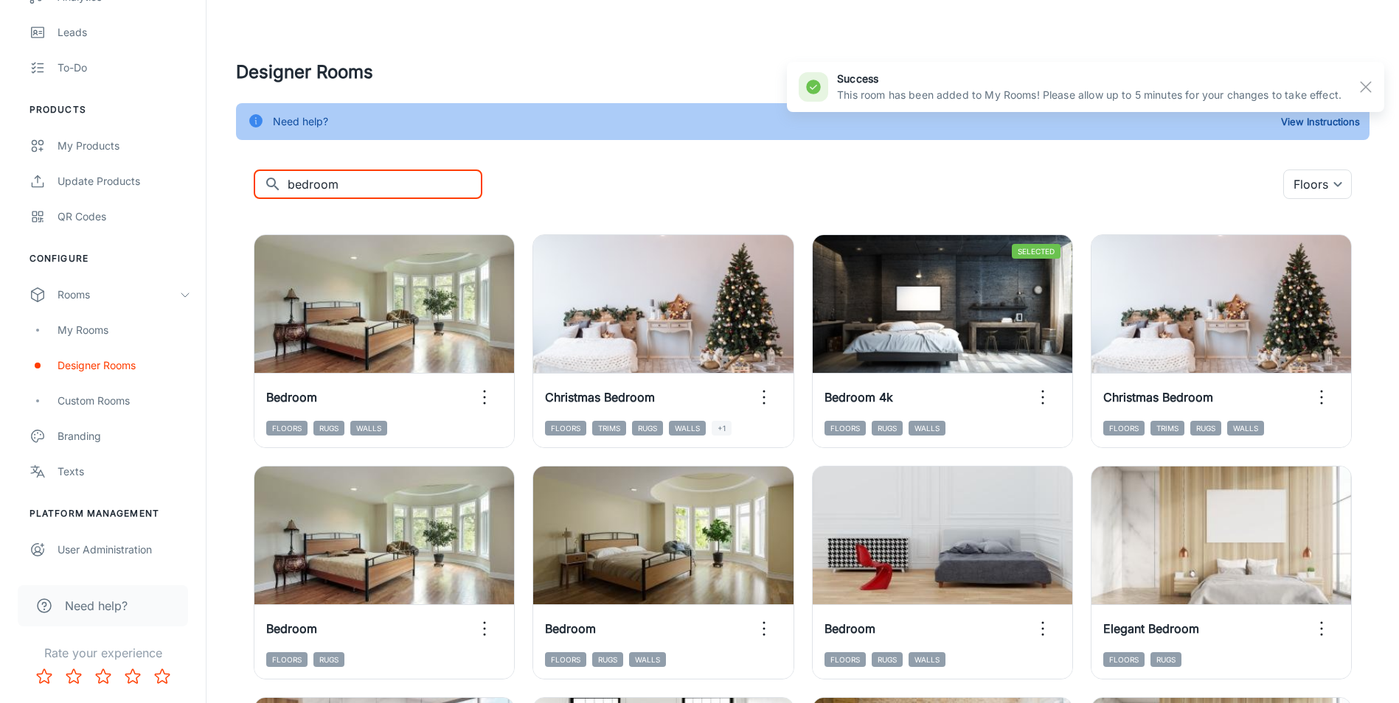
drag, startPoint x: 377, startPoint y: 183, endPoint x: 239, endPoint y: 184, distance: 138.6
click at [239, 184] on div "​ bedroom ​ Floors {"type":"productType","id":"1"} ​ Add to my rooms View in vi…" at bounding box center [802, 689] width 1133 height 1039
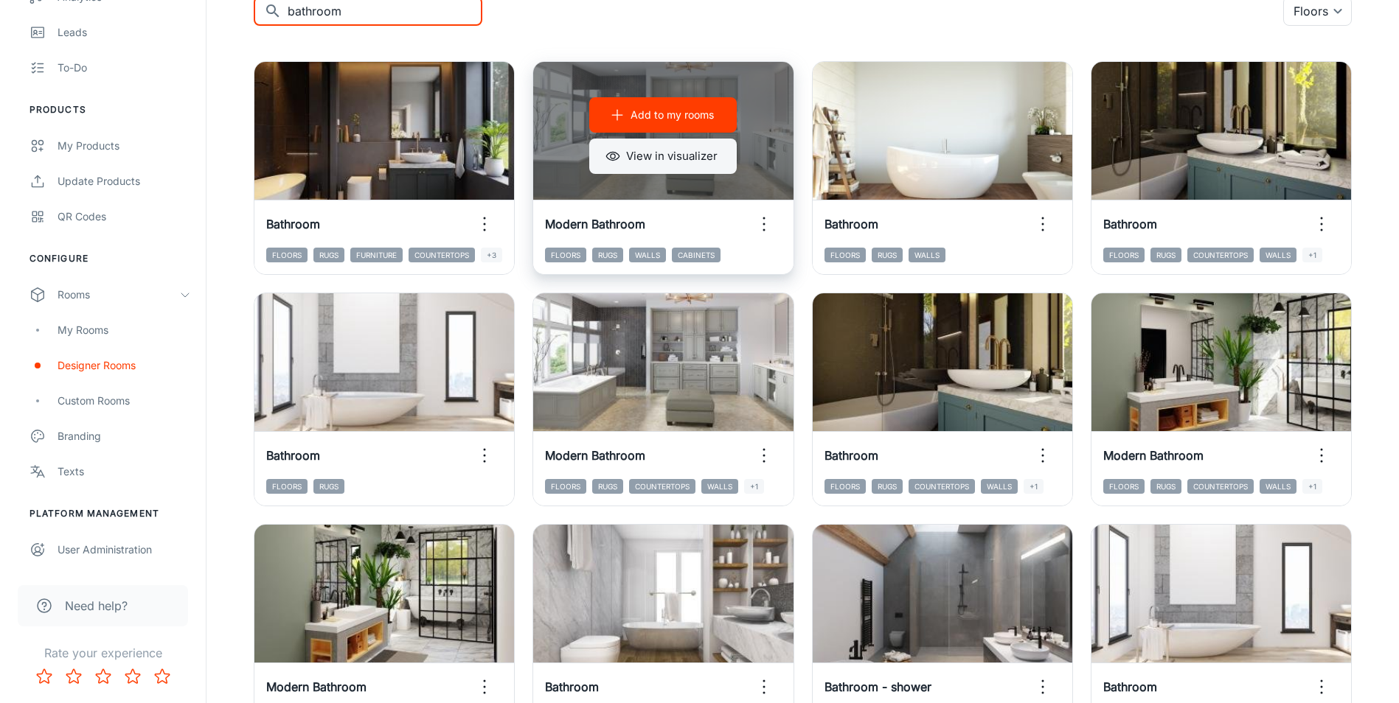
scroll to position [147, 0]
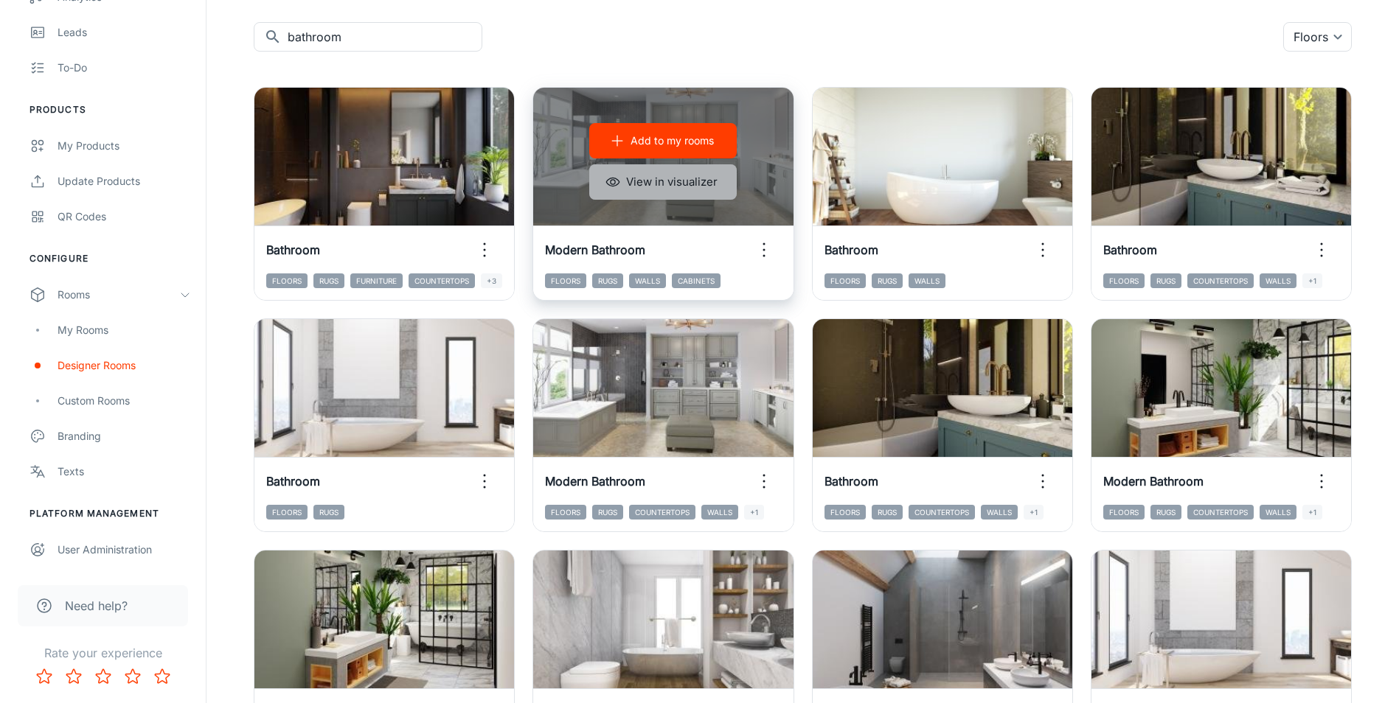
click at [690, 178] on button "View in visualizer" at bounding box center [662, 181] width 147 height 35
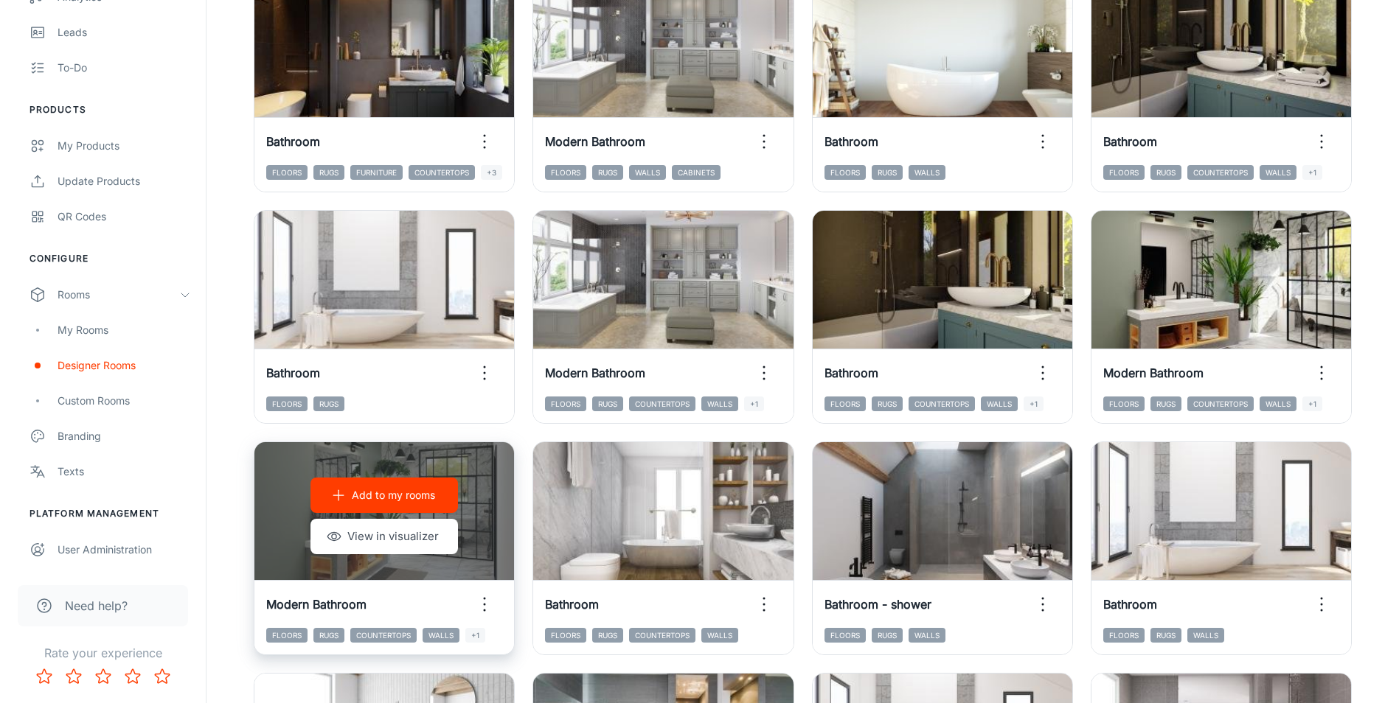
scroll to position [295, 0]
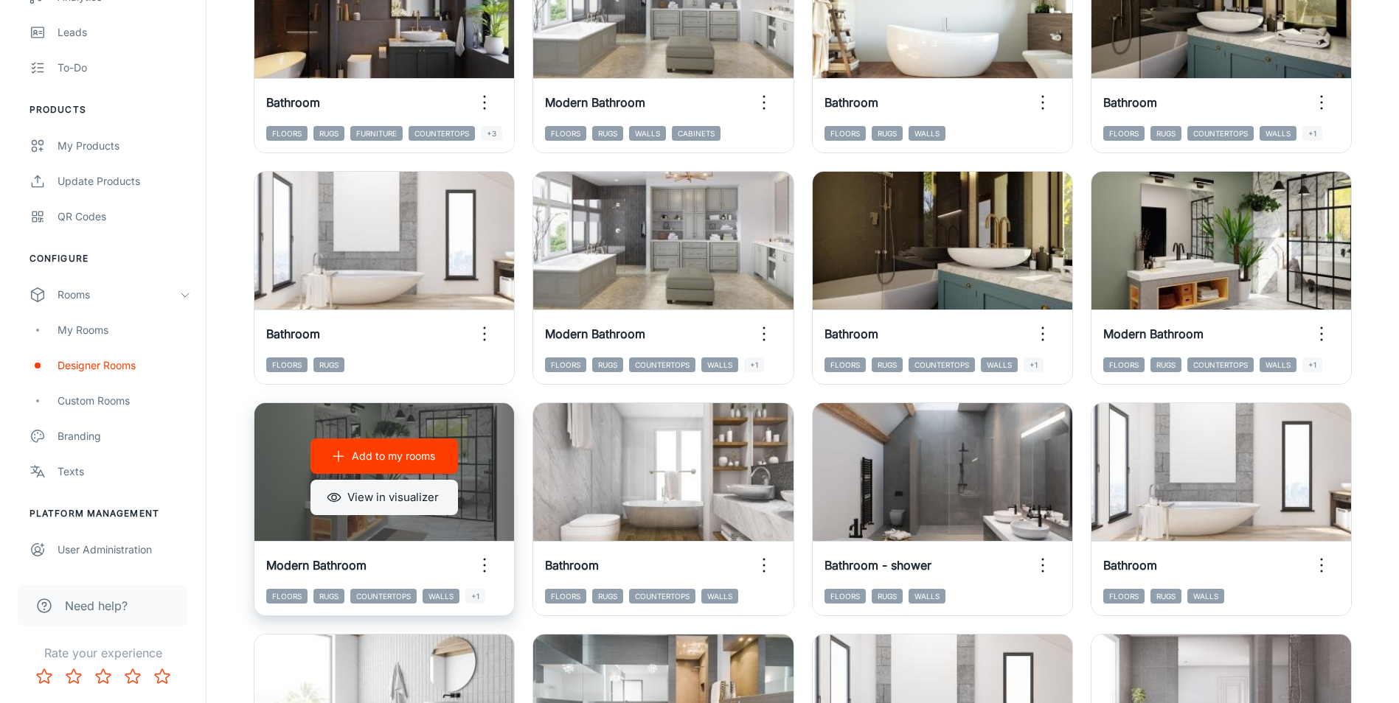
click at [397, 505] on button "View in visualizer" at bounding box center [383, 497] width 147 height 35
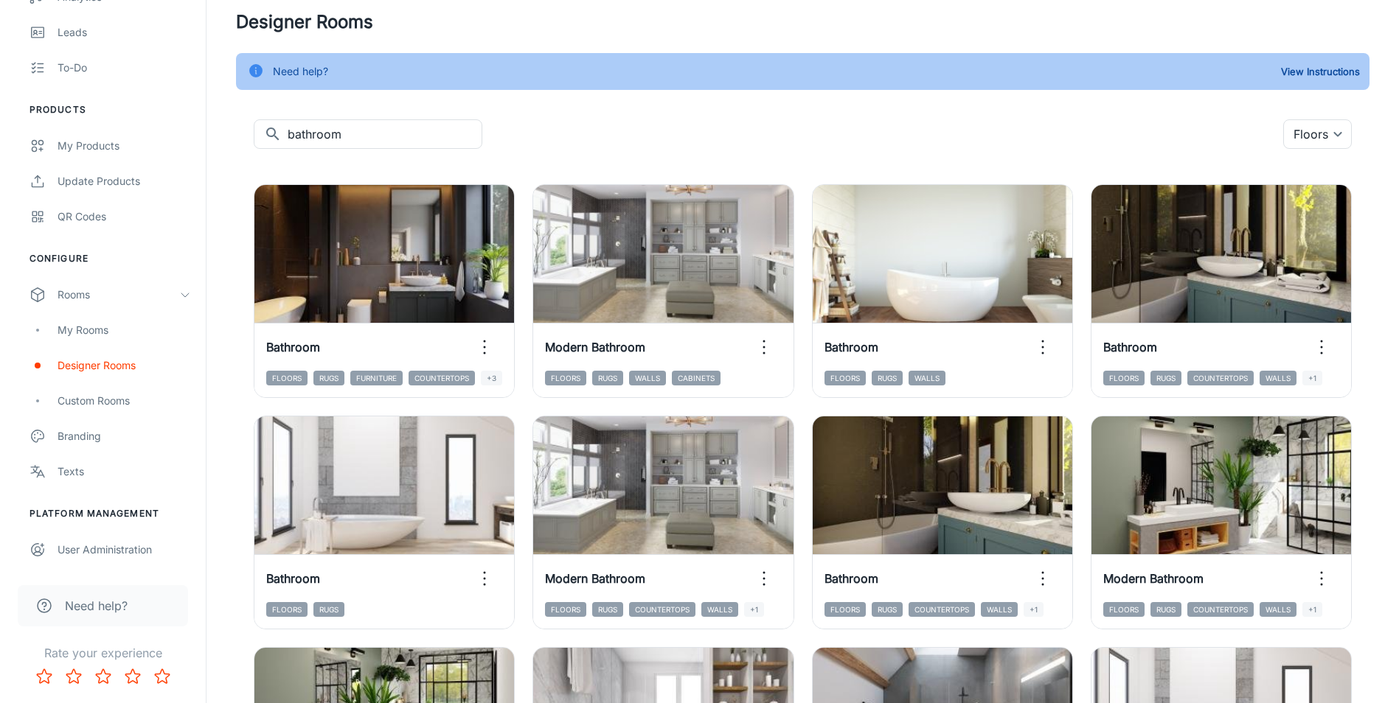
scroll to position [0, 0]
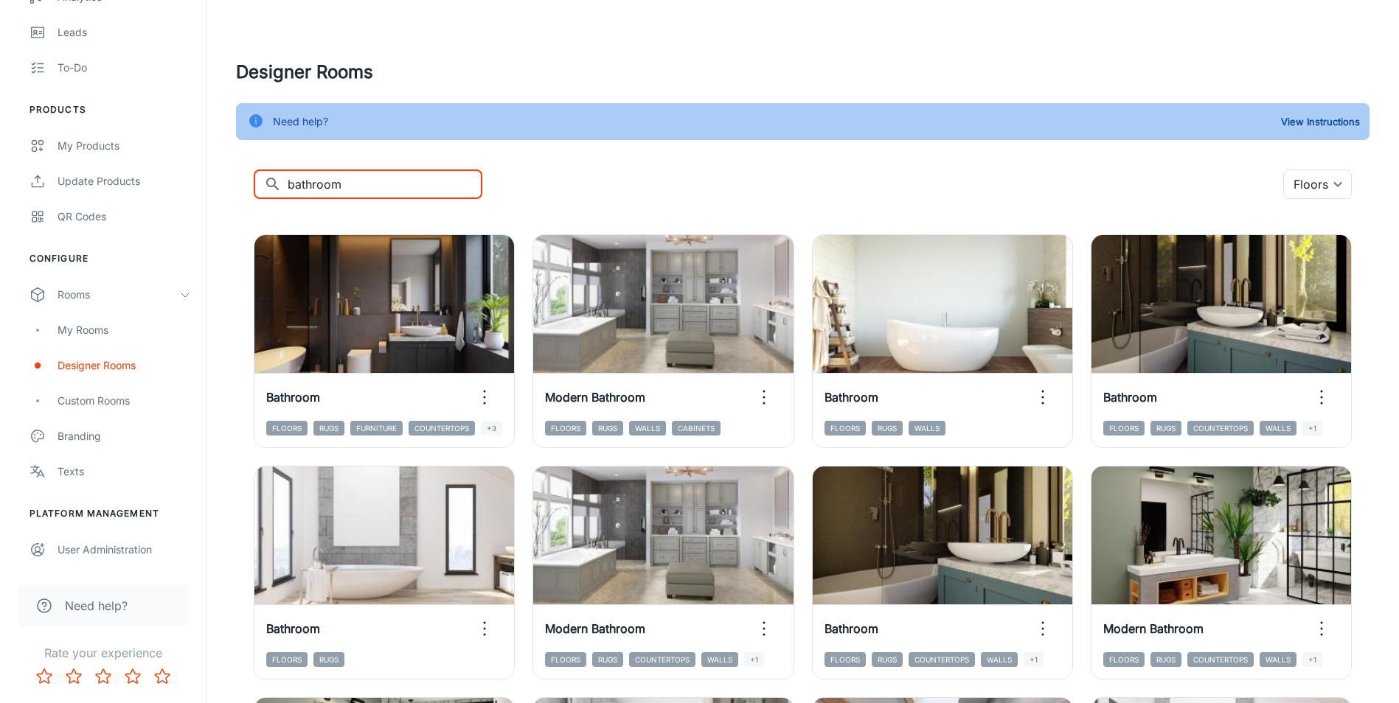
drag, startPoint x: 391, startPoint y: 192, endPoint x: 234, endPoint y: 174, distance: 157.4
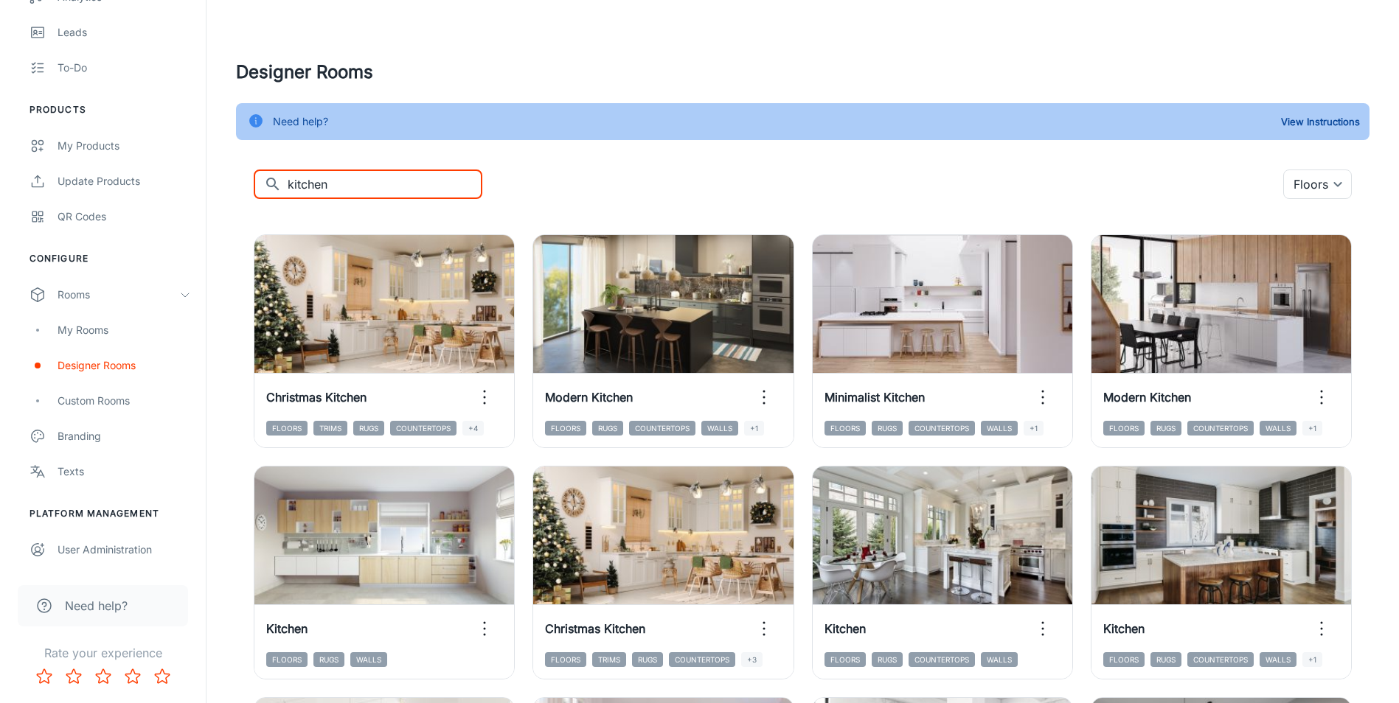
type input "kitchen"
click at [108, 332] on div "My Rooms" at bounding box center [124, 330] width 133 height 16
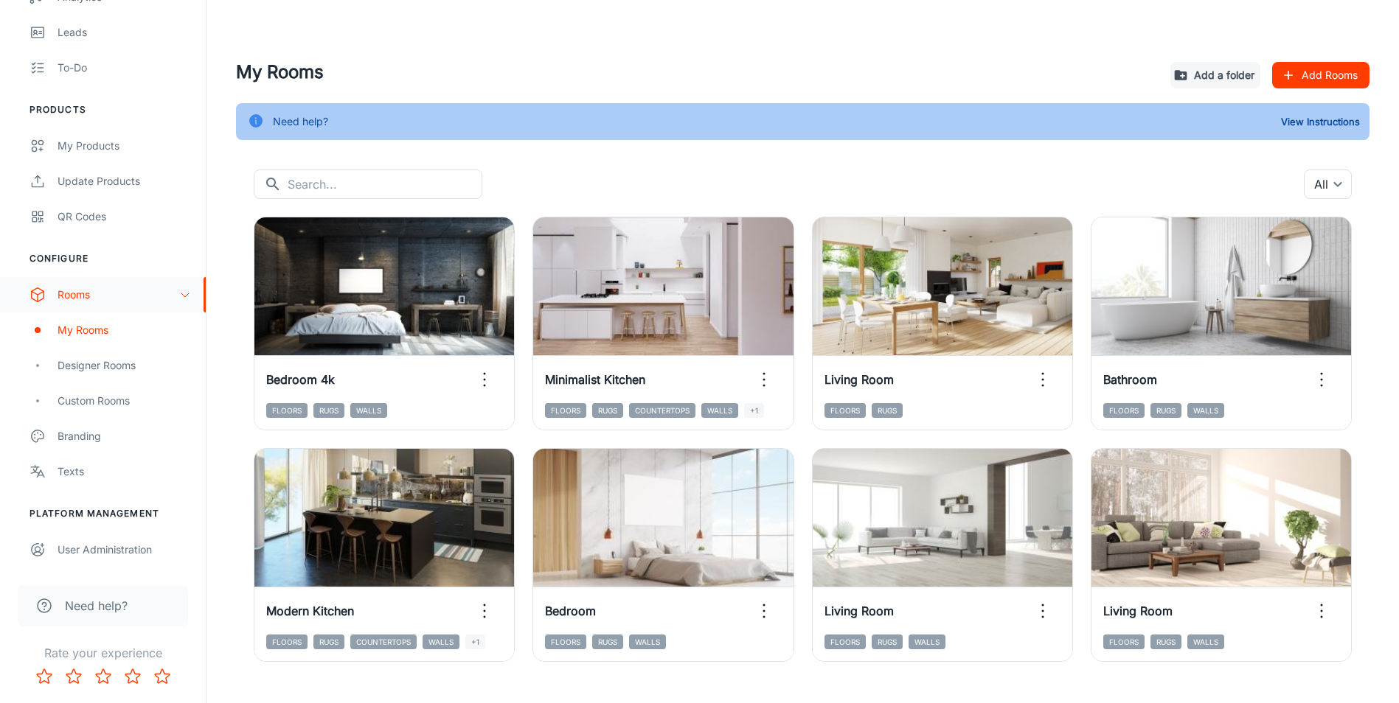
click at [76, 294] on div "Rooms" at bounding box center [119, 295] width 122 height 16
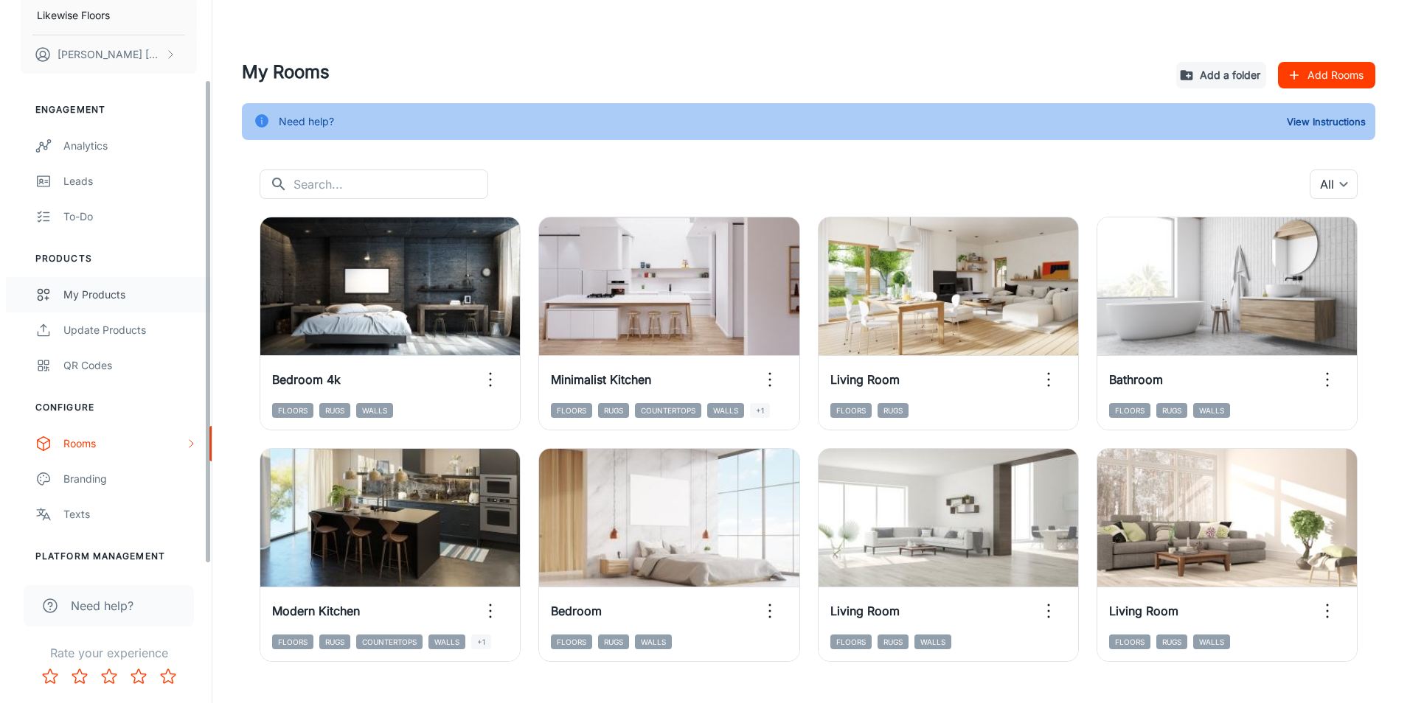
scroll to position [97, 0]
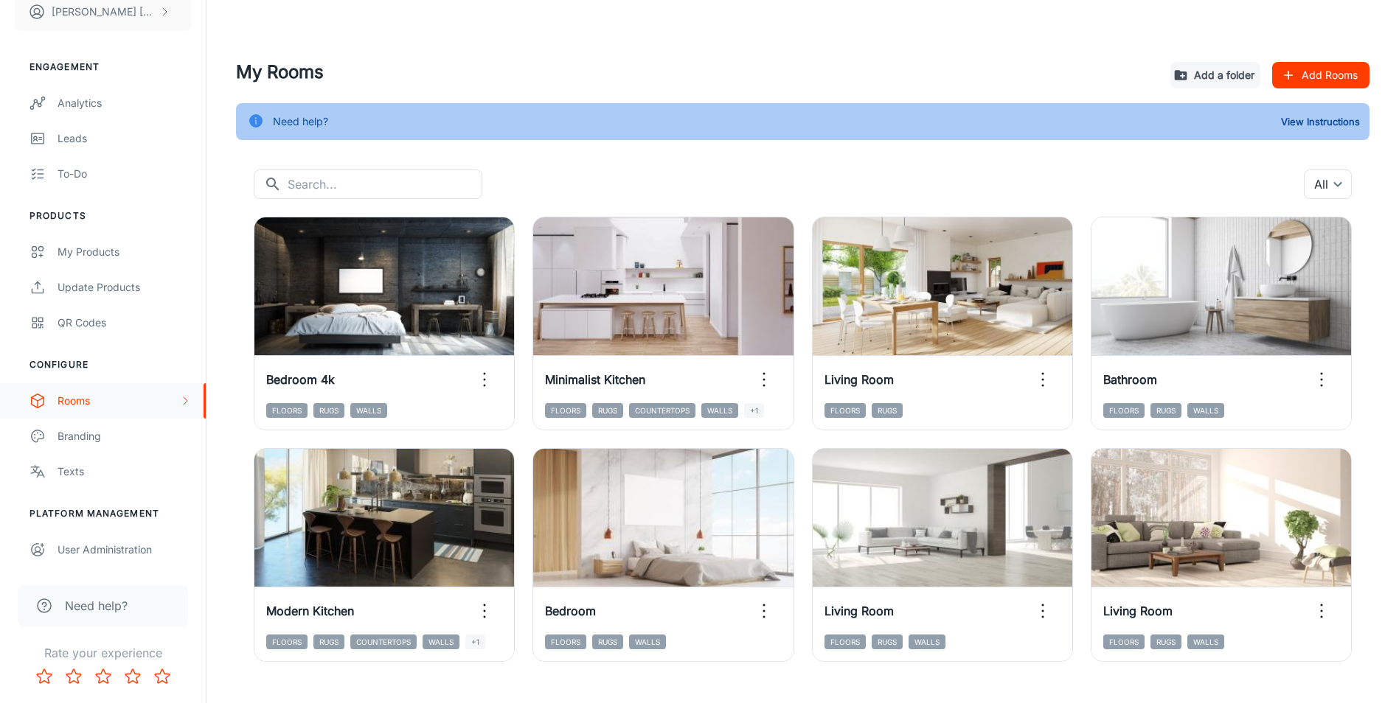
click at [124, 407] on div "Rooms" at bounding box center [119, 401] width 122 height 16
click at [116, 512] on div "Custom Rooms" at bounding box center [124, 507] width 133 height 16
